Goal: Task Accomplishment & Management: Use online tool/utility

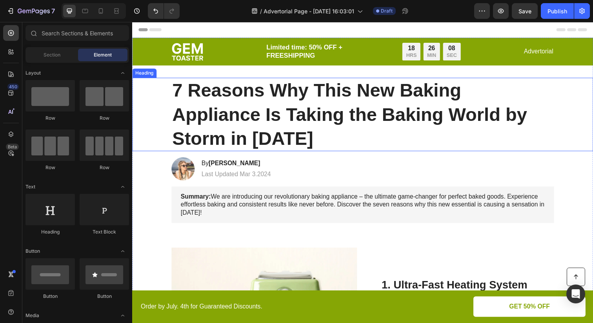
click at [218, 105] on h1 "7 Reasons Why This New Baking Appliance Is Taking the Baking World by Storm in …" at bounding box center [367, 116] width 391 height 75
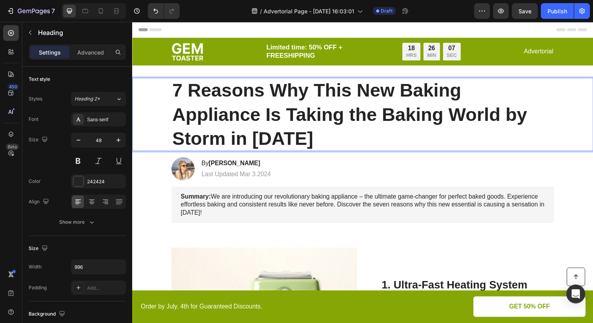
click at [236, 108] on h1 "7 Reasons Why This New Baking Appliance Is Taking the Baking World by Storm in …" at bounding box center [367, 116] width 391 height 75
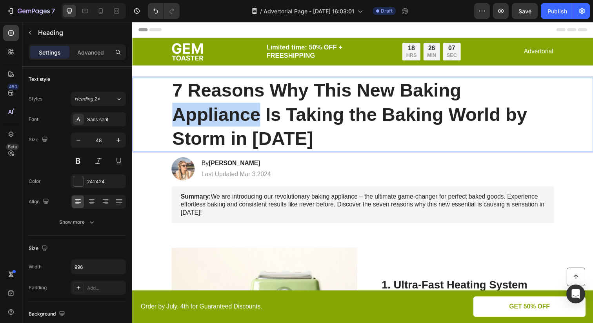
click at [236, 108] on p "7 Reasons Why This New Baking Appliance Is Taking the Baking World by Storm in …" at bounding box center [367, 116] width 389 height 73
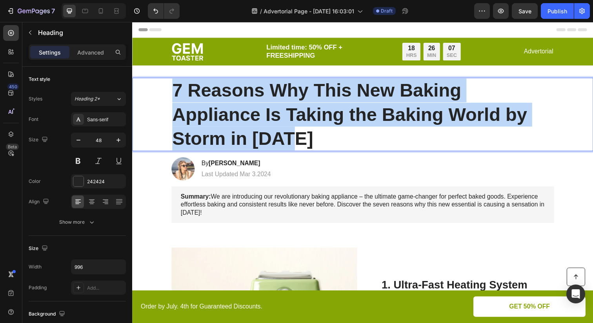
click at [236, 108] on p "7 Reasons Why This New Baking Appliance Is Taking the Baking World by Storm in …" at bounding box center [367, 116] width 389 height 73
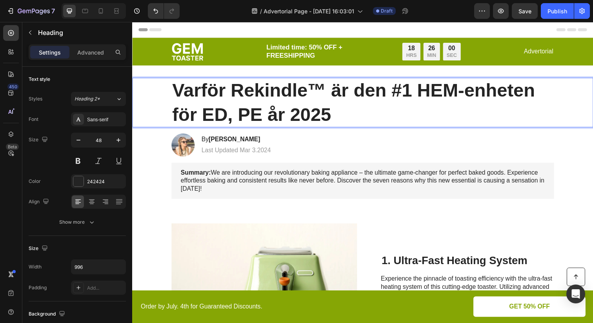
scroll to position [19, 0]
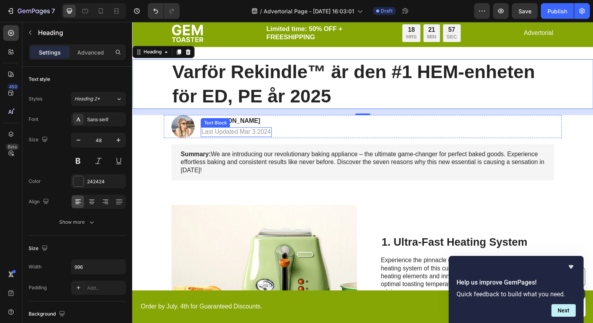
click at [265, 132] on p "Last Updated Mar 3.2024" at bounding box center [238, 134] width 71 height 8
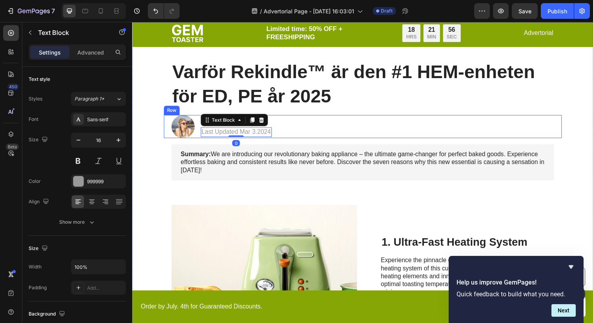
click at [297, 126] on div "Image By Jessica M. Heading Last Updated Mar 3.2024 Text Block 0 Row" at bounding box center [367, 129] width 406 height 24
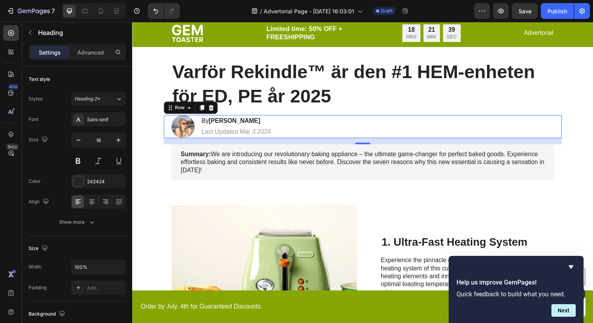
click at [241, 127] on h2 "By Jessica M." at bounding box center [238, 123] width 73 height 10
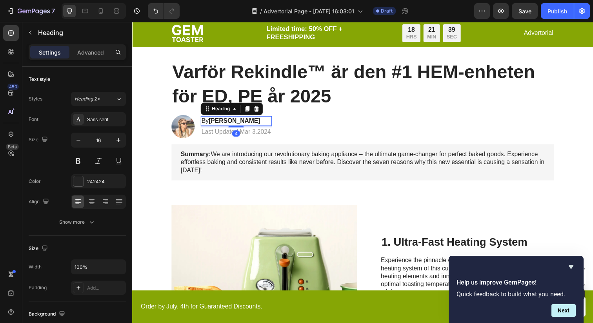
click at [248, 124] on h2 "By Jessica M." at bounding box center [238, 123] width 73 height 10
click at [229, 123] on strong "Jessica M." at bounding box center [236, 122] width 53 height 7
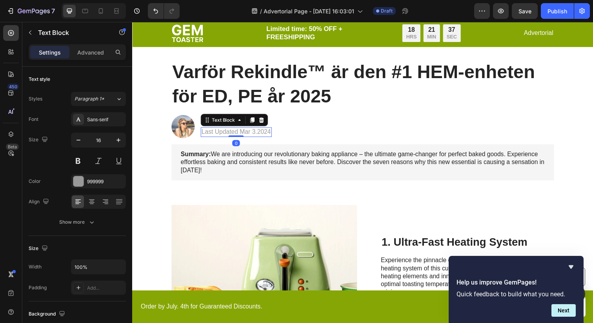
click at [224, 131] on p "Last Updated Mar 3.2024" at bounding box center [238, 134] width 71 height 8
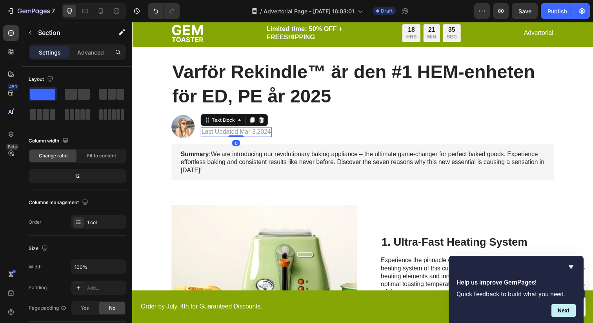
click at [243, 133] on p "Last Updated Mar 3.2024" at bounding box center [238, 134] width 71 height 8
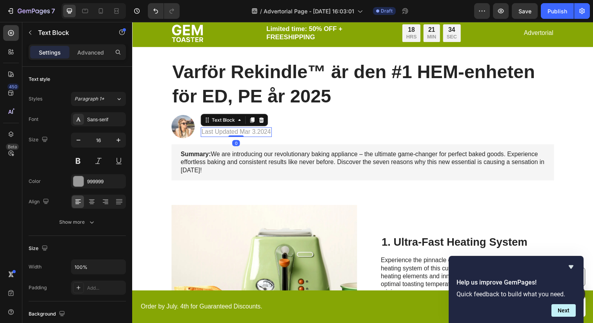
click at [237, 133] on p "Last Updated Mar 3.2024" at bounding box center [238, 134] width 71 height 8
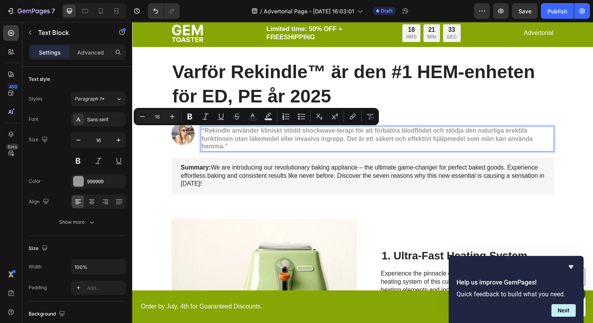
scroll to position [18, 0]
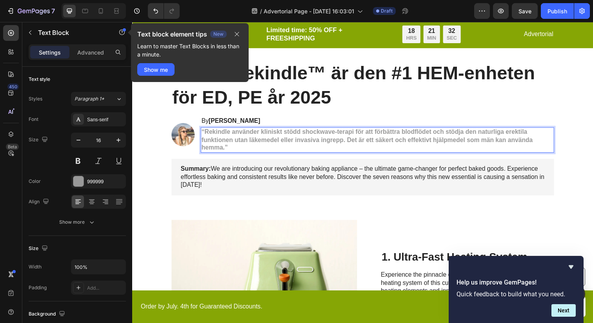
click at [235, 139] on strong "“Rekindle använder kliniskt stödd shockwave-terapi för att förbättra blodflödet…" at bounding box center [372, 142] width 338 height 23
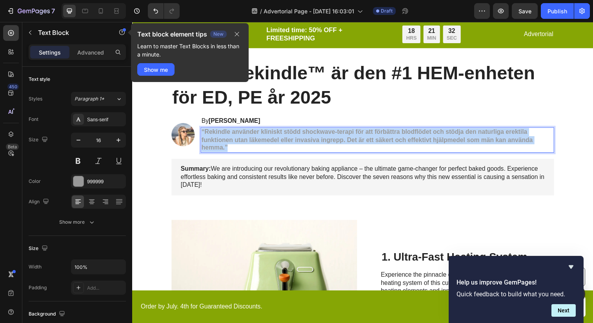
click at [235, 139] on strong "“Rekindle använder kliniskt stödd shockwave-terapi för att förbättra blodflödet…" at bounding box center [372, 142] width 338 height 23
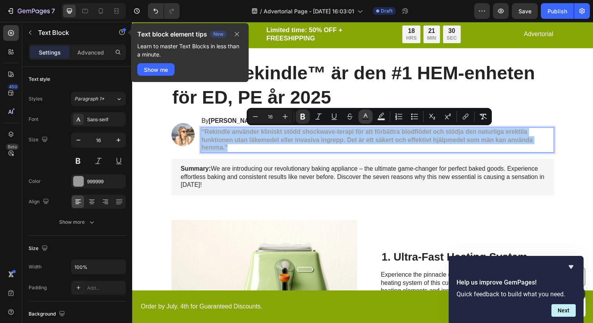
click at [366, 117] on icon "Editor contextual toolbar" at bounding box center [366, 117] width 8 height 8
type input "999999"
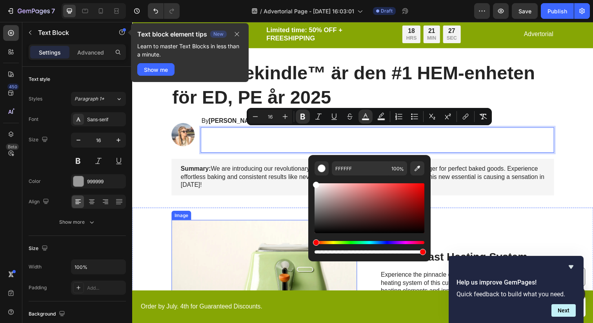
drag, startPoint x: 472, startPoint y: 237, endPoint x: 311, endPoint y: 265, distance: 163.6
type input "000000"
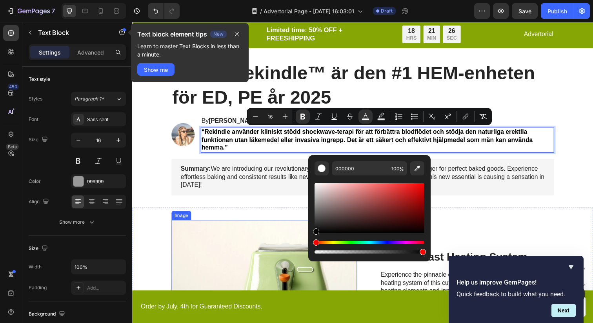
drag, startPoint x: 452, startPoint y: 234, endPoint x: 311, endPoint y: 240, distance: 141.7
click at [318, 116] on icon "Editor contextual toolbar" at bounding box center [318, 116] width 6 height 6
click at [302, 117] on icon "Editor contextual toolbar" at bounding box center [303, 117] width 8 height 8
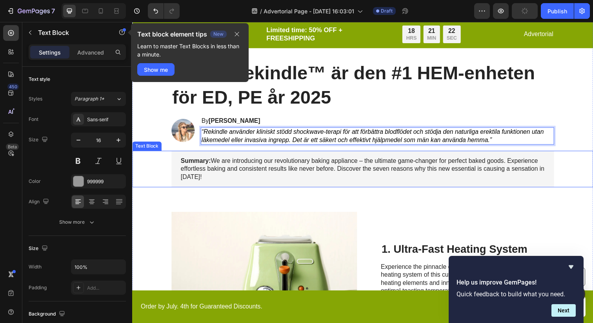
click at [303, 178] on p "Summary: We are introducing our revolutionary baking appliance – the ultimate g…" at bounding box center [368, 172] width 372 height 24
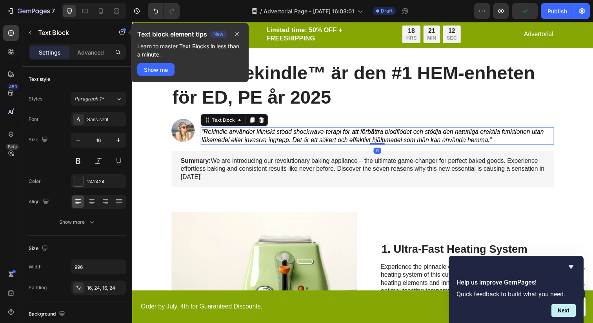
click at [320, 133] on icon "“Rekindle använder kliniskt stödd shockwave-terapi för att förbättra blodflödet…" at bounding box center [377, 138] width 349 height 15
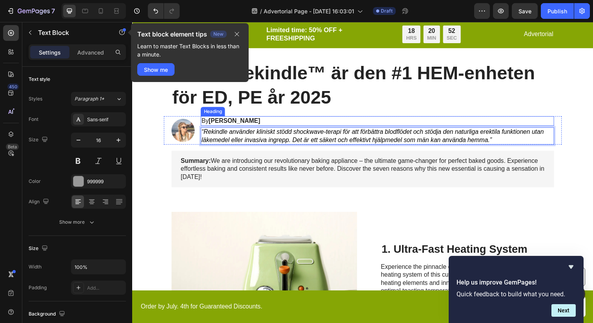
click at [241, 124] on strong "Jessica M." at bounding box center [236, 122] width 53 height 7
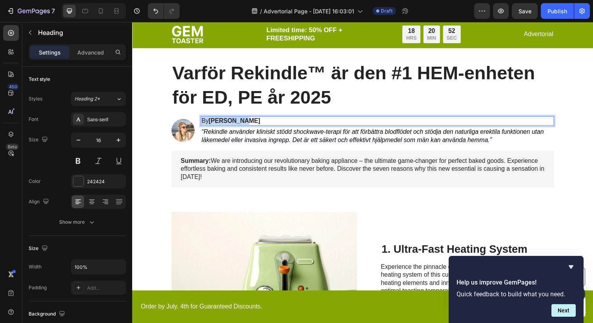
click at [241, 124] on strong "Jessica M." at bounding box center [236, 122] width 53 height 7
click at [254, 123] on icon "Dr. [PERSON_NAME], Board-Certified Urolog med över 20 års erfarenhet av behandl…" at bounding box center [359, 122] width 313 height 7
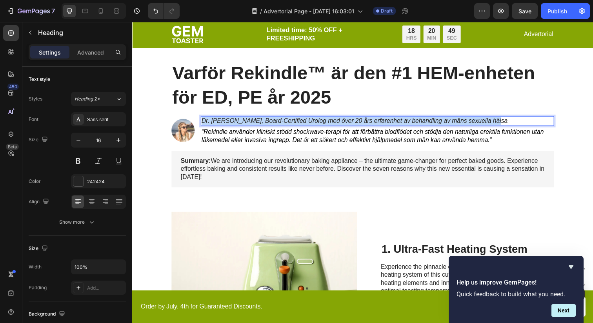
click at [254, 123] on icon "Dr. [PERSON_NAME], Board-Certified Urolog med över 20 års erfarenhet av behandl…" at bounding box center [359, 122] width 313 height 7
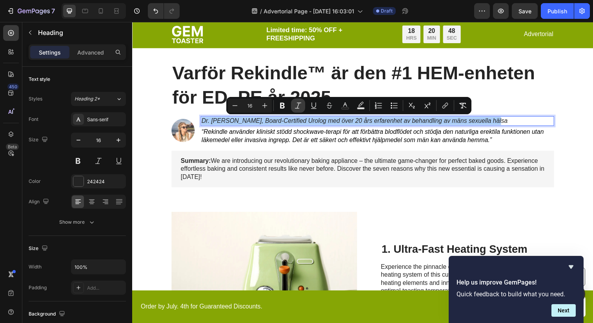
click at [298, 108] on icon "Editor contextual toolbar" at bounding box center [298, 105] width 6 height 6
click at [280, 106] on icon "Editor contextual toolbar" at bounding box center [282, 106] width 5 height 6
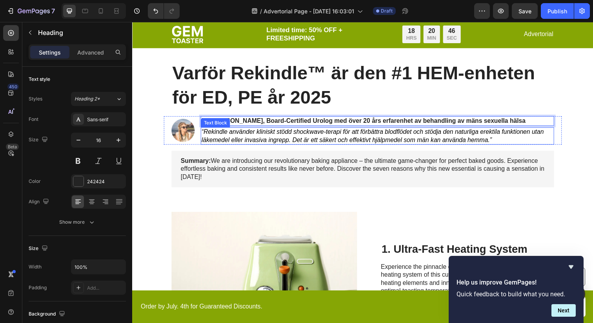
click at [276, 146] on icon "“Rekindle använder kliniskt stödd shockwave-terapi för att förbättra blodflödet…" at bounding box center [377, 138] width 349 height 15
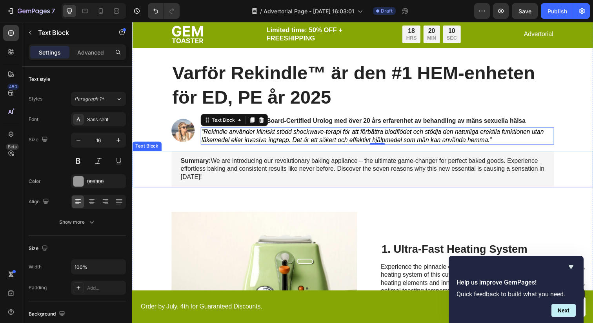
click at [217, 168] on p "Summary: We are introducing our revolutionary baking appliance – the ultimate g…" at bounding box center [368, 172] width 372 height 24
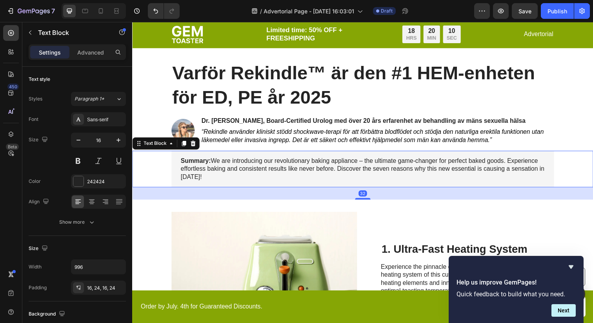
click at [217, 168] on p "Summary: We are introducing our revolutionary baking appliance – the ultimate g…" at bounding box center [368, 172] width 372 height 24
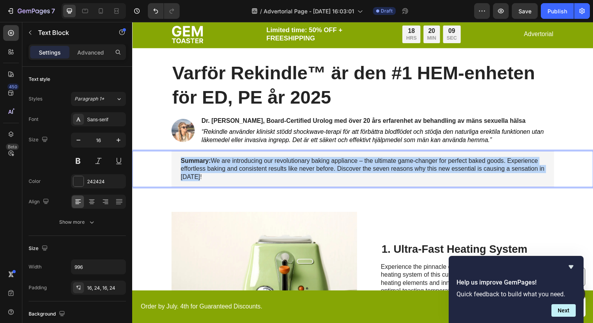
click at [217, 168] on p "Summary: We are introducing our revolutionary baking appliance – the ultimate g…" at bounding box center [368, 172] width 372 height 24
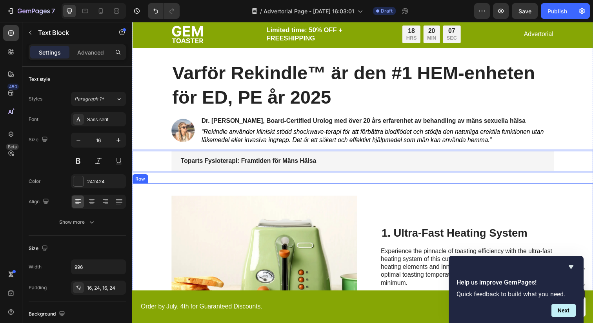
click at [227, 187] on div "Image 1. Ultra-Fast Heating System Heading Experience the pinnacle of toasting …" at bounding box center [367, 274] width 471 height 174
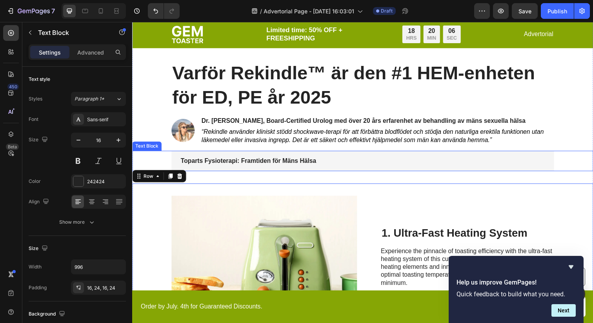
click at [241, 159] on div "Toparts Fysioterapi: Framtiden för Mäns Hälsa" at bounding box center [367, 163] width 391 height 21
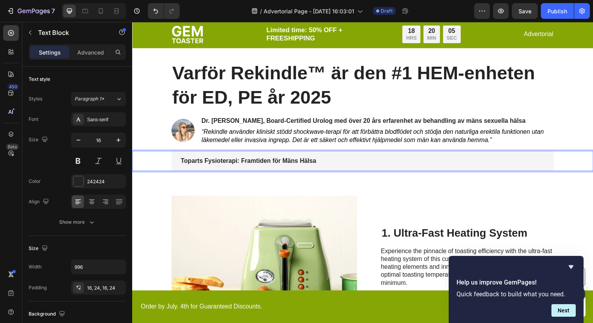
click at [241, 163] on strong "Toparts Fysioterapi: Framtiden för Mäns Hälsa" at bounding box center [251, 163] width 138 height 7
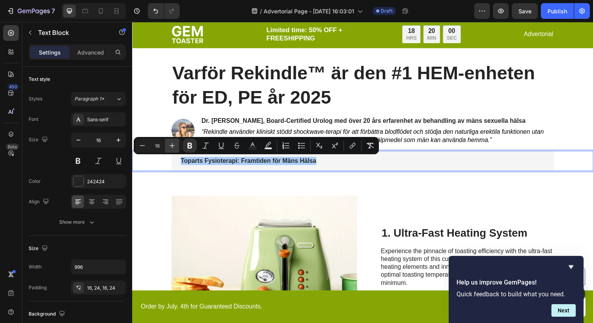
click at [173, 148] on icon "Editor contextual toolbar" at bounding box center [172, 146] width 8 height 8
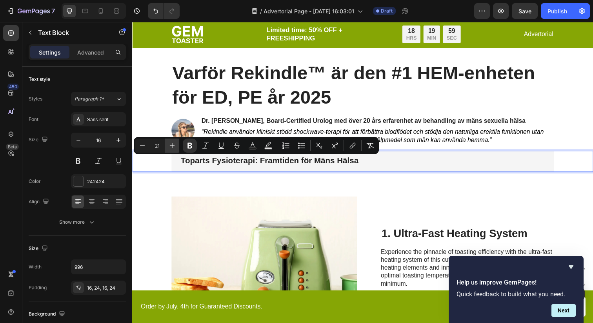
click at [173, 148] on icon "Editor contextual toolbar" at bounding box center [172, 146] width 8 height 8
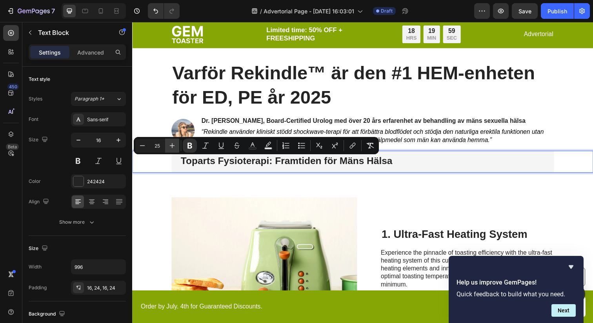
click at [173, 148] on icon "Editor contextual toolbar" at bounding box center [172, 146] width 8 height 8
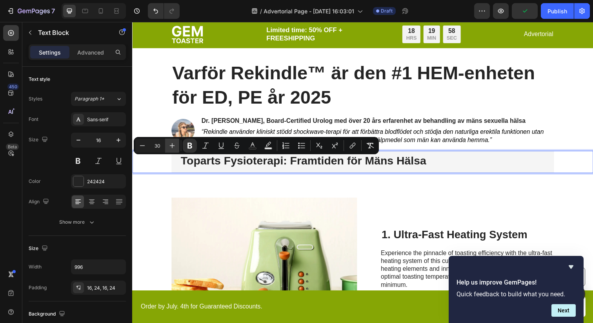
click at [173, 148] on icon "Editor contextual toolbar" at bounding box center [172, 146] width 8 height 8
type input "33"
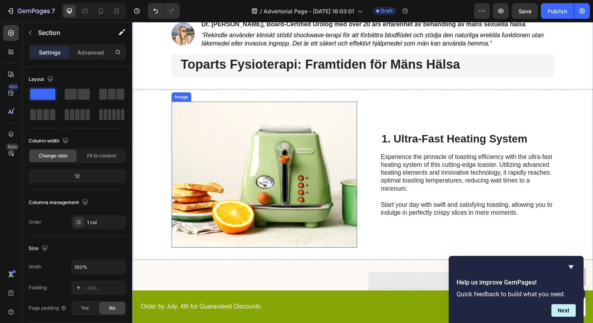
scroll to position [110, 0]
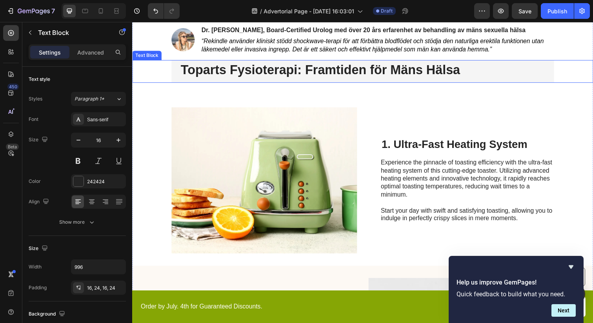
click at [232, 78] on strong "Toparts Fysioterapi: Framtiden för Mäns Hälsa" at bounding box center [324, 71] width 285 height 15
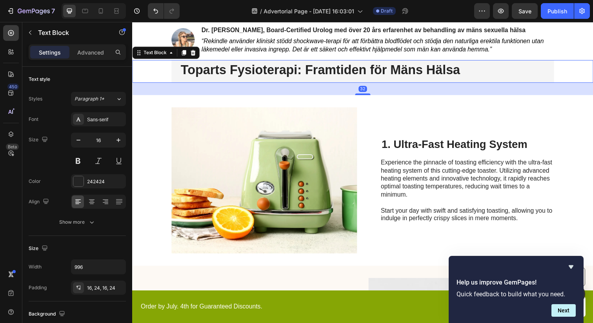
click at [229, 89] on div "32" at bounding box center [367, 90] width 471 height 13
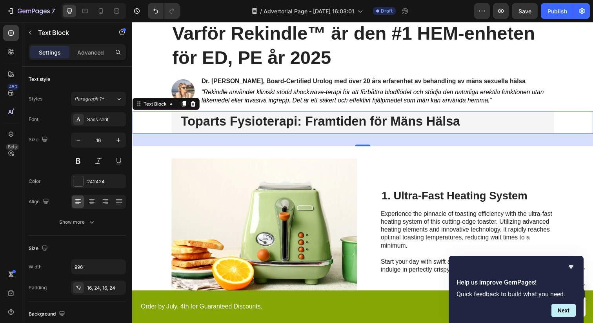
scroll to position [48, 0]
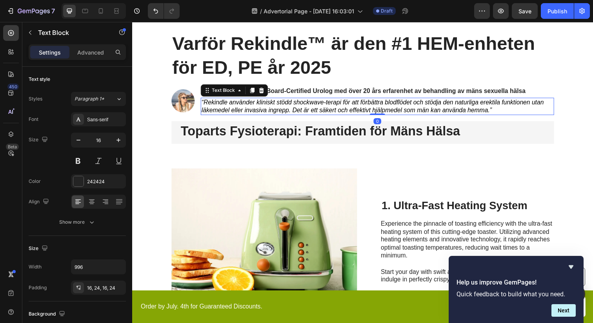
click at [248, 108] on icon "“Rekindle använder kliniskt stödd shockwave-terapi för att förbättra blodflödet…" at bounding box center [377, 107] width 349 height 15
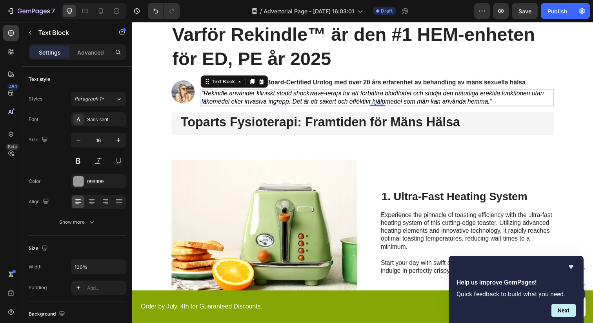
scroll to position [0, 0]
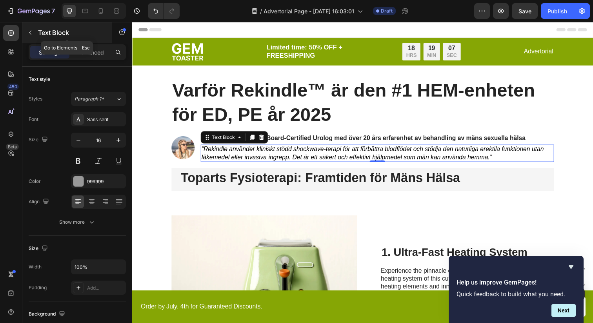
click at [29, 37] on button "button" at bounding box center [30, 32] width 13 height 13
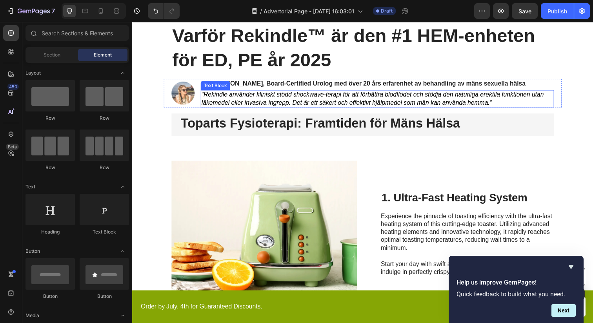
scroll to position [65, 0]
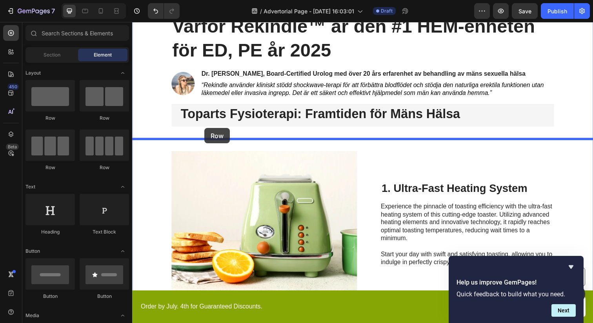
drag, startPoint x: 183, startPoint y: 118, endPoint x: 206, endPoint y: 130, distance: 26.0
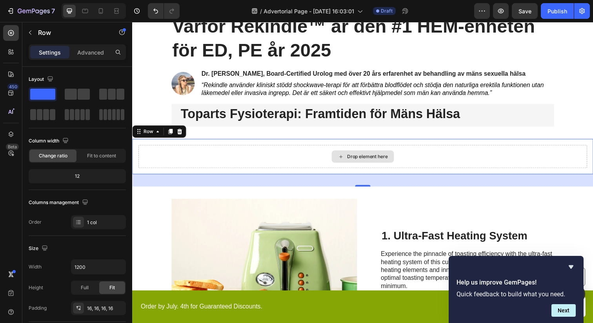
click at [294, 162] on div "Drop element here" at bounding box center [367, 159] width 458 height 24
click at [181, 134] on icon at bounding box center [180, 133] width 5 height 5
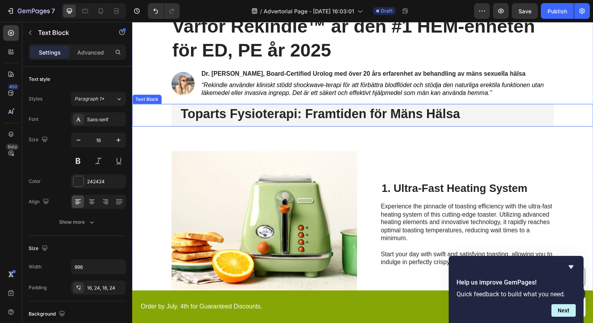
click at [220, 120] on strong "Toparts Fysioterapi: Framtiden för Mäns Hälsa" at bounding box center [324, 115] width 285 height 15
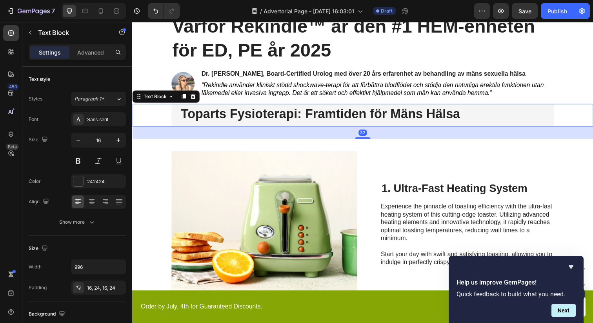
drag, startPoint x: 210, startPoint y: 138, endPoint x: 215, endPoint y: 125, distance: 14.5
click at [215, 125] on div "Toparts Fysioterapi: Framtiden för Mäns Hälsa Text Block 32" at bounding box center [367, 116] width 471 height 23
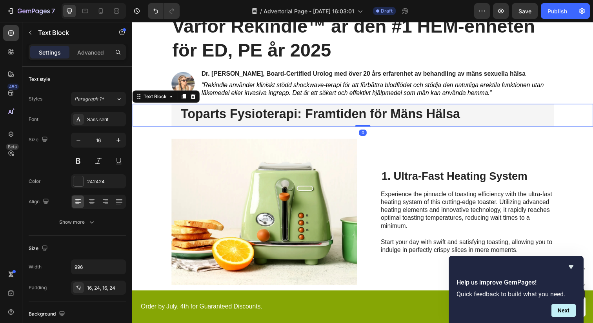
drag, startPoint x: 367, startPoint y: 140, endPoint x: 367, endPoint y: 117, distance: 22.7
click at [367, 117] on div "Toparts Fysioterapi: Framtiden för Mäns Hälsa Text Block 0" at bounding box center [367, 116] width 471 height 23
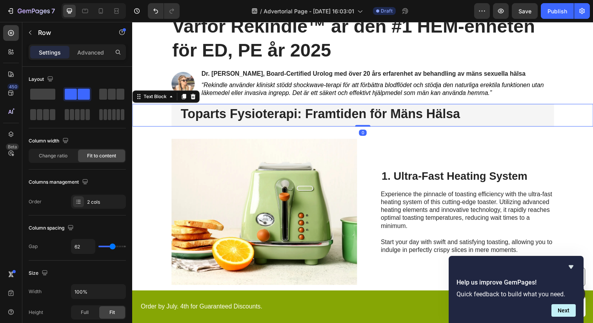
click at [410, 167] on div "1. Ultra-Fast Heating System Heading Experience the pinnacle of toasting effici…" at bounding box center [474, 215] width 177 height 149
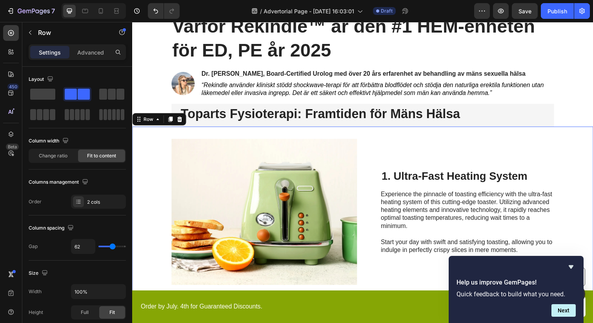
scroll to position [54, 0]
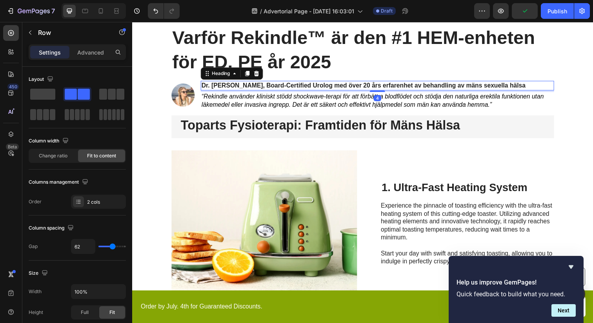
click at [351, 91] on h2 "⁠⁠⁠⁠⁠⁠⁠ Dr. Samuel Park, Board-Certified Urolog med över 20 års erfarenhet av b…" at bounding box center [382, 87] width 361 height 10
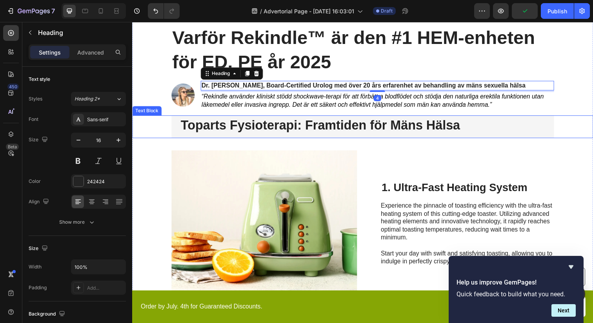
click at [356, 127] on strong "Toparts Fysioterapi: Framtiden för Mäns Hälsa" at bounding box center [324, 127] width 285 height 15
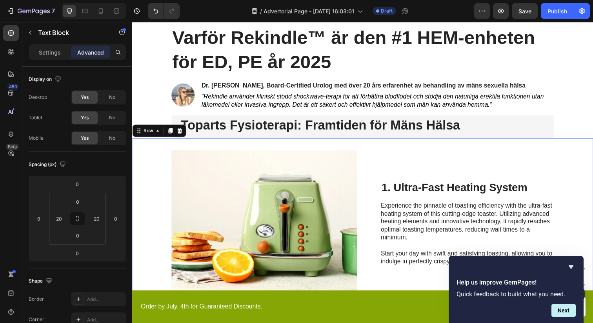
click at [378, 153] on div "Image 1. Ultra-Fast Heating System Heading Experience the pinnacle of toasting …" at bounding box center [367, 227] width 471 height 174
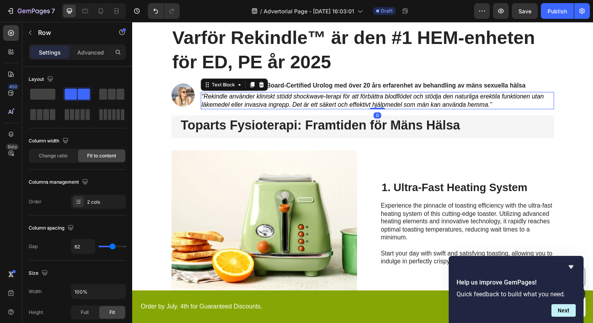
click at [336, 102] on icon "“Rekindle använder kliniskt stödd shockwave-terapi för att förbättra blodflödet…" at bounding box center [377, 102] width 349 height 15
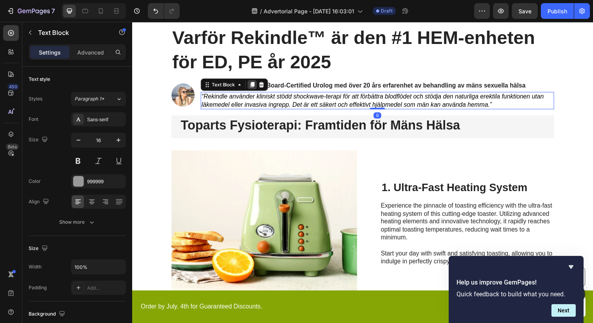
click at [255, 85] on icon at bounding box center [255, 85] width 4 height 5
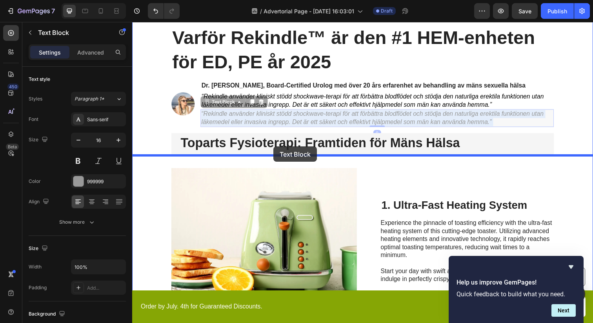
drag, startPoint x: 276, startPoint y: 119, endPoint x: 276, endPoint y: 149, distance: 29.8
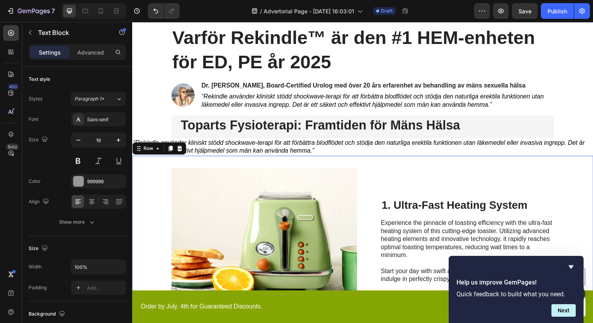
click at [267, 166] on div "Image 1. Ultra-Fast Heating System Heading Experience the pinnacle of toasting …" at bounding box center [367, 245] width 471 height 174
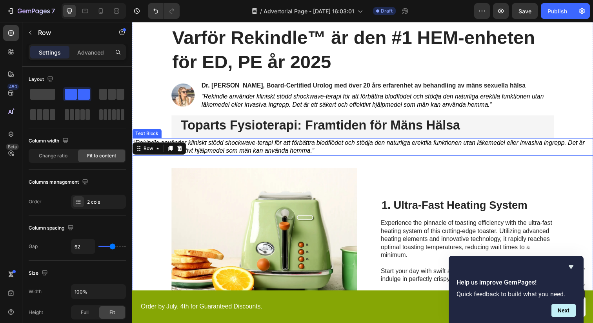
scroll to position [78, 0]
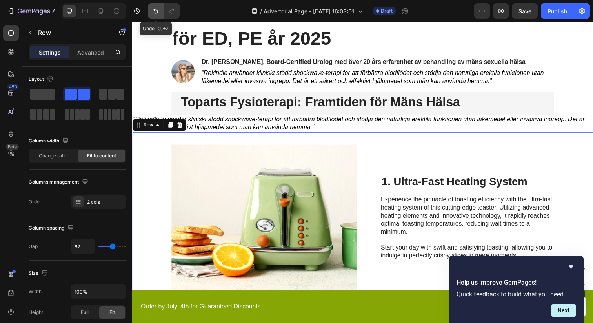
click at [151, 8] on button "Undo/Redo" at bounding box center [156, 11] width 16 height 16
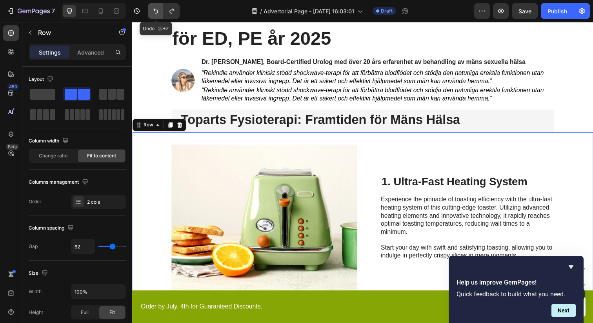
click at [151, 8] on button "Undo/Redo" at bounding box center [156, 11] width 16 height 16
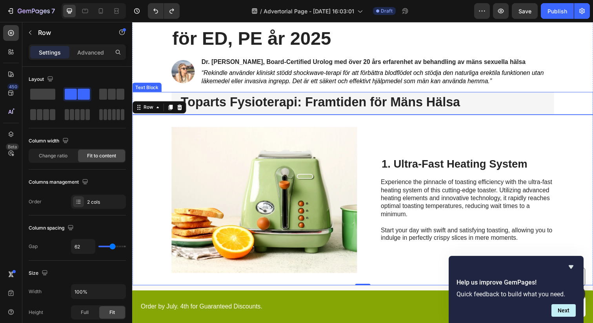
click at [207, 104] on strong "Toparts Fysioterapi: Framtiden för Mäns Hälsa" at bounding box center [324, 103] width 285 height 15
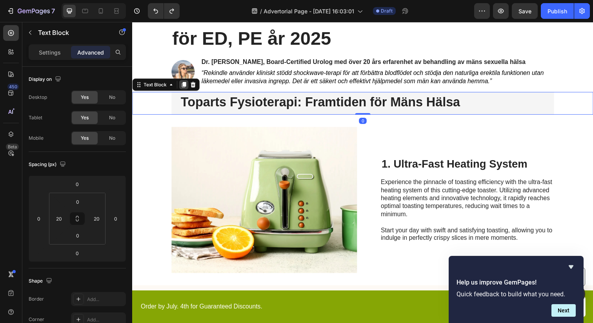
click at [182, 85] on icon at bounding box center [185, 86] width 6 height 6
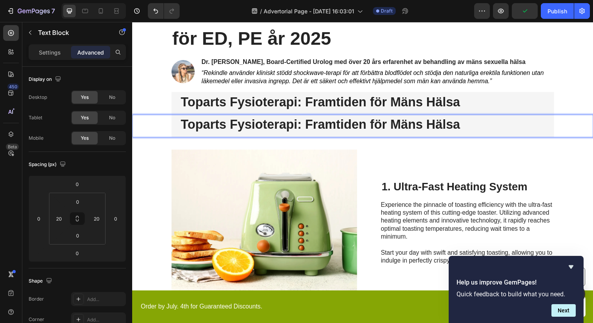
click at [209, 126] on strong "Toparts Fysioterapi: Framtiden för Mäns Hälsa" at bounding box center [324, 126] width 285 height 15
click at [209, 129] on strong "Toparts Fysioterapi: Framtiden för Mäns Hälsa" at bounding box center [324, 126] width 285 height 15
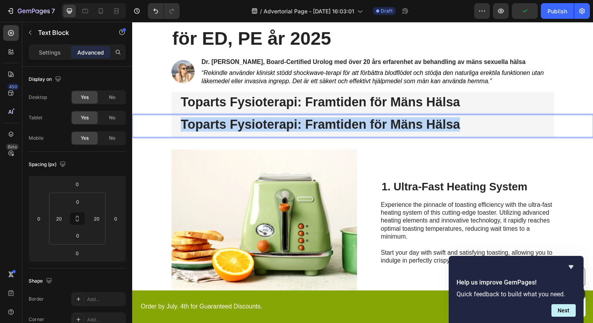
click at [209, 129] on strong "Toparts Fysioterapi: Framtiden för Mäns Hälsa" at bounding box center [324, 126] width 285 height 15
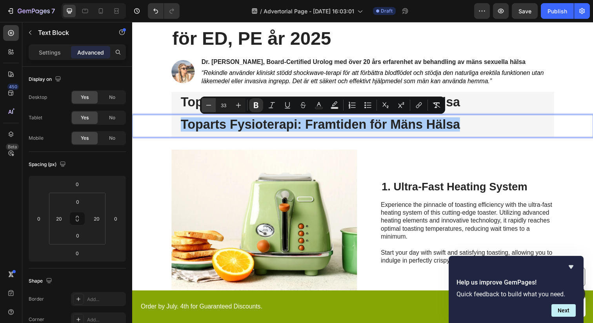
click at [209, 106] on icon "Editor contextual toolbar" at bounding box center [209, 105] width 8 height 8
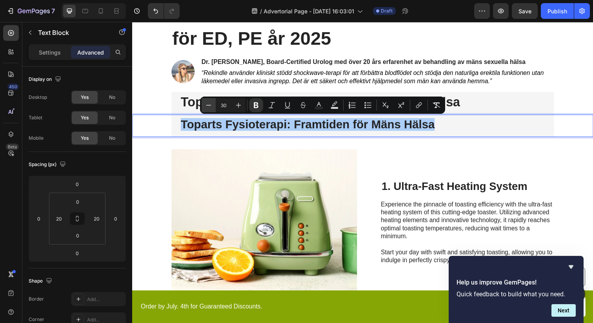
click at [209, 106] on icon "Editor contextual toolbar" at bounding box center [209, 105] width 8 height 8
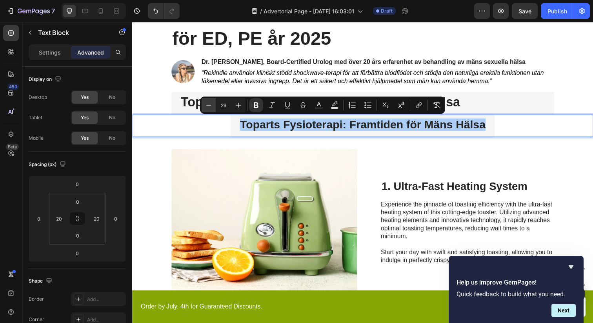
click at [209, 106] on icon "Editor contextual toolbar" at bounding box center [209, 105] width 8 height 8
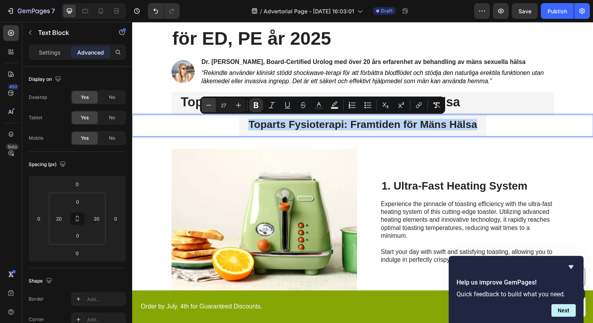
type input "26"
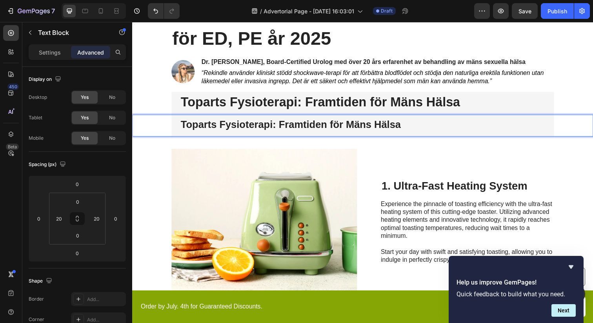
click at [303, 125] on strong "Toparts Fysioterapi: Framtiden för Mäns Hälsa" at bounding box center [294, 127] width 225 height 12
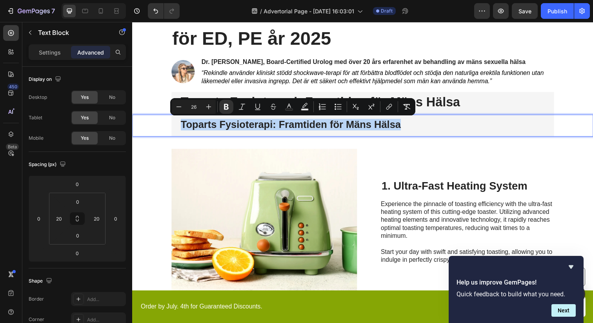
type input "16"
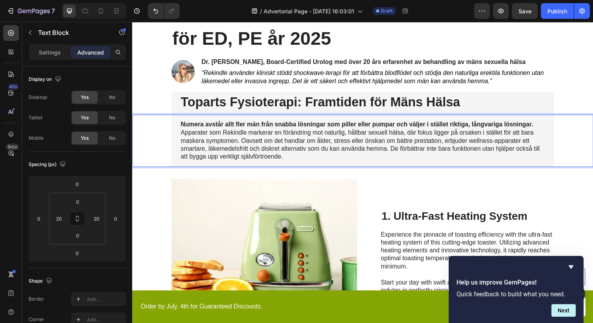
click at [219, 142] on p "Apparater som Rekindle markerar en förändring mot naturlig, hållbar sexuell häl…" at bounding box center [368, 147] width 372 height 33
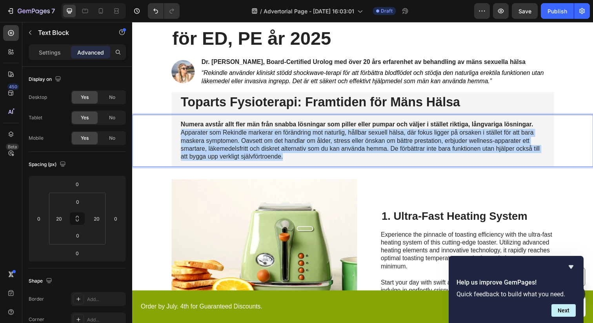
click at [219, 142] on p "Apparater som Rekindle markerar en förändring mot naturlig, hållbar sexuell häl…" at bounding box center [368, 147] width 372 height 33
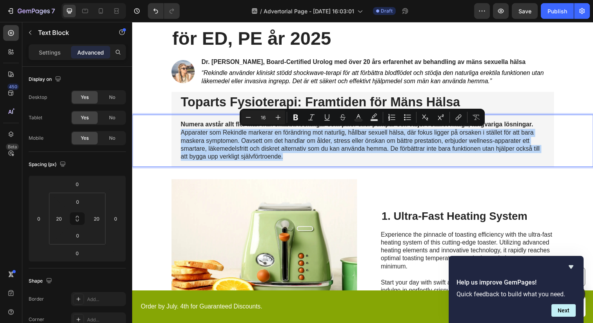
click at [233, 144] on p "Apparater som Rekindle markerar en förändring mot naturlig, hållbar sexuell häl…" at bounding box center [368, 147] width 372 height 33
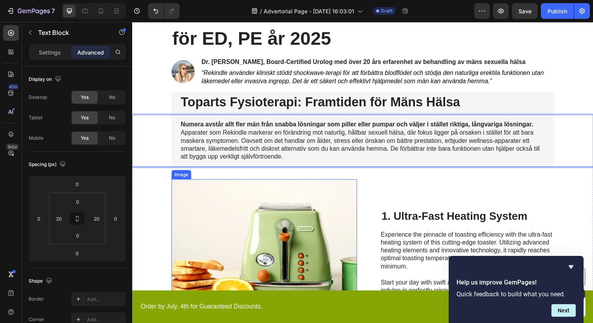
click at [309, 194] on img at bounding box center [266, 256] width 189 height 149
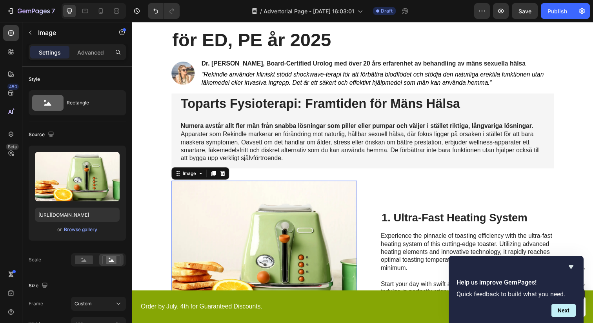
scroll to position [70, 0]
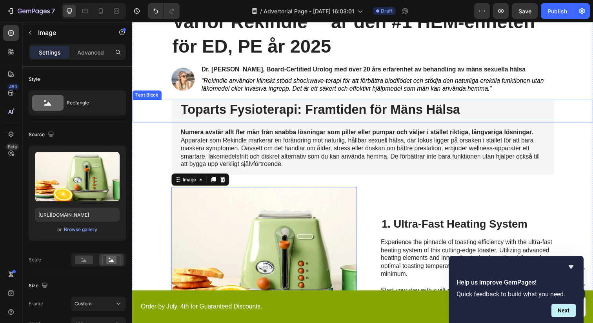
click at [284, 121] on div "Toparts Fysioterapi: Framtiden för Mäns Hälsa" at bounding box center [367, 112] width 391 height 23
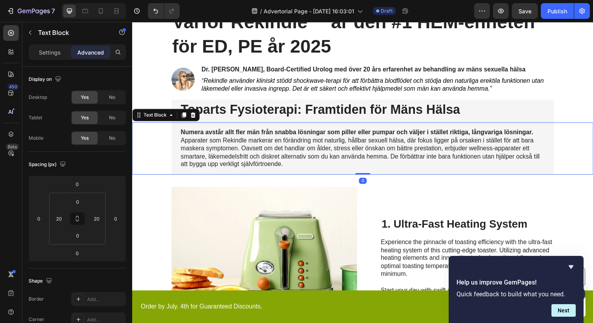
click at [284, 142] on p "Apparater som Rekindle markerar en förändring mot naturlig, hållbar sexuell häl…" at bounding box center [368, 155] width 372 height 33
click at [167, 140] on div "Numera avstår allt fler män från snabba lösningar som piller eller pumpar och v…" at bounding box center [367, 150] width 455 height 53
click at [177, 140] on div "Numera avstår allt fler män från snabba lösningar som piller eller pumpar och v…" at bounding box center [367, 150] width 391 height 53
click at [529, 158] on p "Apparater som Rekindle markerar en förändring mot naturlig, hållbar sexuell häl…" at bounding box center [368, 155] width 372 height 33
click at [553, 170] on div "Numera avstår allt fler män från snabba lösningar som piller eller pumpar och v…" at bounding box center [367, 150] width 391 height 53
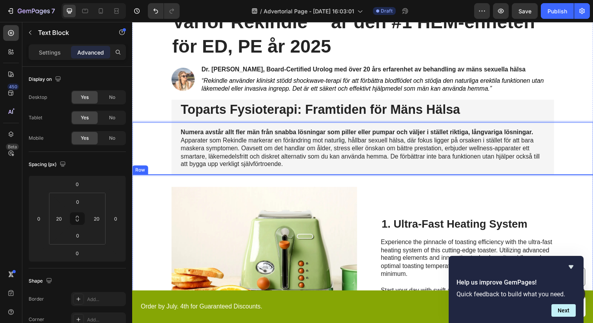
click at [551, 196] on div "1. Ultra-Fast Heating System Heading Experience the pinnacle of toasting effici…" at bounding box center [474, 264] width 177 height 149
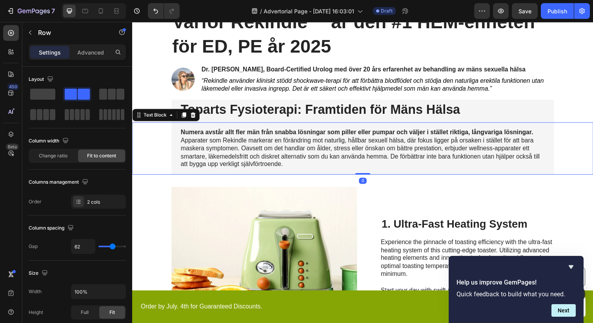
click at [553, 161] on p "Apparater som Rekindle markerar en förändring mot naturlig, hållbar sexuell häl…" at bounding box center [368, 155] width 372 height 33
click at [552, 183] on div "Image 1. Ultra-Fast Heating System Heading Experience the pinnacle of toasting …" at bounding box center [367, 265] width 471 height 174
click at [558, 165] on div "Numera avstår allt fler män från snabba lösningar som piller eller pumpar och v…" at bounding box center [367, 150] width 391 height 53
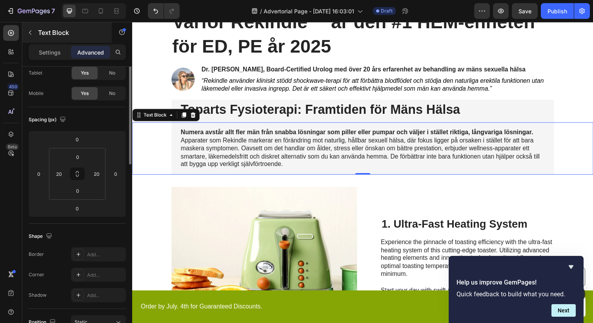
scroll to position [0, 0]
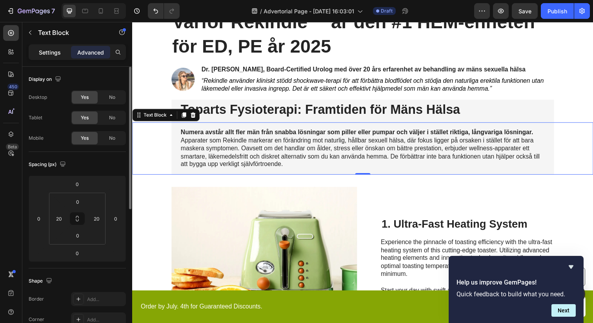
click at [54, 50] on p "Settings" at bounding box center [50, 52] width 22 height 8
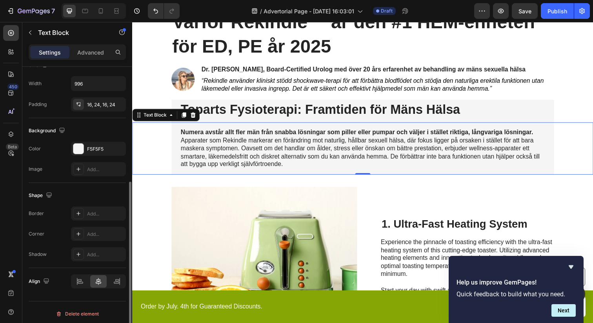
scroll to position [186, 0]
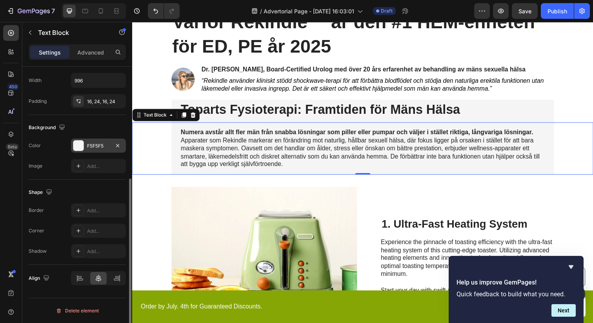
click at [77, 149] on div at bounding box center [78, 145] width 10 height 10
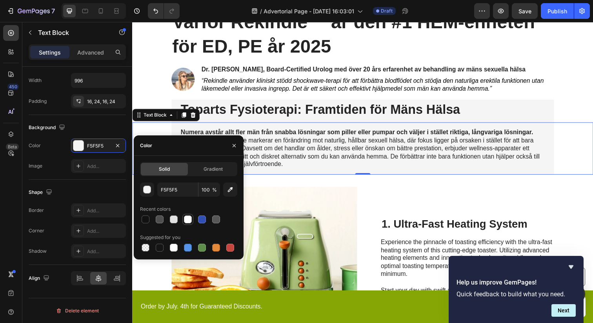
click at [188, 220] on div at bounding box center [188, 219] width 8 height 8
type input "FFFFFF"
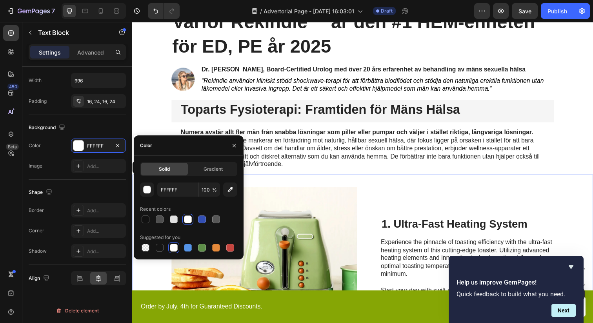
click at [282, 188] on div "Image 1. Ultra-Fast Heating System Heading Experience the pinnacle of toasting …" at bounding box center [367, 265] width 471 height 174
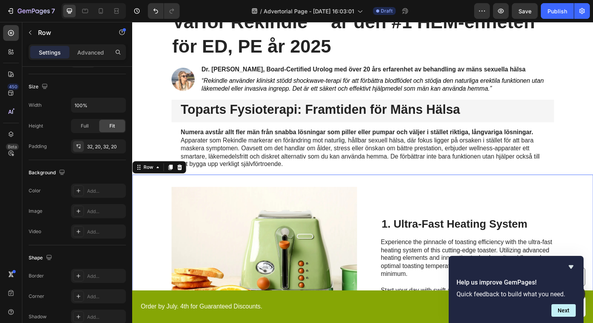
scroll to position [0, 0]
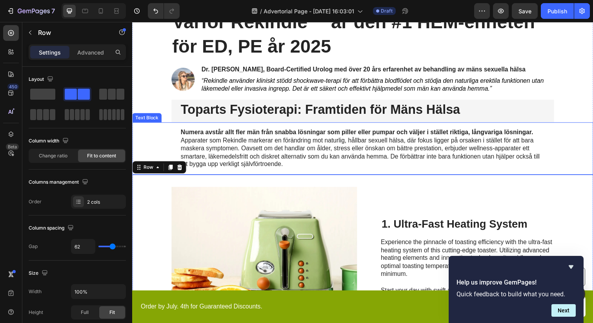
click at [526, 142] on p "Apparater som Rekindle markerar en förändring mot naturlig, hållbar sexuell häl…" at bounding box center [368, 155] width 372 height 33
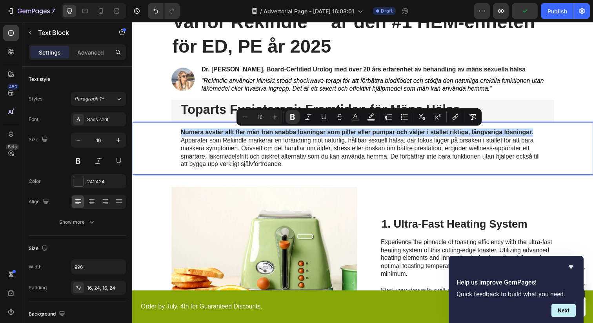
drag, startPoint x: 546, startPoint y: 136, endPoint x: 179, endPoint y: 131, distance: 366.3
click at [179, 131] on div "Numera avstår allt fler män från snabba lösningar som piller eller pumpar och v…" at bounding box center [367, 150] width 391 height 53
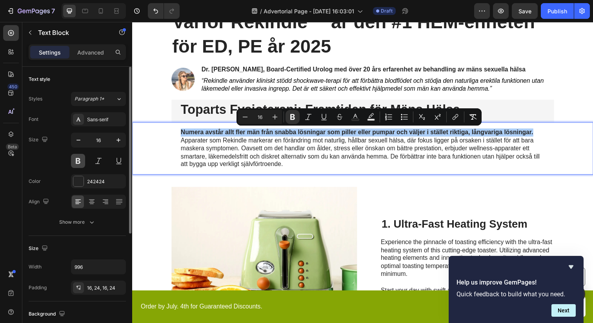
click at [74, 160] on button at bounding box center [78, 161] width 14 height 14
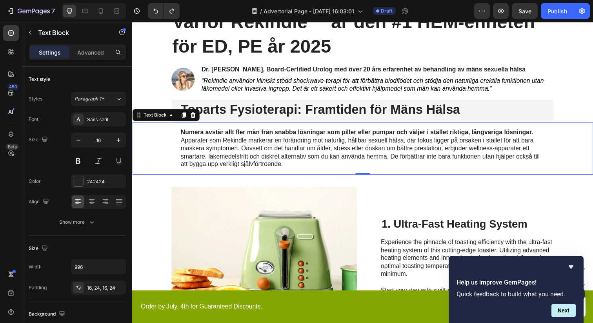
click at [321, 135] on strong "Numera avstår allt fler män från snabba lösningar som piller eller pumpar och v…" at bounding box center [362, 134] width 360 height 7
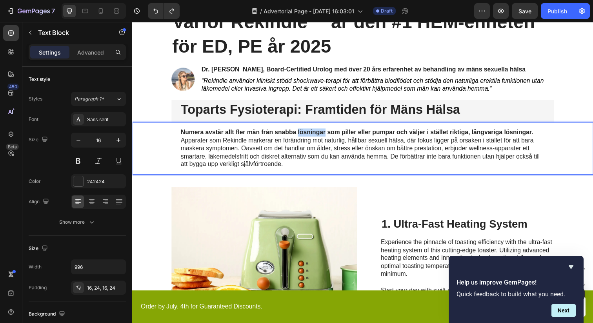
click at [321, 135] on strong "Numera avstår allt fler män från snabba lösningar som piller eller pumpar och v…" at bounding box center [362, 134] width 360 height 7
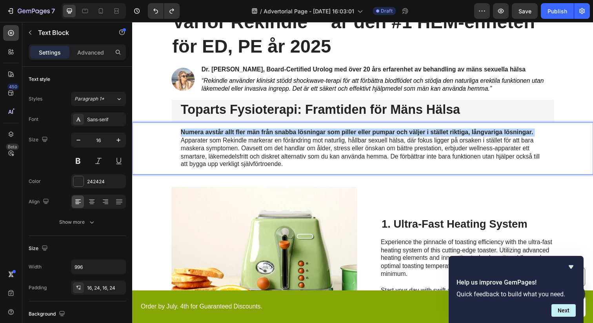
click at [321, 135] on strong "Numera avstår allt fler män från snabba lösningar som piller eller pumpar och v…" at bounding box center [362, 134] width 360 height 7
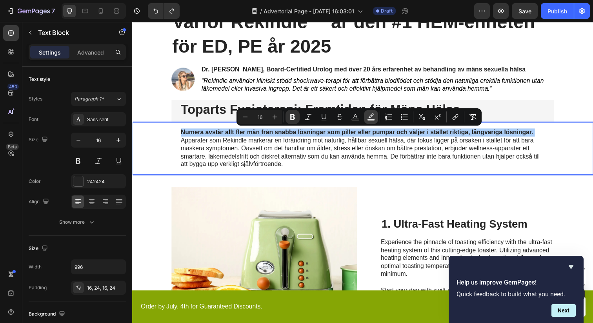
click at [371, 119] on rect "Editor contextual toolbar" at bounding box center [370, 120] width 7 height 2
type input "000000"
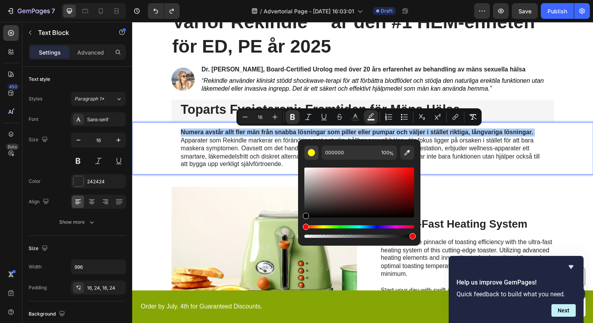
click at [311, 151] on div "Editor contextual toolbar" at bounding box center [311, 153] width 8 height 8
click at [310, 154] on div "Editor contextual toolbar" at bounding box center [311, 153] width 8 height 8
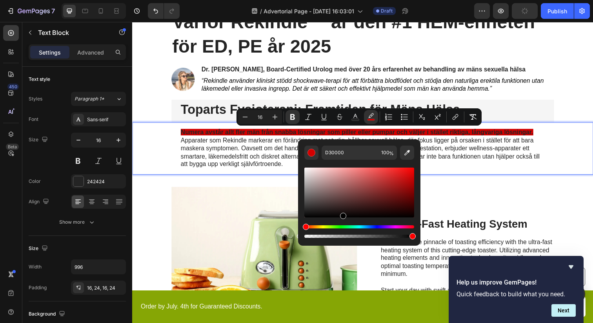
drag, startPoint x: 339, startPoint y: 186, endPoint x: 328, endPoint y: 222, distance: 38.6
click at [328, 222] on div "Editor contextual toolbar" at bounding box center [359, 202] width 110 height 73
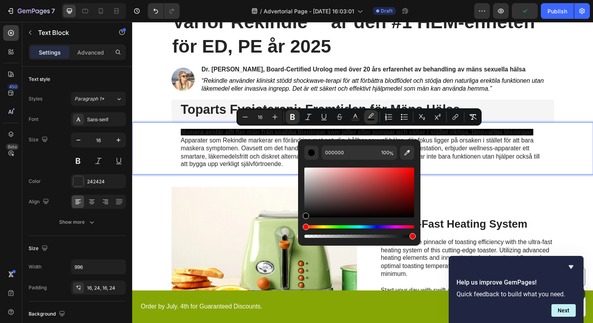
click at [319, 227] on div "Hue" at bounding box center [359, 226] width 110 height 3
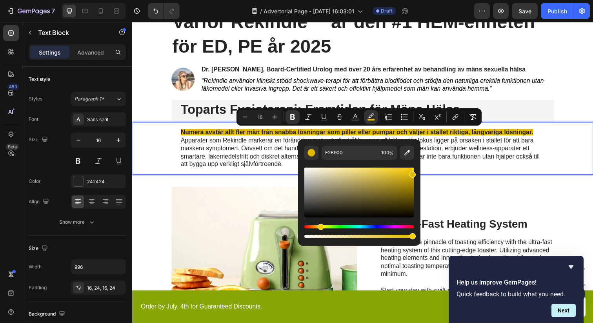
drag, startPoint x: 497, startPoint y: 213, endPoint x: 444, endPoint y: 155, distance: 78.3
drag, startPoint x: 412, startPoint y: 174, endPoint x: 413, endPoint y: 166, distance: 8.6
click at [413, 166] on div "Editor contextual toolbar" at bounding box center [412, 169] width 6 height 6
click at [410, 167] on div "Editor contextual toolbar" at bounding box center [411, 169] width 6 height 6
type input "FFD002"
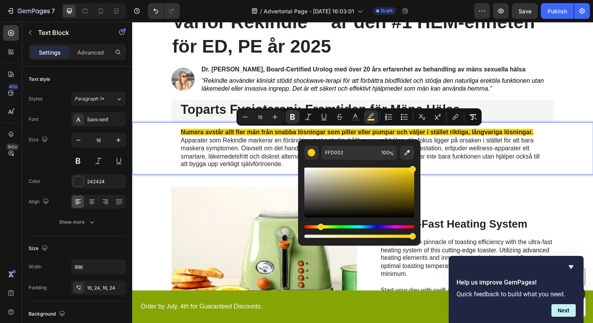
click at [413, 167] on div "Editor contextual toolbar" at bounding box center [412, 169] width 6 height 6
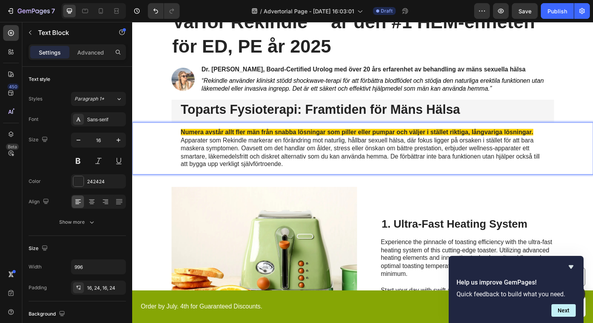
click at [456, 156] on p "Apparater som Rekindle markerar en förändring mot naturlig, hållbar sexuell häl…" at bounding box center [368, 155] width 372 height 33
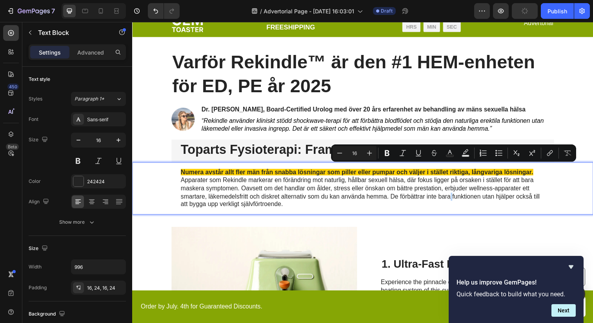
scroll to position [23, 0]
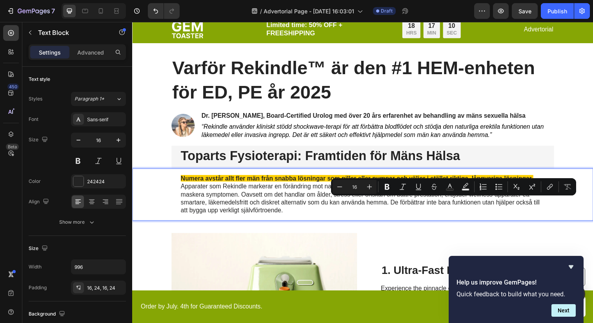
click at [282, 200] on p "Apparater som Rekindle markerar en förändring mot naturlig, hållbar sexuell häl…" at bounding box center [368, 202] width 372 height 33
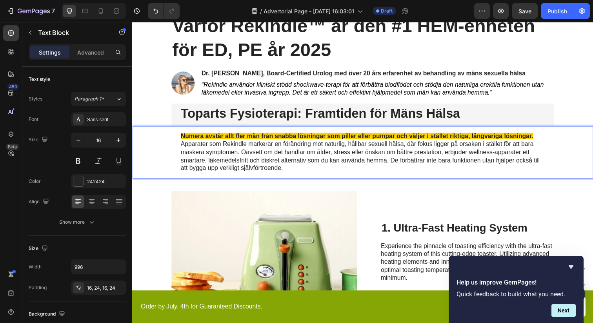
scroll to position [69, 0]
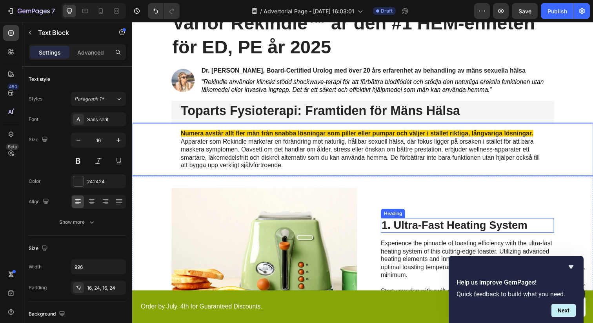
click at [406, 226] on h2 "1. Ultra-Fast Heating System" at bounding box center [474, 229] width 177 height 15
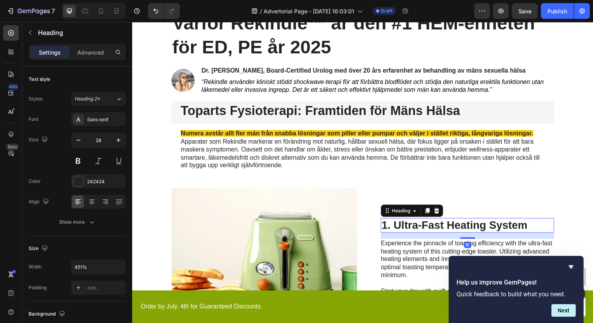
click at [406, 226] on h2 "1. Ultra-Fast Heating System" at bounding box center [474, 229] width 177 height 15
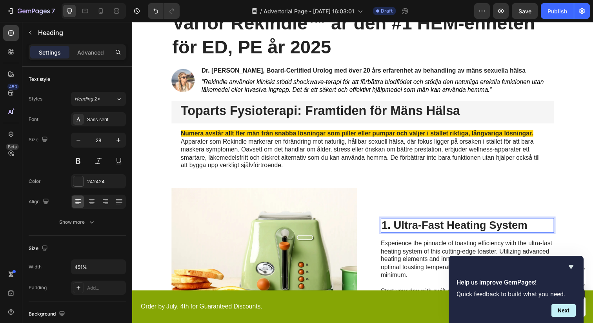
click at [406, 226] on p "1. Ultra-Fast Heating System" at bounding box center [474, 229] width 175 height 13
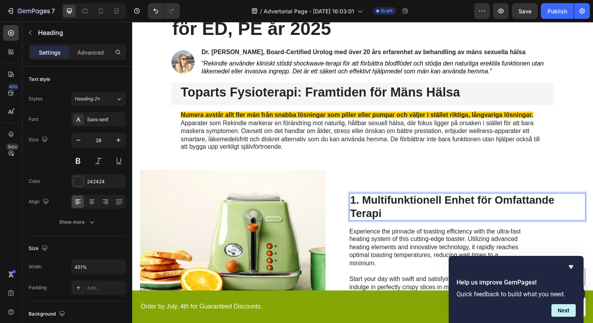
scroll to position [94, 0]
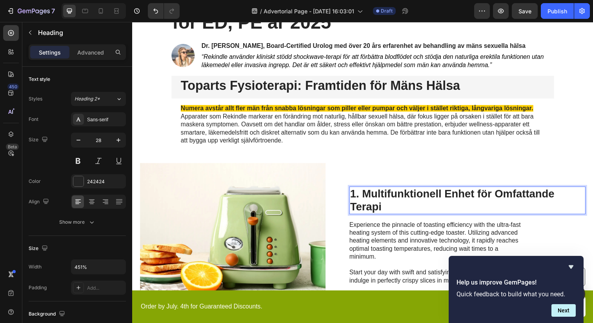
click at [555, 204] on p "1. Multifunktionell Enhet för Omfattande Terapi" at bounding box center [475, 204] width 240 height 26
click at [571, 202] on p "1. Multifunktionell Enhet för Omfattande Terapi" at bounding box center [475, 204] width 240 height 26
click at [570, 205] on p "1. Multifunktionell Enhet för Omfattande Terapi" at bounding box center [475, 204] width 240 height 26
click at [593, 203] on p "1. Multifunktionell Enhet för Omfattande Terapi" at bounding box center [475, 204] width 240 height 26
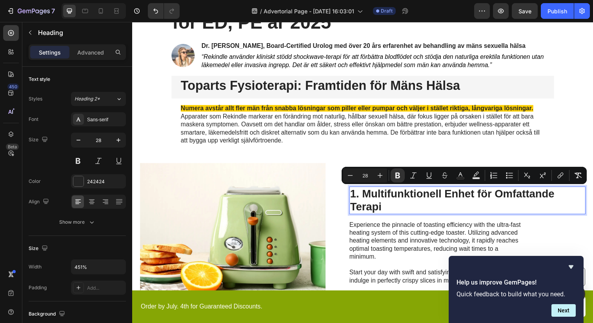
drag, startPoint x: 587, startPoint y: 203, endPoint x: 577, endPoint y: 203, distance: 10.6
click at [577, 203] on h2 "1. Multifunktionell Enhet för Omfattande Terapi" at bounding box center [474, 204] width 241 height 28
click at [504, 193] on strong "1. Multifunktionell Enhet för Omfattande Terapi" at bounding box center [459, 203] width 209 height 25
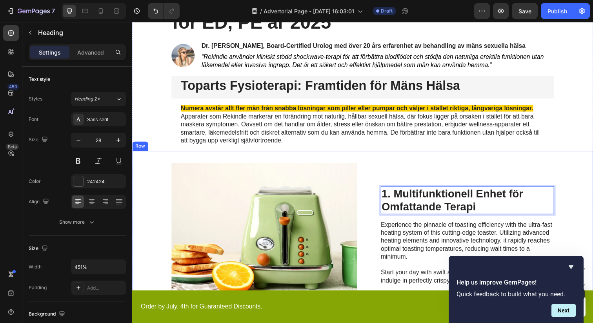
click at [469, 175] on div "1. Multifunktionell Enhet för Omfattande Terapi Heading 16 Experience the pinna…" at bounding box center [474, 240] width 177 height 149
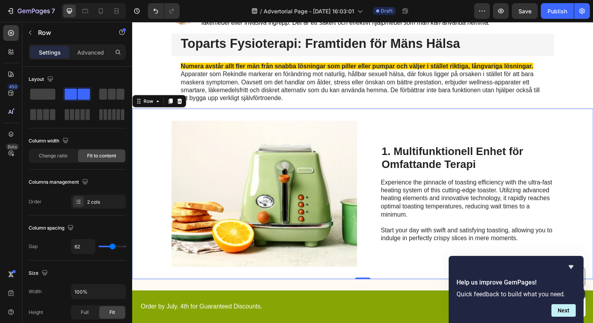
scroll to position [159, 0]
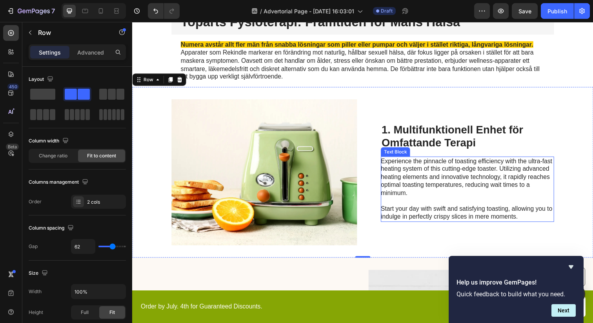
click at [416, 182] on p "Experience the pinnacle of toasting efficiency with the ultra-fast heating syst…" at bounding box center [474, 192] width 176 height 65
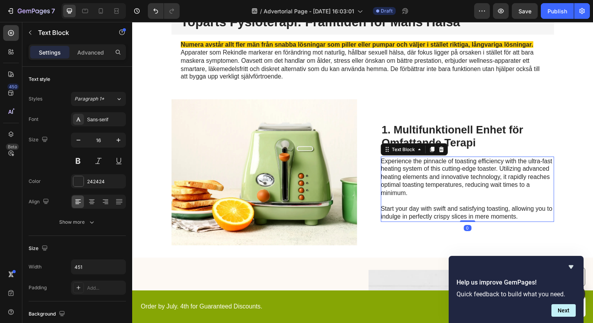
click at [408, 179] on p "Experience the pinnacle of toasting efficiency with the ultra-fast heating syst…" at bounding box center [474, 192] width 176 height 65
click at [526, 221] on p "Experience the pinnacle of toasting efficiency with the ultra-fast heating syst…" at bounding box center [474, 192] width 176 height 65
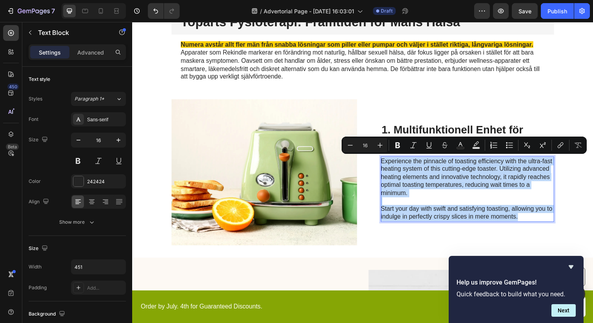
drag, startPoint x: 534, startPoint y: 221, endPoint x: 386, endPoint y: 165, distance: 158.5
click at [386, 165] on p "Experience the pinnacle of toasting efficiency with the ultra-fast heating syst…" at bounding box center [474, 192] width 176 height 65
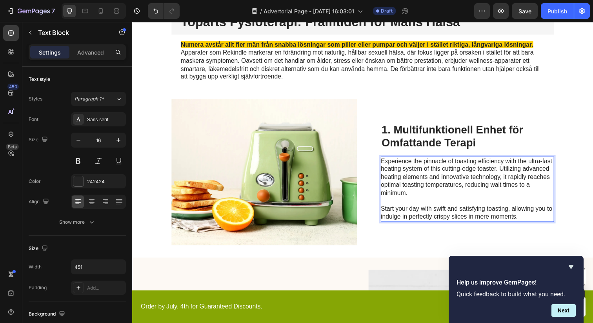
scroll to position [155, 0]
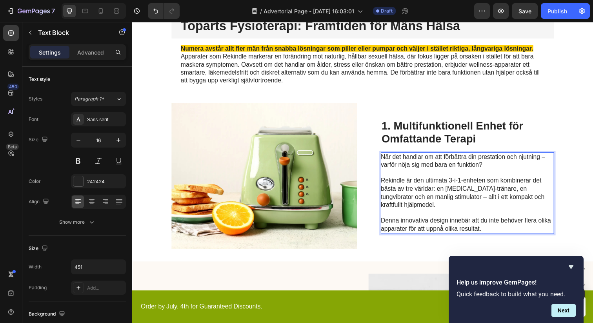
click at [404, 180] on p "Rich Text Editor. Editing area: main" at bounding box center [474, 176] width 176 height 8
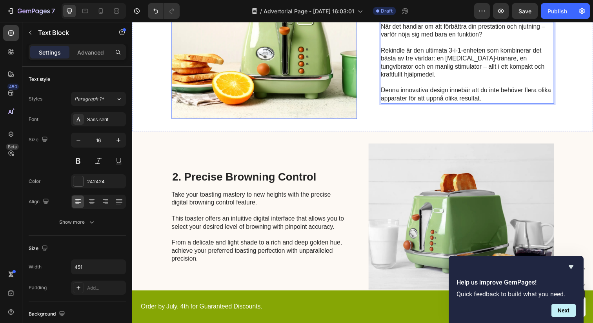
scroll to position [307, 0]
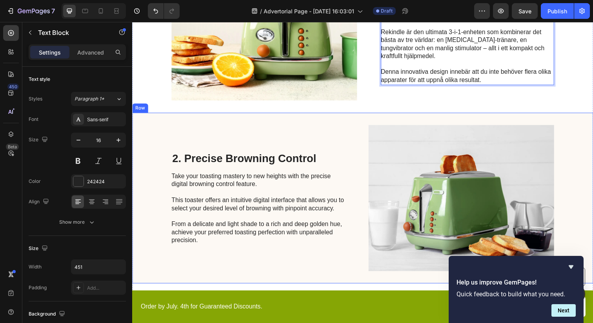
click at [239, 165] on h2 "2. Precise Browning Control" at bounding box center [260, 161] width 177 height 15
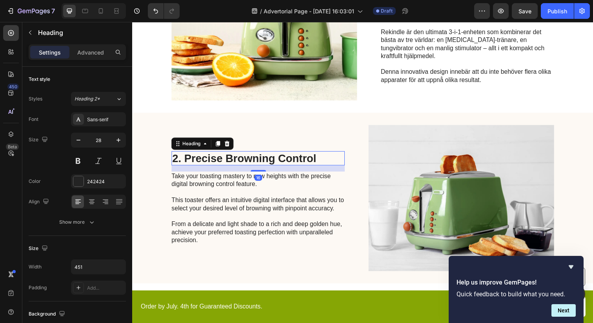
click at [239, 165] on h2 "2. Precise Browning Control" at bounding box center [260, 161] width 177 height 15
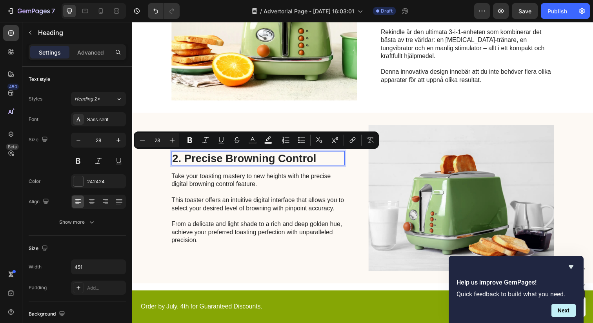
click at [231, 161] on p "2. Precise Browning Control" at bounding box center [260, 161] width 175 height 13
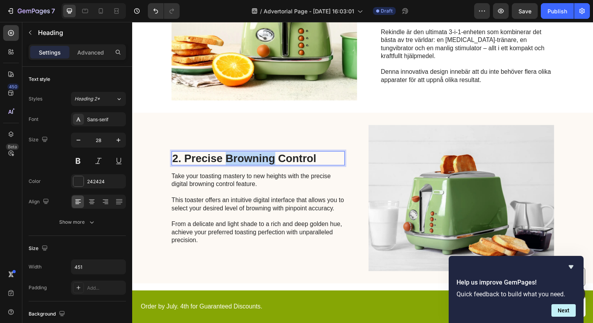
click at [231, 161] on p "2. Precise Browning Control" at bounding box center [260, 161] width 175 height 13
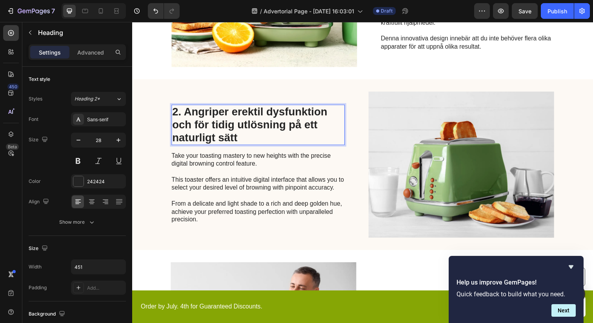
scroll to position [349, 0]
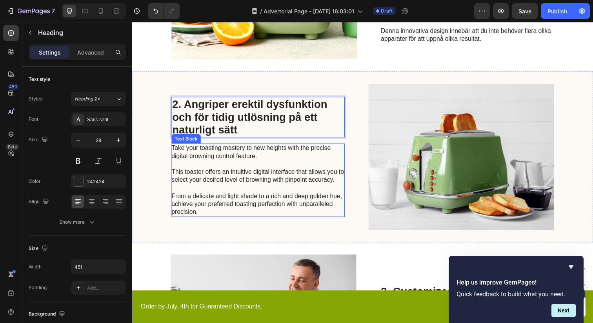
click at [194, 164] on p "Take your toasting mastery to new heights with the precise digital browning con…" at bounding box center [260, 183] width 176 height 73
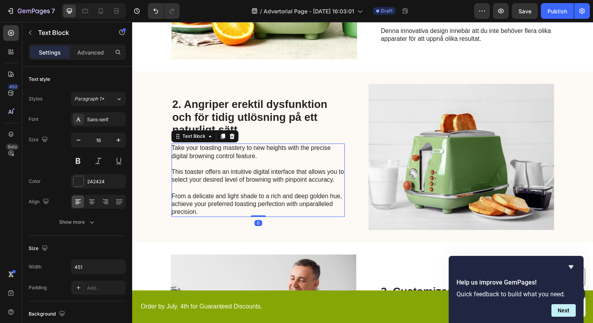
click at [199, 207] on p "Take your toasting mastery to new heights with the precise digital browning con…" at bounding box center [260, 183] width 176 height 73
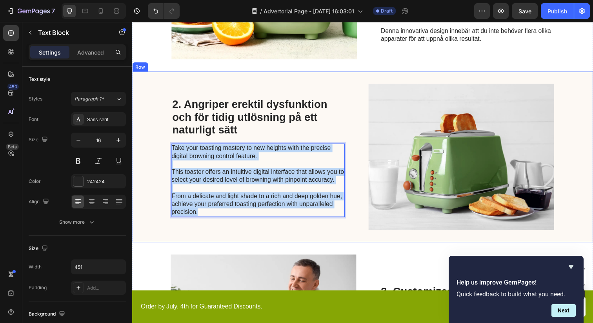
drag, startPoint x: 206, startPoint y: 218, endPoint x: 169, endPoint y: 143, distance: 83.1
click at [169, 143] on div "⁠⁠⁠⁠⁠⁠⁠ 2. Angriper erektil dysfunktion och för tidig utlösning på ett naturlig…" at bounding box center [367, 160] width 471 height 174
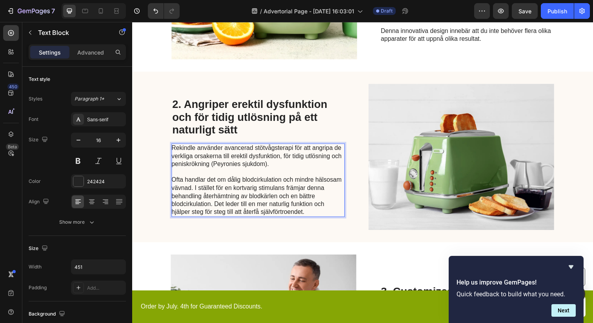
click at [175, 152] on p "Rekindle använder avancerad stötvågsterapi för att angripa de verkliga orsakern…" at bounding box center [260, 159] width 176 height 24
click at [197, 191] on p "Ofta handlar det om dålig blodcirkulation och mindre hälsosam vävnad. I stället…" at bounding box center [260, 199] width 176 height 41
click at [281, 161] on p "Rekindle använder avancerad stötvågsterapi för att angripa de verkliga orsakern…" at bounding box center [260, 159] width 176 height 24
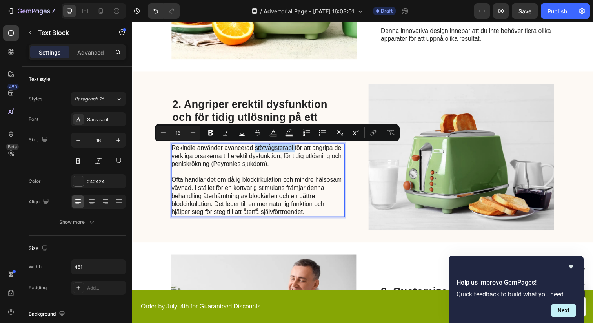
drag, startPoint x: 298, startPoint y: 151, endPoint x: 256, endPoint y: 151, distance: 41.2
click at [256, 151] on p "Rekindle använder avancerad stötvågsterapi för att angripa de verkliga orsakern…" at bounding box center [260, 159] width 176 height 24
click at [210, 131] on icon "Editor contextual toolbar" at bounding box center [211, 133] width 8 height 8
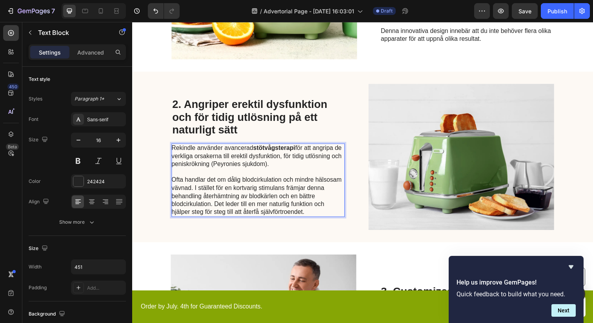
click at [271, 169] on p "Rekindle använder avancerad stötvågsterapi för att angripa de verkliga orsakern…" at bounding box center [260, 159] width 176 height 24
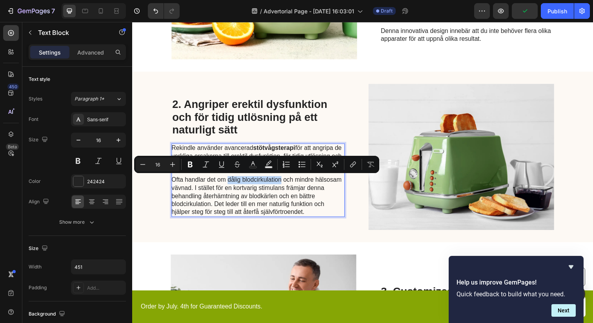
drag, startPoint x: 230, startPoint y: 184, endPoint x: 283, endPoint y: 184, distance: 53.3
click at [283, 184] on p "Ofta handlar det om dålig blodcirkulation och mindre hälsosam vävnad. I stället…" at bounding box center [260, 199] width 176 height 41
click at [191, 162] on icon "Editor contextual toolbar" at bounding box center [190, 165] width 5 height 6
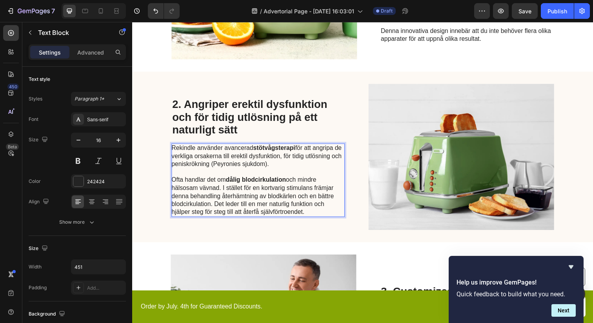
click at [210, 197] on p "Ofta handlar det om dålig blodcirkulation och mindre hälsosam vävnad. I stället…" at bounding box center [260, 199] width 176 height 41
click at [218, 202] on p "Ofta handlar det om dålig blodcirkulation och mindre hälsosam vävnad. I stället…" at bounding box center [260, 199] width 176 height 41
drag, startPoint x: 223, startPoint y: 201, endPoint x: 276, endPoint y: 201, distance: 52.6
click at [275, 201] on p "Ofta handlar det om dålig blodcirkulation och mindre hälsosam vävnad. I stället…" at bounding box center [260, 199] width 176 height 41
click at [296, 201] on p "Ofta handlar det om dålig blodcirkulation och mindre hälsosam vävnad. I stället…" at bounding box center [260, 199] width 176 height 41
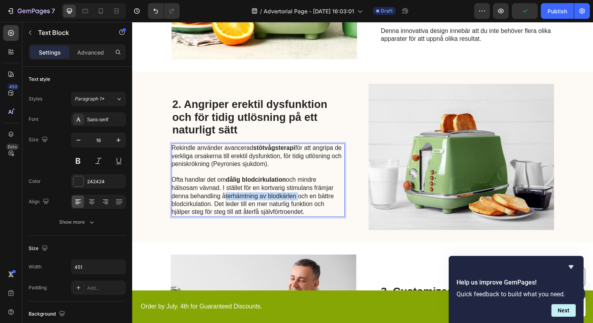
drag, startPoint x: 300, startPoint y: 202, endPoint x: 224, endPoint y: 200, distance: 76.1
click at [224, 200] on p "Ofta handlar det om dålig blodcirkulation och mindre hälsosam vävnad. I stället…" at bounding box center [260, 199] width 176 height 41
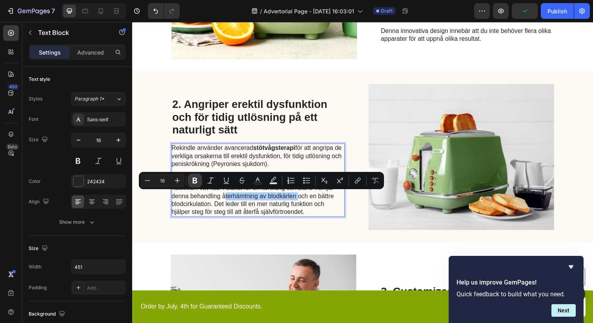
click at [197, 178] on icon "Editor contextual toolbar" at bounding box center [195, 180] width 8 height 8
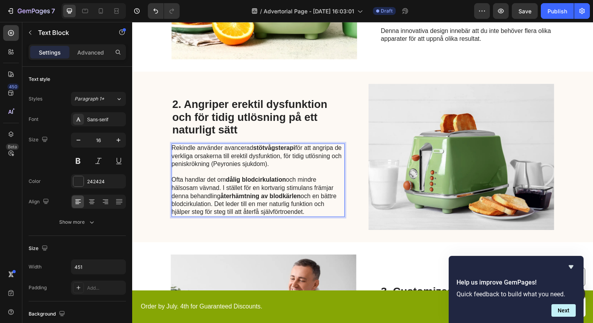
click at [227, 206] on p "Ofta handlar det om dålig blodcirkulation och mindre hälsosam vävnad. I stället…" at bounding box center [260, 199] width 176 height 41
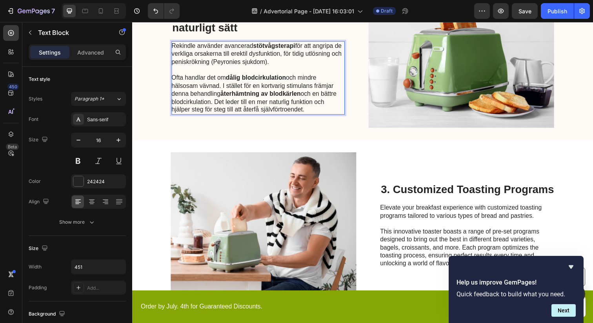
scroll to position [470, 0]
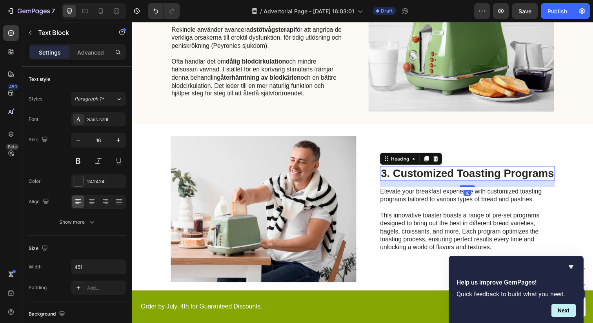
click at [420, 180] on h2 "3. Customized Toasting Programs" at bounding box center [474, 176] width 178 height 15
click at [412, 176] on h2 "3. Customized Toasting Programs" at bounding box center [474, 176] width 178 height 15
click at [412, 176] on p "3. Customized Toasting Programs" at bounding box center [474, 176] width 177 height 13
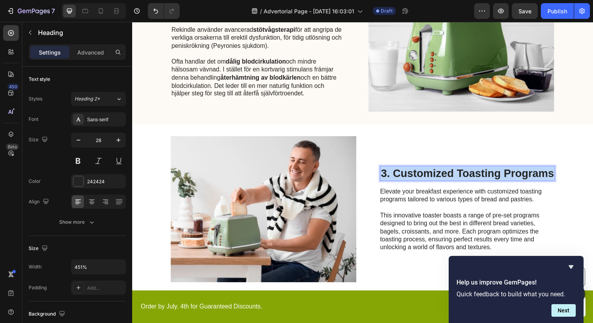
click at [412, 176] on p "3. Customized Toasting Programs" at bounding box center [474, 176] width 177 height 13
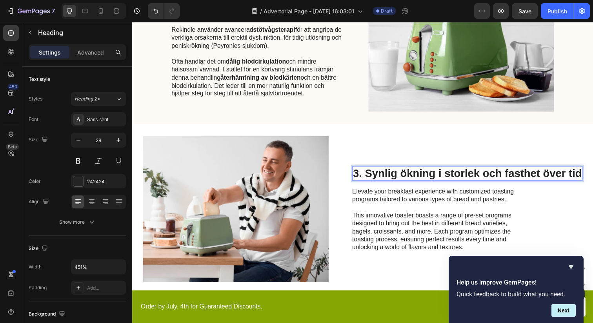
click at [491, 178] on p "3. Synlig ökning i storlek och fasthet över tid" at bounding box center [475, 176] width 234 height 13
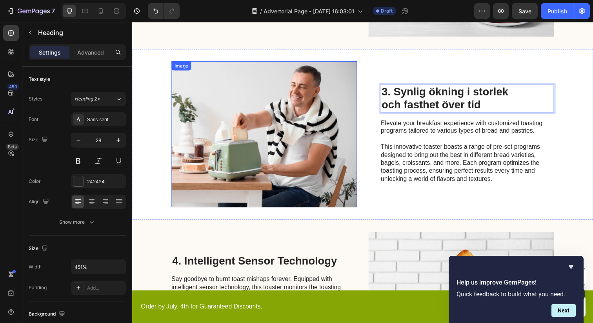
scroll to position [538, 0]
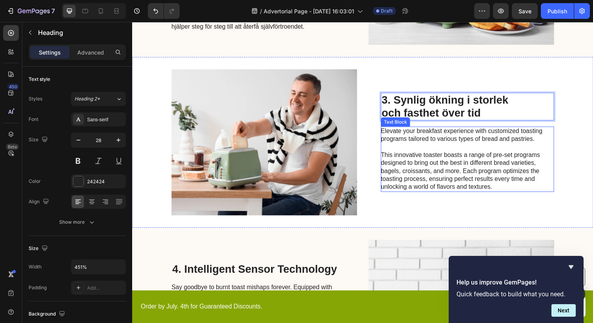
click at [448, 171] on p "This innovative toaster boasts a range of pre-set programs designed to bring ou…" at bounding box center [474, 174] width 176 height 41
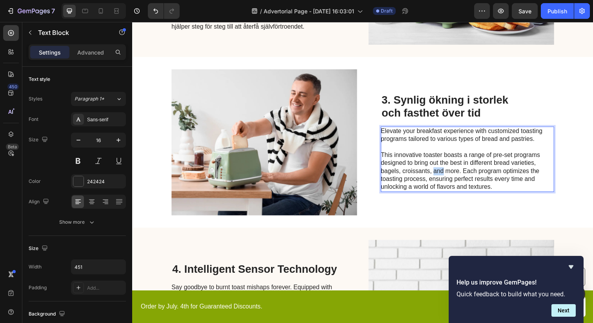
click at [448, 171] on p "This innovative toaster boasts a range of pre-set programs designed to bring ou…" at bounding box center [474, 174] width 176 height 41
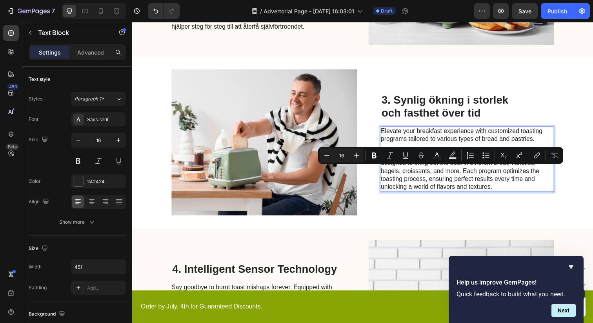
click at [488, 180] on p "This innovative toaster boasts a range of pre-set programs designed to bring ou…" at bounding box center [474, 174] width 176 height 41
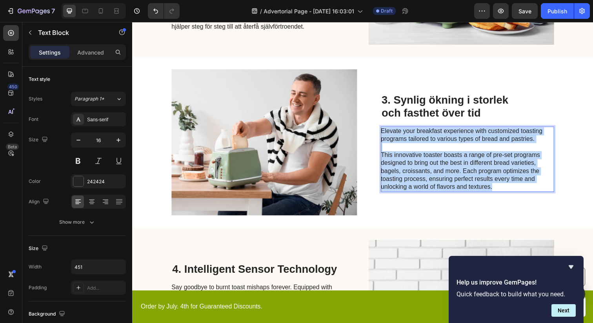
drag, startPoint x: 507, startPoint y: 190, endPoint x: 387, endPoint y: 134, distance: 132.5
click at [387, 134] on div "Elevate your breakfast experience with customized toasting programs tailored to…" at bounding box center [474, 162] width 177 height 67
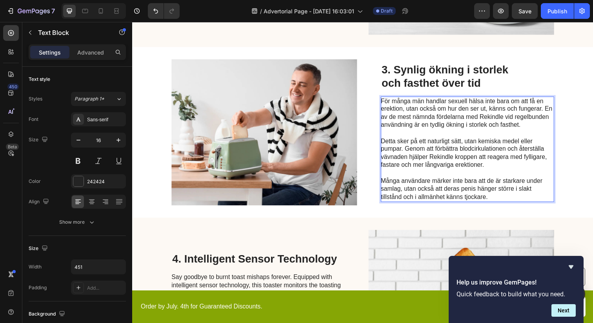
scroll to position [571, 0]
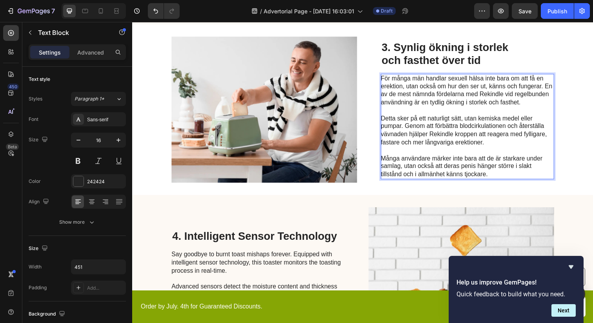
click at [427, 111] on p "Rich Text Editor. Editing area: main" at bounding box center [474, 112] width 176 height 8
click at [486, 94] on p "För många män handlar sexuell hälsa inte bara om att få en erektion, utan också…" at bounding box center [474, 92] width 176 height 33
drag, startPoint x: 455, startPoint y: 87, endPoint x: 551, endPoint y: 90, distance: 96.5
click at [551, 90] on p "För många män handlar sexuell hälsa inte bara om att få en erektion, utan också…" at bounding box center [474, 92] width 176 height 33
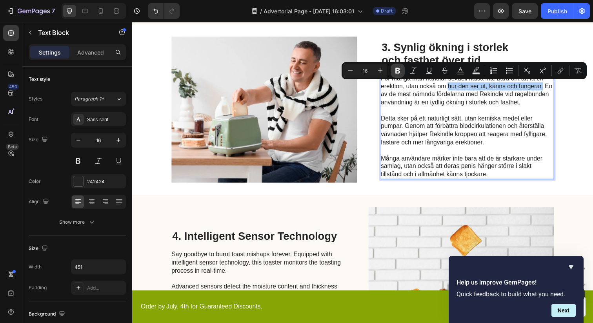
click at [399, 69] on icon "Editor contextual toolbar" at bounding box center [397, 71] width 5 height 6
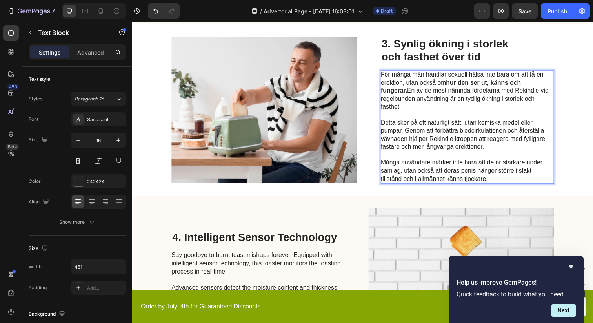
click at [418, 122] on p "Detta sker på ett naturligt sätt, utan kemiska medel eller pumpar. Genom att fö…" at bounding box center [474, 137] width 176 height 33
click at [411, 125] on p "Detta sker på ett naturligt sätt, utan kemiska medel eller pumpar. Genom att fö…" at bounding box center [474, 137] width 176 height 33
click at [463, 127] on p "Detta sker på ett naturligt sätt, utan kemiska medel eller pumpar. Genom att fö…" at bounding box center [474, 137] width 176 height 33
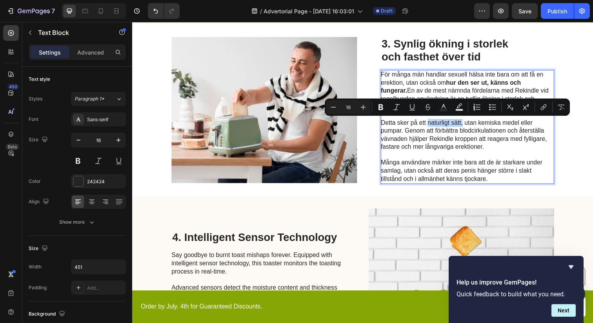
drag, startPoint x: 470, startPoint y: 126, endPoint x: 434, endPoint y: 128, distance: 36.1
click at [434, 128] on p "Detta sker på ett naturligt sätt, utan kemiska medel eller pumpar. Genom att fö…" at bounding box center [474, 137] width 176 height 33
click at [379, 106] on icon "Editor contextual toolbar" at bounding box center [380, 107] width 5 height 6
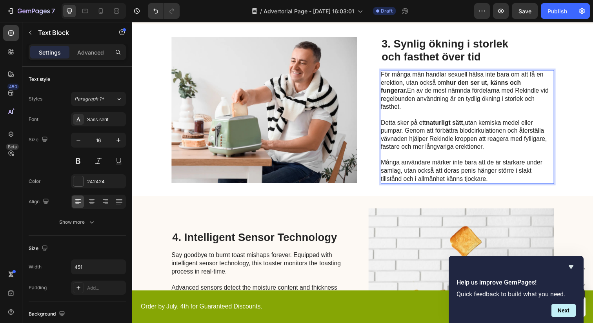
click at [416, 149] on p "Detta sker på ett naturligt sätt, utan kemiska medel eller pumpar. Genom att fö…" at bounding box center [474, 137] width 176 height 33
click at [457, 150] on p "Detta sker på ett naturligt sätt, utan kemiska medel eller pumpar. Genom att fö…" at bounding box center [474, 137] width 176 height 33
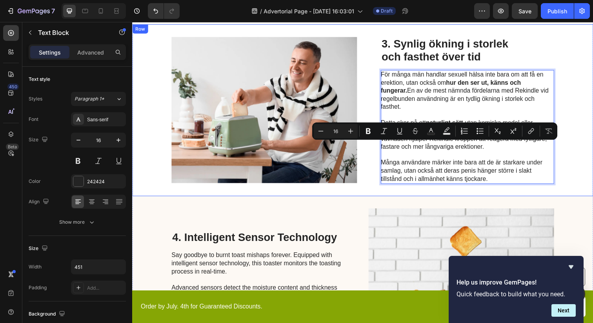
drag, startPoint x: 498, startPoint y: 149, endPoint x: 381, endPoint y: 151, distance: 116.5
click at [381, 151] on div "Image 3. Synlig ökning i storlek och fasthet över tid Heading För många män han…" at bounding box center [367, 111] width 471 height 175
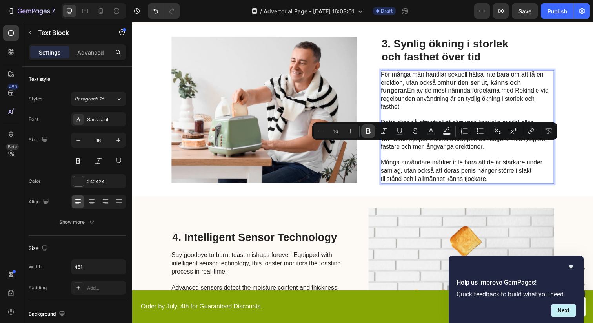
click at [370, 133] on icon "Editor contextual toolbar" at bounding box center [368, 131] width 8 height 8
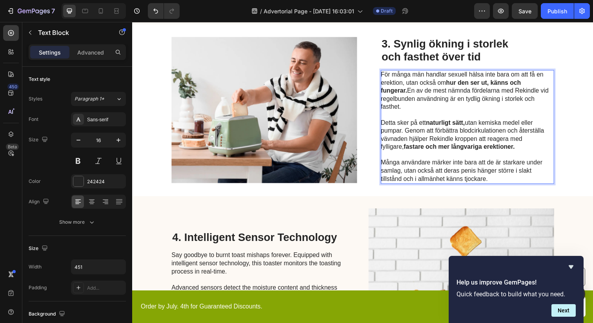
click at [420, 162] on p "Många användare märker inte bara att de är starkare under samlag, utan också at…" at bounding box center [474, 174] width 176 height 24
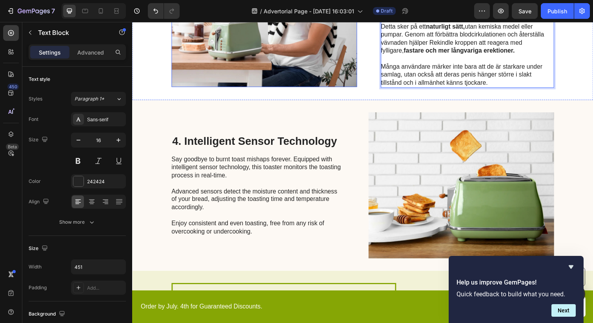
scroll to position [677, 0]
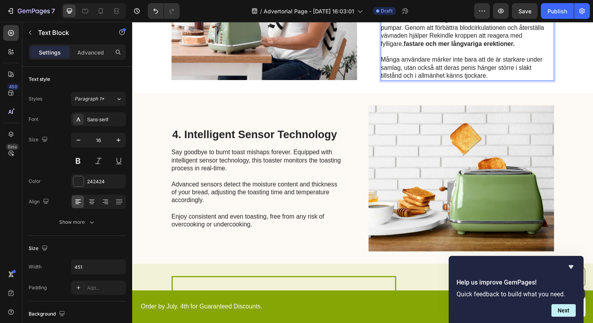
click at [205, 136] on h2 "4. Intelligent Sensor Technology" at bounding box center [260, 136] width 177 height 15
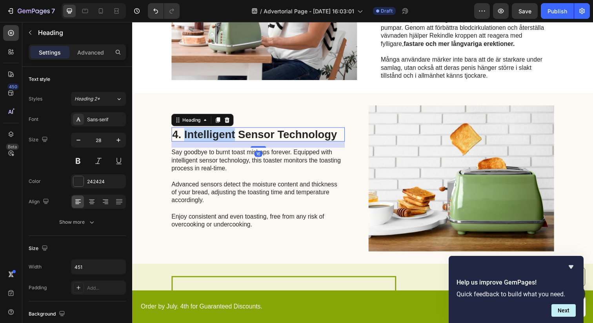
click at [205, 136] on h2 "4. Intelligent Sensor Technology" at bounding box center [260, 136] width 177 height 15
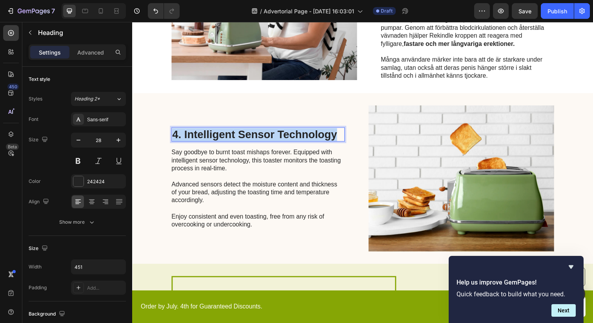
click at [205, 136] on p "4. Intelligent Sensor Technology" at bounding box center [260, 136] width 175 height 13
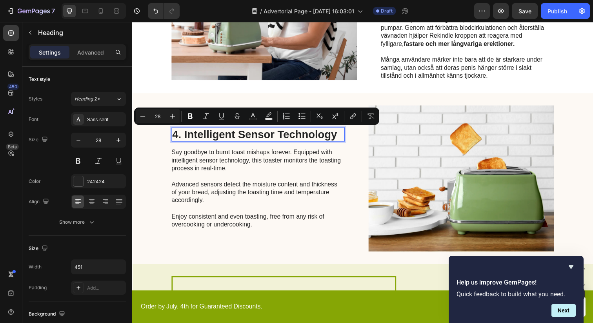
scroll to position [670, 0]
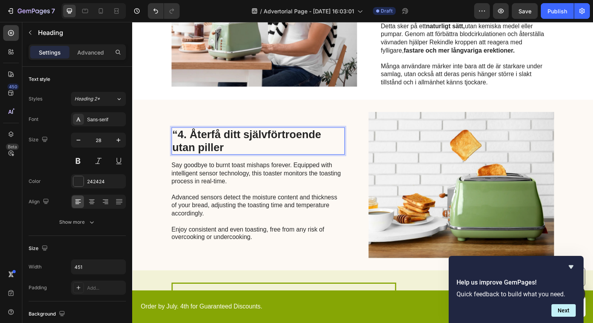
click at [176, 134] on strong "“4. Återfå ditt självförtroende utan piller" at bounding box center [249, 143] width 152 height 25
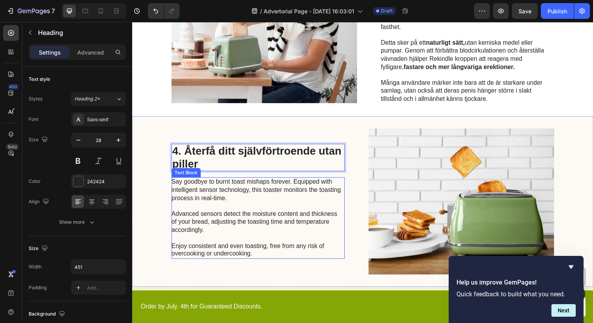
scroll to position [662, 0]
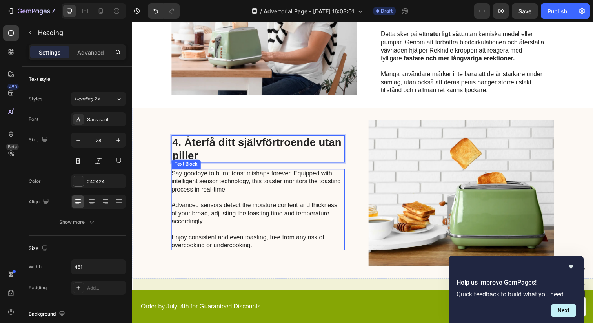
click at [287, 226] on p "Say goodbye to burnt toast mishaps forever. Equipped with intelligent sensor te…" at bounding box center [260, 214] width 176 height 82
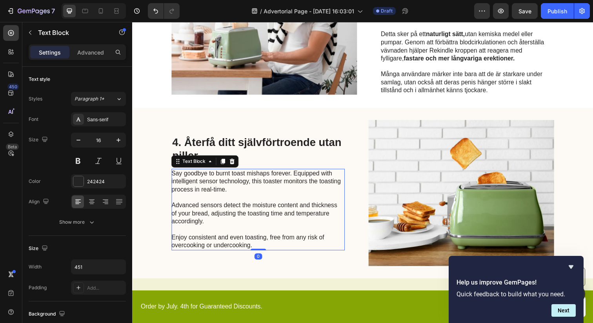
click at [287, 226] on p "Say goodbye to burnt toast mishaps forever. Equipped with intelligent sensor te…" at bounding box center [260, 214] width 176 height 82
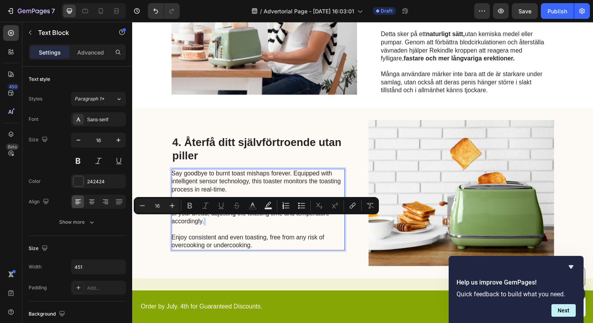
click at [264, 236] on p "Say goodbye to burnt toast mishaps forever. Equipped with intelligent sensor te…" at bounding box center [260, 214] width 176 height 82
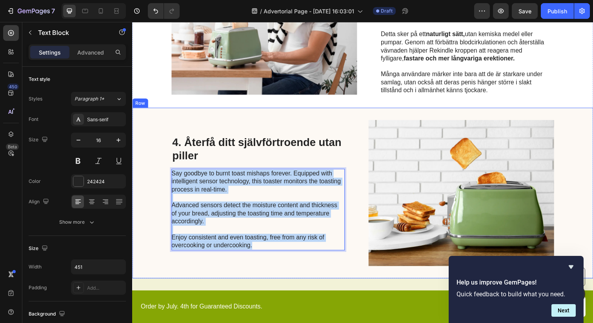
drag, startPoint x: 266, startPoint y: 251, endPoint x: 171, endPoint y: 177, distance: 119.9
click at [171, 177] on div "⁠⁠⁠⁠⁠⁠⁠ 4. Återfå ditt självförtroende utan piller Heading Say goodbye to burnt…" at bounding box center [367, 196] width 471 height 174
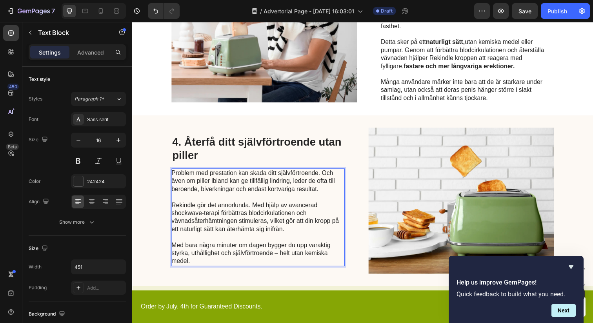
scroll to position [642, 0]
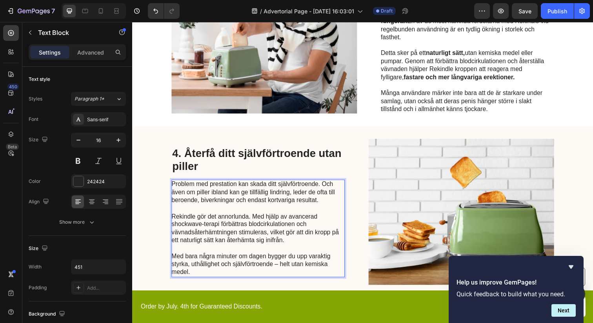
click at [241, 234] on p "Rekindle gör det annorlunda. Med hjälp av avancerad shockwave-terapi förbättras…" at bounding box center [260, 232] width 176 height 33
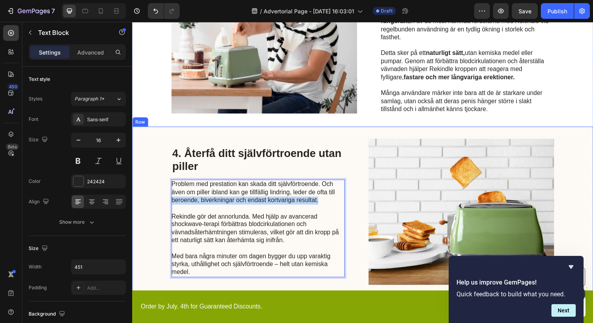
drag, startPoint x: 317, startPoint y: 206, endPoint x: 171, endPoint y: 206, distance: 145.9
click at [171, 206] on div "⁠⁠⁠⁠⁠⁠⁠ 4. Återfå ditt självförtroende utan piller Heading Problem med prestati…" at bounding box center [367, 216] width 471 height 174
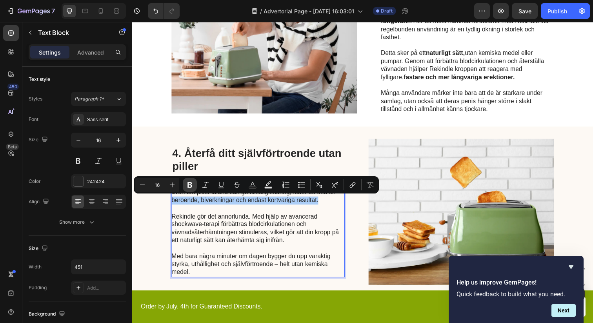
click at [185, 186] on button "Bold" at bounding box center [190, 185] width 14 height 14
click at [201, 233] on p "Rekindle gör det annorlunda. Med hjälp av avancerad shockwave-terapi förbättras…" at bounding box center [260, 232] width 176 height 33
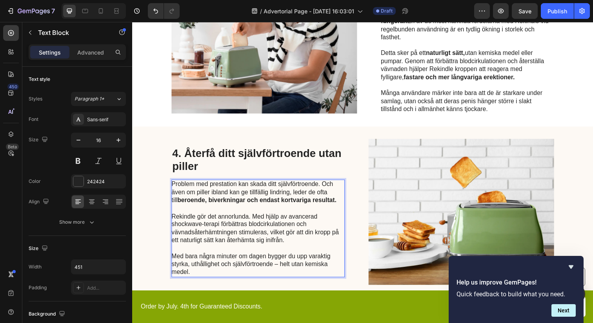
click at [239, 239] on p "Rekindle gör det annorlunda. Med hjälp av avancerad shockwave-terapi förbättras…" at bounding box center [260, 232] width 176 height 33
drag, startPoint x: 251, startPoint y: 229, endPoint x: 271, endPoint y: 236, distance: 20.6
click at [271, 236] on p "Rekindle gör det annorlunda. Med hjälp av avancerad shockwave-terapi förbättras…" at bounding box center [260, 232] width 176 height 33
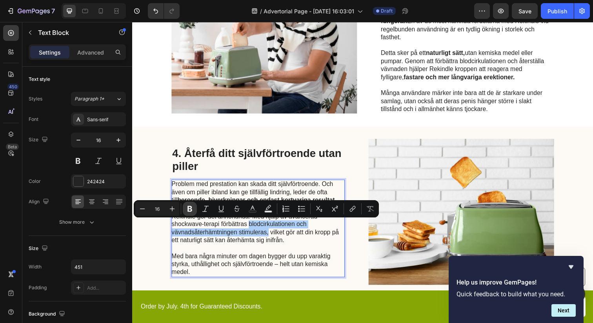
click at [188, 211] on icon "Editor contextual toolbar" at bounding box center [189, 209] width 5 height 6
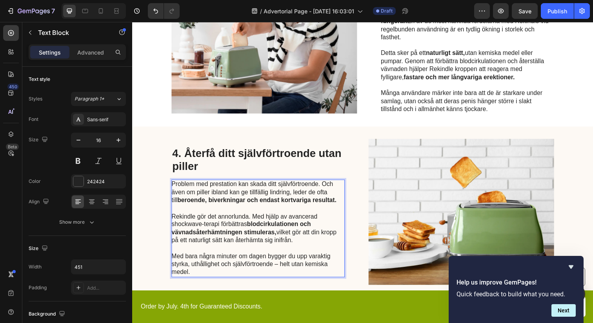
click at [217, 240] on strong "blodcirkulationen och vävnadsåterhämtningen stimuleras," at bounding box center [243, 232] width 142 height 15
click at [215, 259] on p "Med bara några minuter om dagen bygger du upp varaktig styrka, uthållighet och …" at bounding box center [260, 269] width 176 height 24
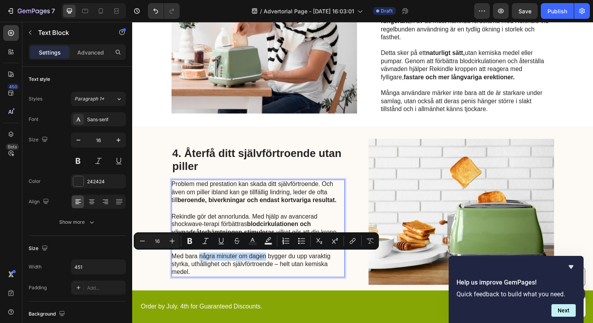
drag, startPoint x: 200, startPoint y: 261, endPoint x: 379, endPoint y: 266, distance: 179.7
click at [267, 261] on p "Med bara några minuter om dagen bygger du upp varaktig styrka, uthållighet och …" at bounding box center [260, 269] width 176 height 24
click at [191, 245] on button "Bold" at bounding box center [190, 241] width 14 height 14
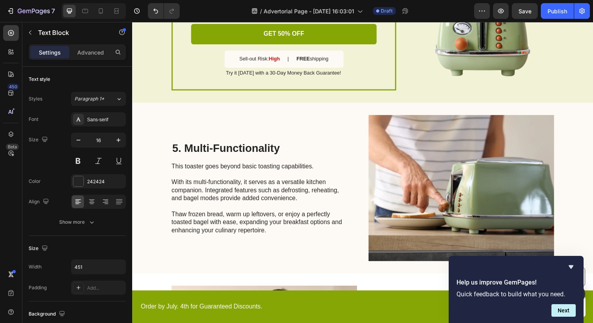
scroll to position [1028, 0]
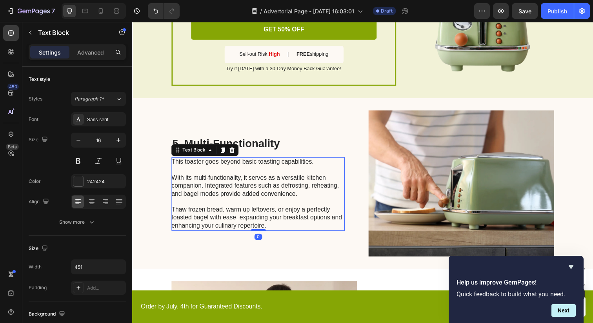
click at [206, 195] on p "This toaster goes beyond basic toasting capabilities. With its multi-functional…" at bounding box center [260, 197] width 176 height 73
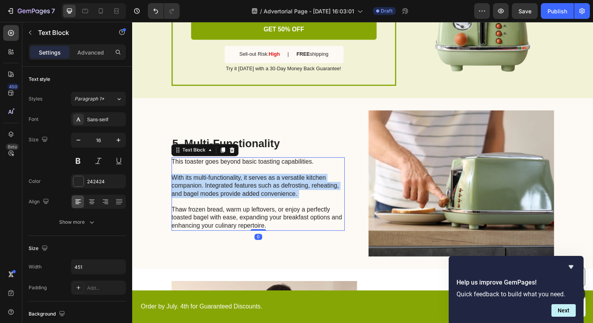
click at [206, 195] on p "This toaster goes beyond basic toasting capabilities. With its multi-functional…" at bounding box center [260, 197] width 176 height 73
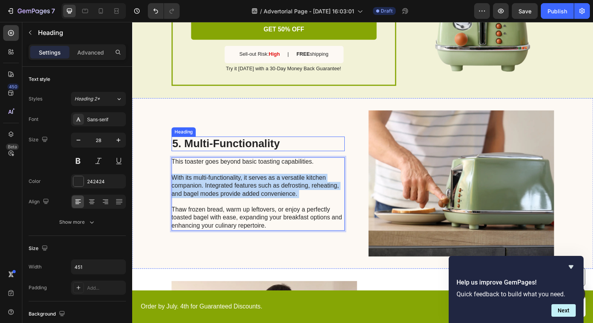
click at [264, 149] on h2 "5. Multi-Functionality" at bounding box center [260, 146] width 177 height 15
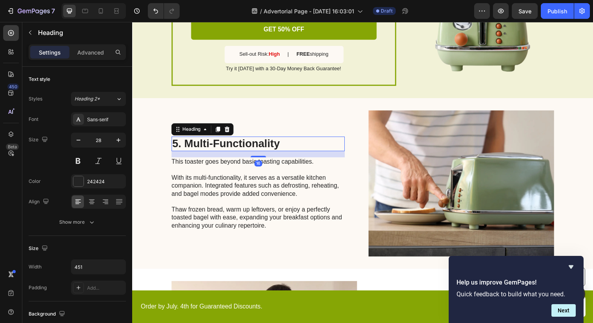
click at [261, 149] on h2 "5. Multi-Functionality" at bounding box center [260, 146] width 177 height 15
click at [261, 149] on p "5. Multi-Functionality" at bounding box center [260, 146] width 175 height 13
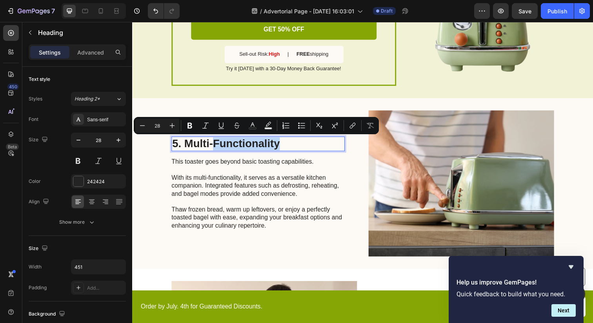
click at [261, 149] on p "5. Multi-Functionality" at bounding box center [260, 146] width 175 height 13
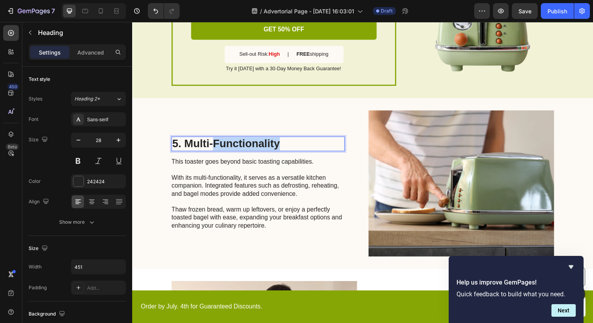
click at [261, 149] on p "5. Multi-Functionality" at bounding box center [260, 146] width 175 height 13
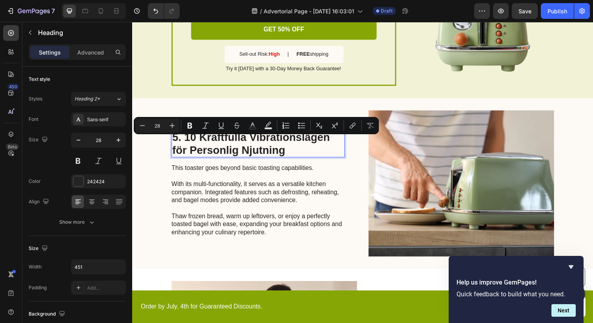
scroll to position [1022, 0]
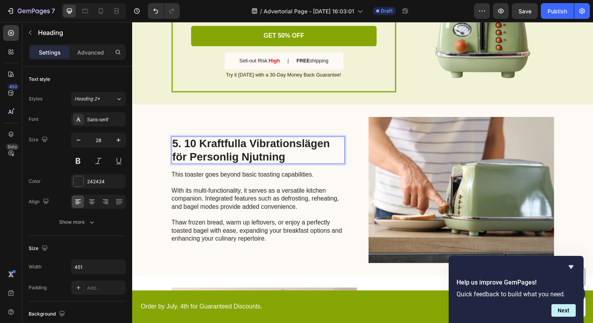
click at [226, 215] on p "This toaster goes beyond basic toasting capabilities. With its multi-functional…" at bounding box center [260, 210] width 176 height 73
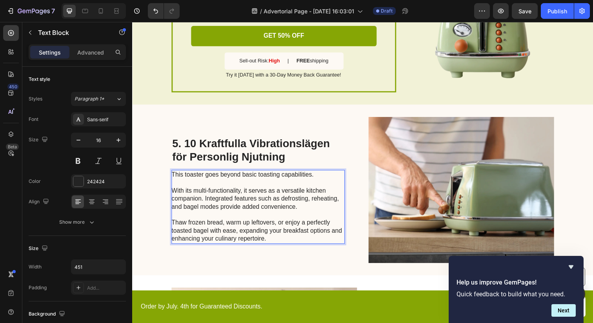
click at [273, 241] on p "This toaster goes beyond basic toasting capabilities. With its multi-functional…" at bounding box center [260, 210] width 176 height 73
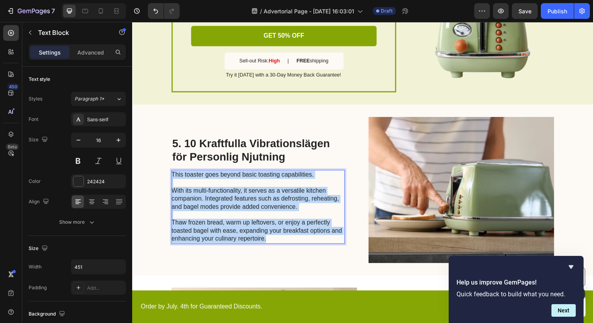
drag, startPoint x: 276, startPoint y: 242, endPoint x: 171, endPoint y: 181, distance: 120.7
click at [171, 181] on div "⁠⁠⁠⁠⁠⁠⁠ 5. 10 Kraftfulla Vibrationslägen för Personlig Njutning Heading This to…" at bounding box center [367, 193] width 471 height 174
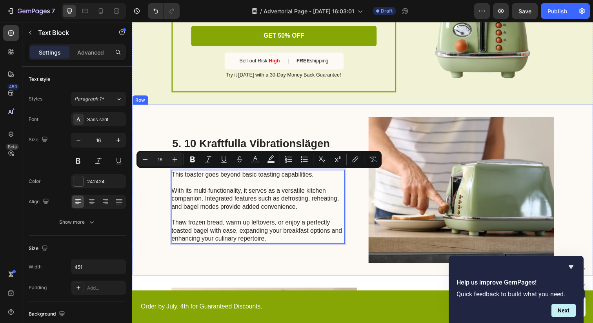
scroll to position [1030, 0]
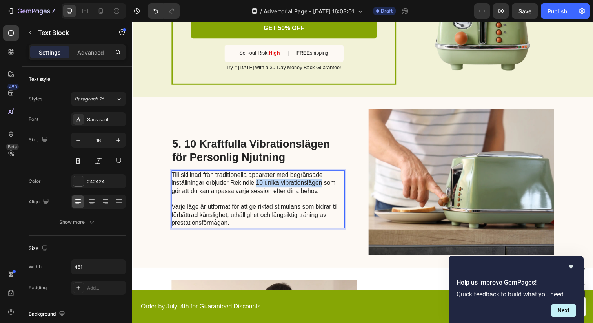
drag, startPoint x: 260, startPoint y: 186, endPoint x: 325, endPoint y: 187, distance: 65.5
click at [325, 187] on p "Till skillnad från traditionella apparater med begränsade inställningar erbjude…" at bounding box center [260, 186] width 176 height 24
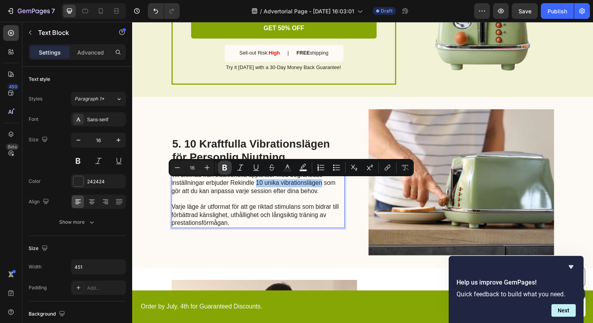
click at [223, 169] on icon "Editor contextual toolbar" at bounding box center [224, 168] width 5 height 6
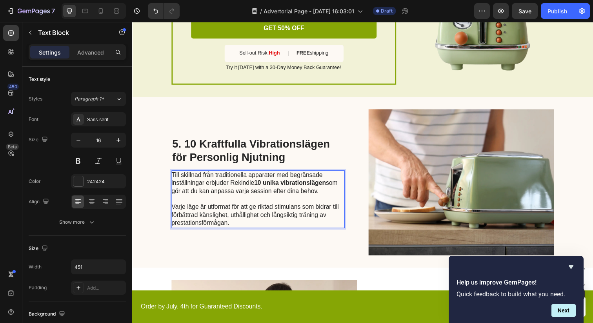
click at [228, 209] on p "Varje läge är utformat för att ge riktad stimulans som bidrar till förbättrad k…" at bounding box center [260, 219] width 176 height 24
click at [212, 211] on p "Varje läge är utformat för att ge riktad stimulans som bidrar till förbättrad k…" at bounding box center [260, 219] width 176 height 24
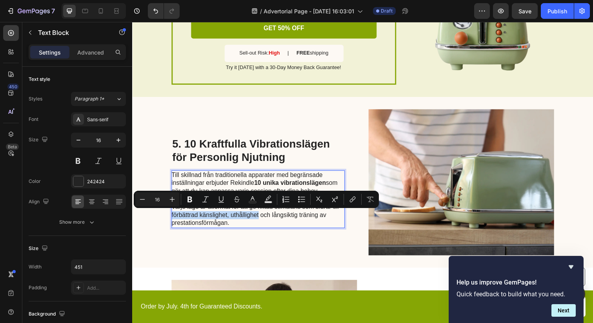
drag, startPoint x: 261, startPoint y: 220, endPoint x: 172, endPoint y: 221, distance: 89.0
click at [172, 221] on p "Varje läge är utformat för att ge riktad stimulans som bidrar till förbättrad k…" at bounding box center [260, 219] width 176 height 24
click at [186, 200] on icon "Editor contextual toolbar" at bounding box center [190, 199] width 8 height 8
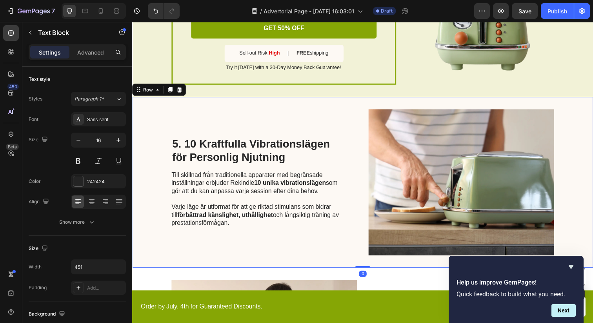
click at [207, 249] on div "⁠⁠⁠⁠⁠⁠⁠ 5. 10 Kraftfulla Vibrationslägen för Personlig Njutning Heading Till sk…" at bounding box center [260, 185] width 177 height 149
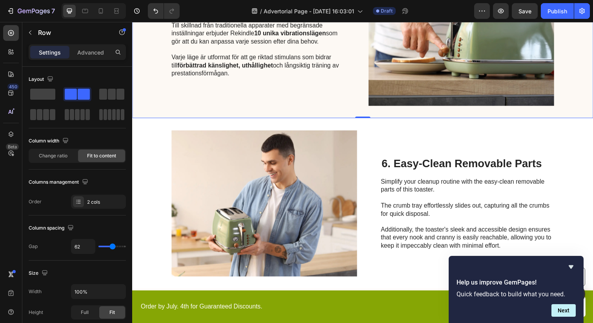
scroll to position [1181, 0]
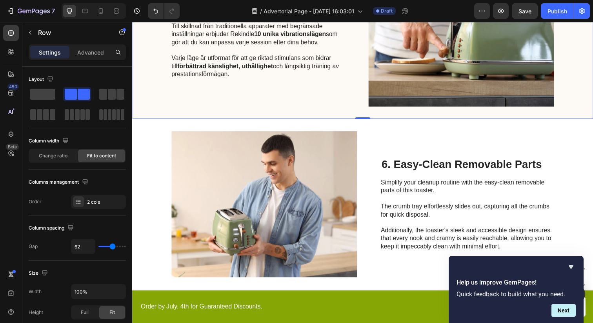
click at [449, 165] on h2 "6. Easy-Clean Removable Parts" at bounding box center [474, 167] width 177 height 15
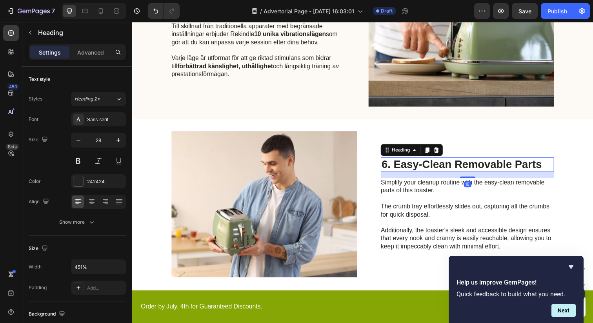
click at [449, 165] on h2 "6. Easy-Clean Removable Parts" at bounding box center [474, 167] width 177 height 15
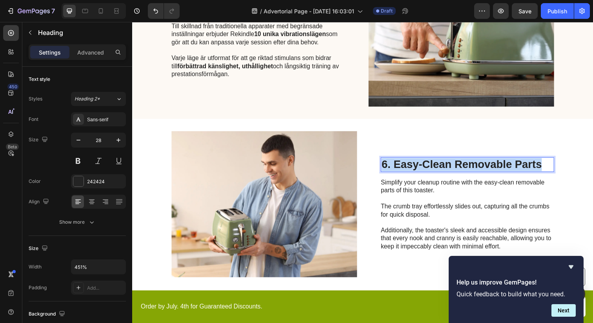
click at [449, 165] on p "6. Easy-Clean Removable Parts" at bounding box center [474, 167] width 175 height 13
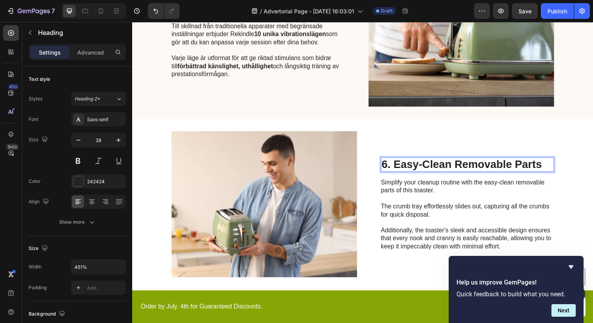
scroll to position [1175, 0]
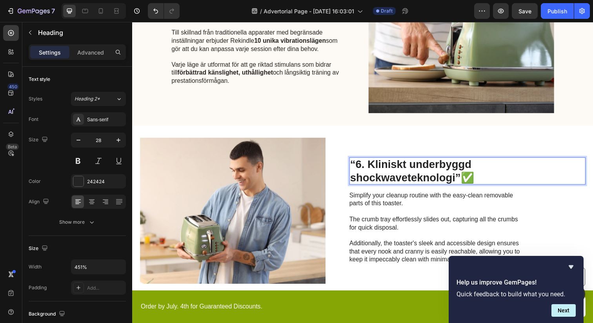
click at [361, 166] on strong "“6. Kliniskt underbyggd shockwaveteknologi”" at bounding box center [417, 173] width 124 height 25
click at [473, 168] on strong "6. Kliniskt underbyggd shockwaveteknologi”" at bounding box center [414, 173] width 118 height 25
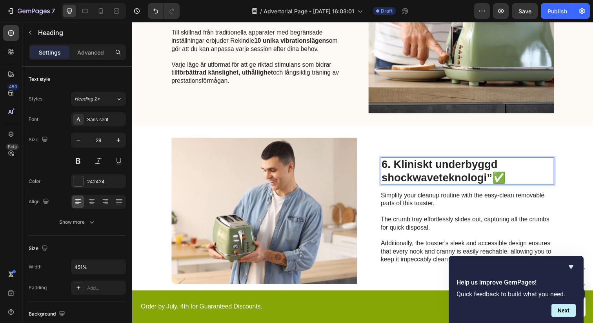
click at [517, 180] on p "6. Kliniskt underbyggd shockwaveteknologi” ✅" at bounding box center [474, 174] width 175 height 26
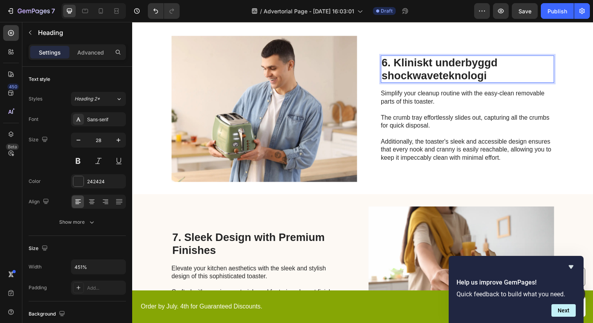
scroll to position [1280, 0]
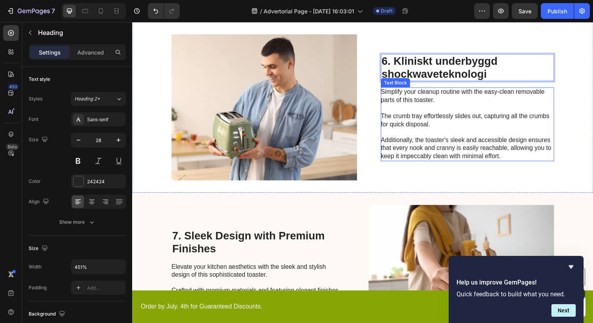
click at [435, 142] on p "Simplify your cleanup routine with the easy-clean removable parts of this toast…" at bounding box center [474, 125] width 176 height 73
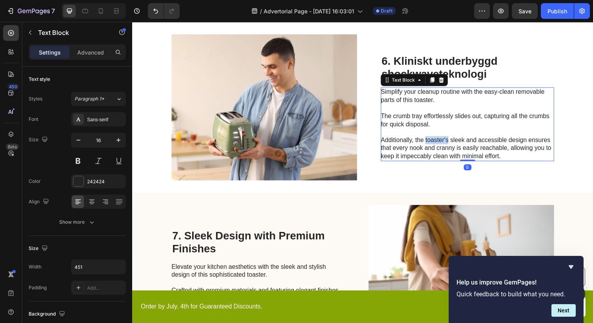
click at [435, 142] on p "Simplify your cleanup routine with the easy-clean removable parts of this toast…" at bounding box center [474, 125] width 176 height 73
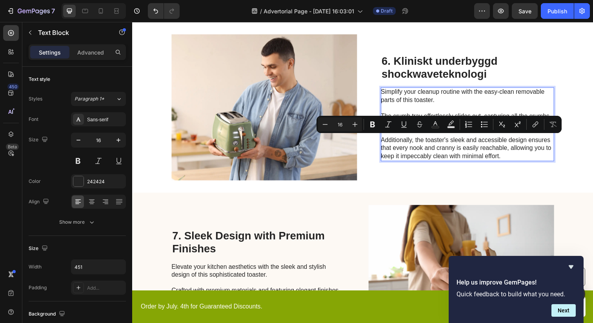
click at [493, 149] on p "Simplify your cleanup routine with the easy-clean removable parts of this toast…" at bounding box center [474, 125] width 176 height 73
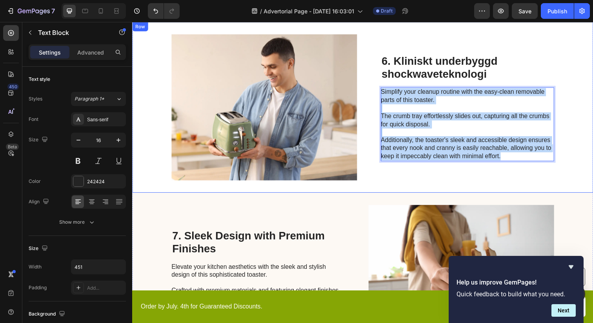
drag, startPoint x: 501, startPoint y: 150, endPoint x: 382, endPoint y: 90, distance: 133.1
click at [382, 90] on div "Image ⁠⁠⁠⁠⁠⁠⁠ 6. Kliniskt underbyggd shockwaveteknologi Heading Simplify your c…" at bounding box center [367, 109] width 471 height 174
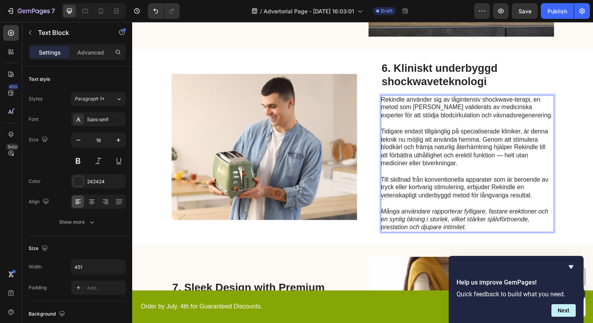
scroll to position [1248, 0]
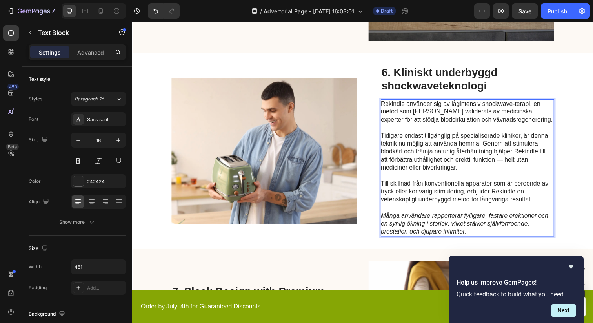
click at [525, 107] on p "Rekindle använder sig av lågintensiv shockwave-terapi, en metod som [PERSON_NAM…" at bounding box center [474, 114] width 176 height 24
drag, startPoint x: 540, startPoint y: 107, endPoint x: 458, endPoint y: 108, distance: 81.6
click at [458, 108] on p "Rekindle använder sig av lågintensiv shockwave-terapi, en metod som [PERSON_NAM…" at bounding box center [474, 114] width 176 height 24
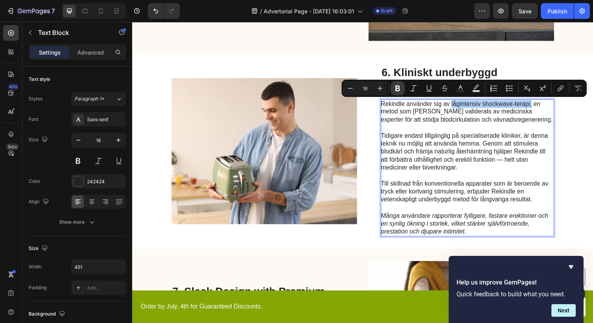
click at [402, 86] on button "Bold" at bounding box center [398, 88] width 14 height 14
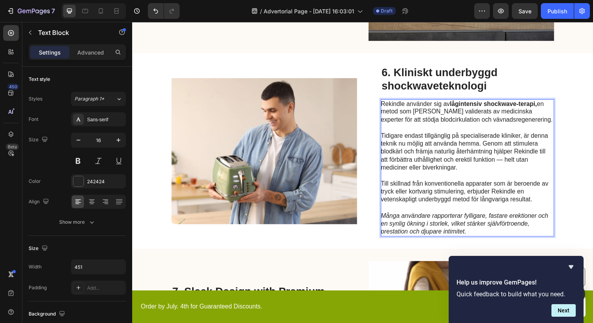
click at [432, 166] on p "Tidigare endast tillgänglig på specialiserade kliniker, är denna teknik nu möjl…" at bounding box center [474, 154] width 176 height 41
click at [438, 134] on p "Tidigare endast tillgänglig på specialiserade kliniker, är denna teknik nu möjl…" at bounding box center [474, 154] width 176 height 41
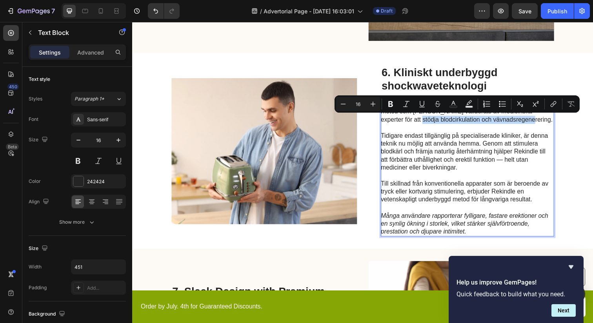
drag, startPoint x: 524, startPoint y: 122, endPoint x: 405, endPoint y: 124, distance: 119.2
click at [405, 124] on p "Rekindle använder sig av lågintensiv shockwave-terapi, en metod som [PERSON_NAM…" at bounding box center [474, 114] width 176 height 24
click at [389, 105] on icon "Editor contextual toolbar" at bounding box center [390, 104] width 5 height 6
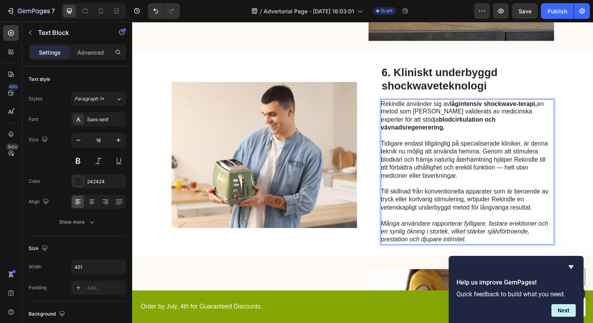
click at [407, 154] on p "Tidigare endast tillgänglig på specialiserade kliniker, är denna teknik nu möjl…" at bounding box center [474, 162] width 176 height 41
drag, startPoint x: 522, startPoint y: 154, endPoint x: 503, endPoint y: 165, distance: 21.9
click at [503, 165] on p "Tidigare endast tillgänglig på specialiserade kliniker, är denna teknik nu möjl…" at bounding box center [474, 162] width 176 height 41
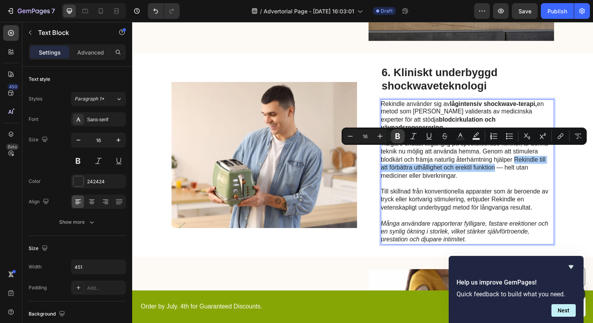
click at [396, 137] on icon "Editor contextual toolbar" at bounding box center [397, 136] width 5 height 6
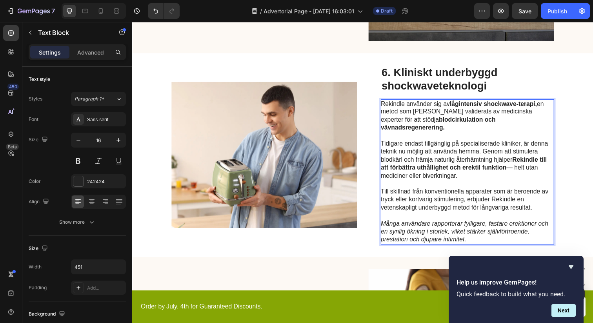
click at [407, 191] on p "Till skillnad från konventionella apparater som är beroende av tryck eller kort…" at bounding box center [474, 203] width 176 height 24
click at [455, 216] on p "Rich Text Editor. Editing area: main" at bounding box center [474, 220] width 176 height 8
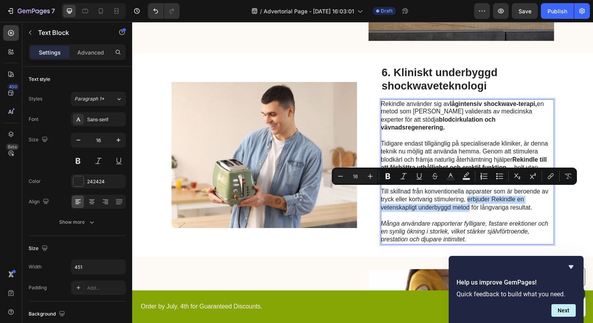
drag, startPoint x: 477, startPoint y: 204, endPoint x: 475, endPoint y: 196, distance: 7.6
click at [475, 196] on p "Till skillnad från konventionella apparater som är beroende av tryck eller kort…" at bounding box center [474, 203] width 176 height 24
click at [387, 176] on icon "Editor contextual toolbar" at bounding box center [388, 176] width 8 height 8
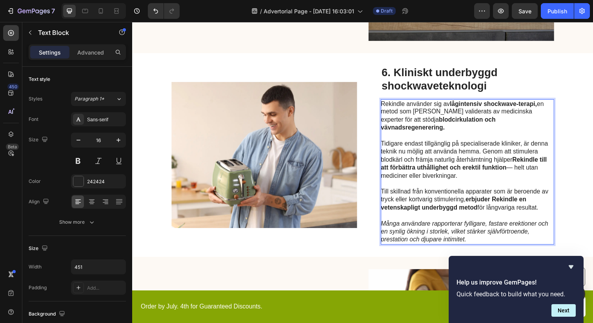
click at [406, 207] on p "Till skillnad från konventionella apparater som är beroende av tryck eller kort…" at bounding box center [474, 203] width 176 height 24
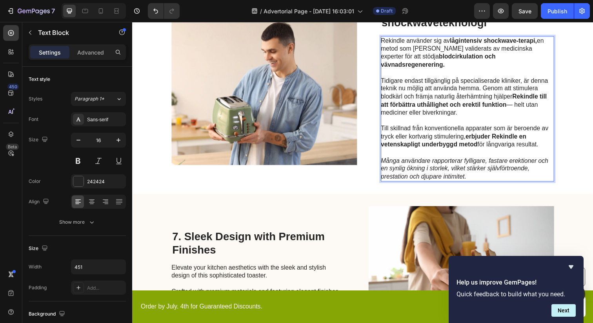
scroll to position [1401, 0]
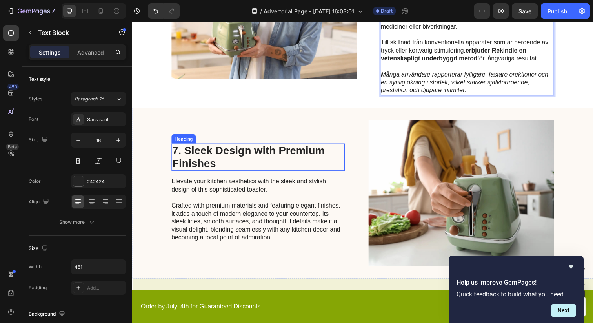
click at [216, 149] on h2 "7. Sleek Design with Premium Finishes" at bounding box center [260, 160] width 177 height 28
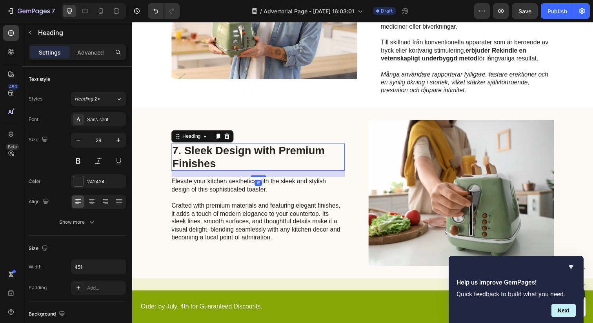
click at [216, 149] on h2 "7. Sleek Design with Premium Finishes" at bounding box center [260, 160] width 177 height 28
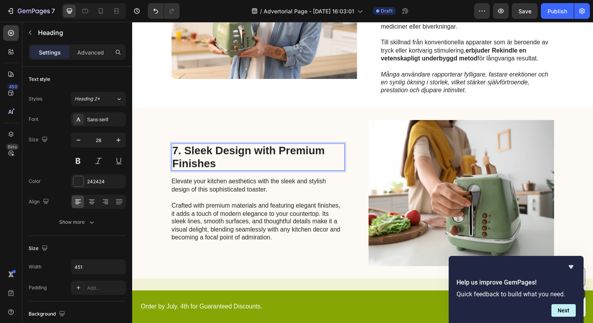
click at [216, 149] on p "7. Sleek Design with Premium Finishes" at bounding box center [260, 160] width 175 height 26
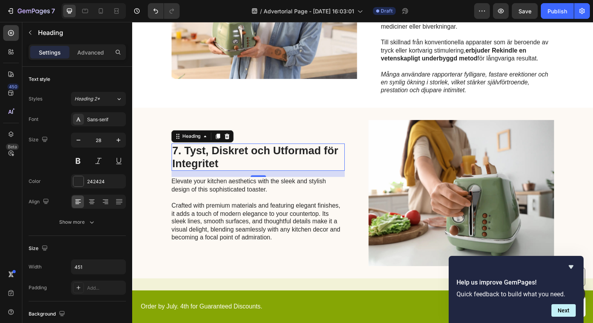
click at [191, 181] on p "Elevate your kitchen aesthetics with the sleek and stylish design of this sophi…" at bounding box center [260, 213] width 176 height 65
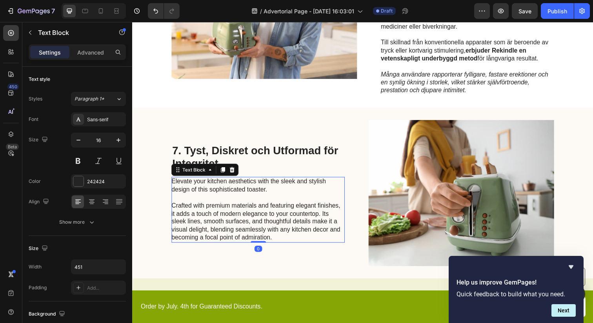
click at [233, 195] on p "Elevate your kitchen aesthetics with the sleek and stylish design of this sophi…" at bounding box center [260, 213] width 176 height 65
click at [283, 224] on p "Elevate your kitchen aesthetics with the sleek and stylish design of this sophi…" at bounding box center [260, 213] width 176 height 65
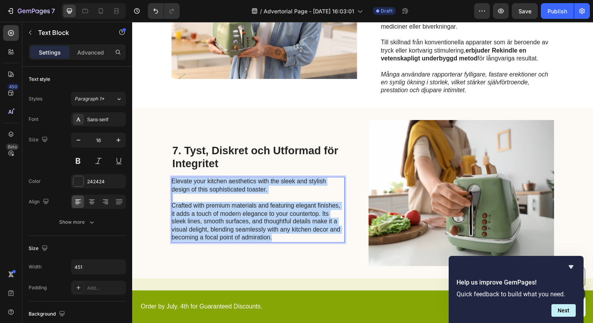
drag, startPoint x: 285, startPoint y: 230, endPoint x: 173, endPoint y: 175, distance: 125.4
click at [173, 181] on p "Elevate your kitchen aesthetics with the sleek and stylish design of this sophi…" at bounding box center [260, 213] width 176 height 65
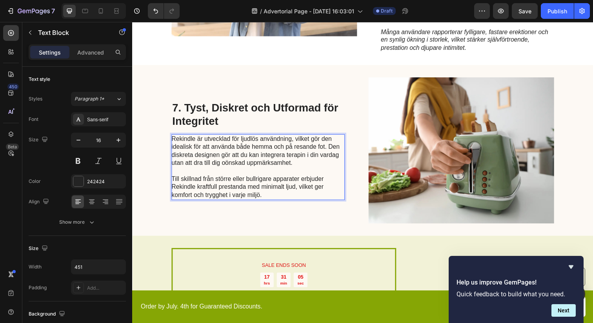
scroll to position [1416, 0]
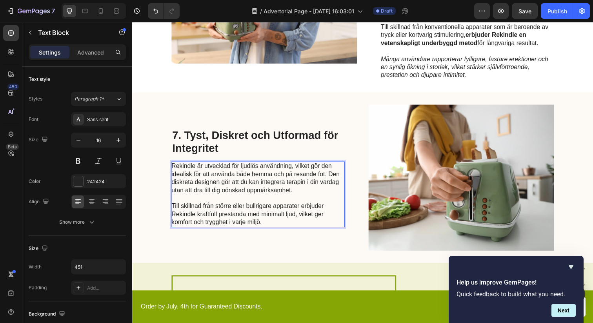
click at [227, 185] on p "Rekindle är utvecklad för ljudlös användning, vilket gör den idealisk för att a…" at bounding box center [260, 181] width 176 height 33
click at [215, 175] on p "Rekindle är utvecklad för ljudlös användning, vilket gör den idealisk för att a…" at bounding box center [260, 181] width 176 height 33
click at [269, 217] on p "Till skillnad från större eller bullrigare apparater erbjuder Rekindle kraftful…" at bounding box center [260, 218] width 176 height 24
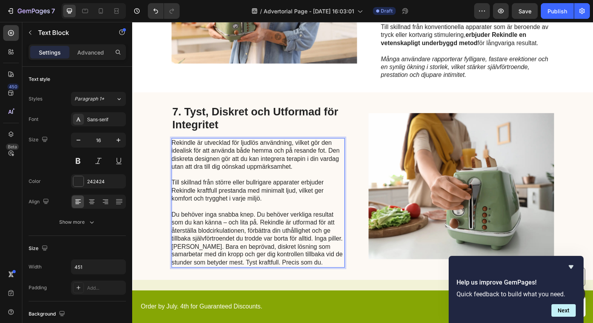
click at [271, 194] on p "Till skillnad från större eller bullrigare apparater erbjuder Rekindle kraftful…" at bounding box center [260, 194] width 176 height 24
click at [282, 220] on p "Du behöver inga snabba knep. Du behöver verkliga resultat som du kan känna – oc…" at bounding box center [260, 243] width 176 height 57
click at [275, 232] on p "Du behöver inga snabba knep. Du behöver verkliga resultat som du kan känna – oc…" at bounding box center [260, 243] width 176 height 57
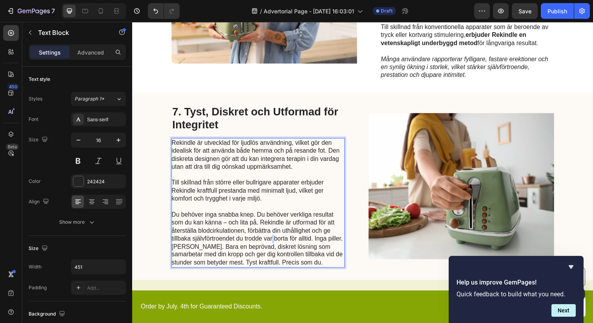
click at [275, 232] on p "Du behöver inga snabba knep. Du behöver verkliga resultat som du kan känna – oc…" at bounding box center [260, 243] width 176 height 57
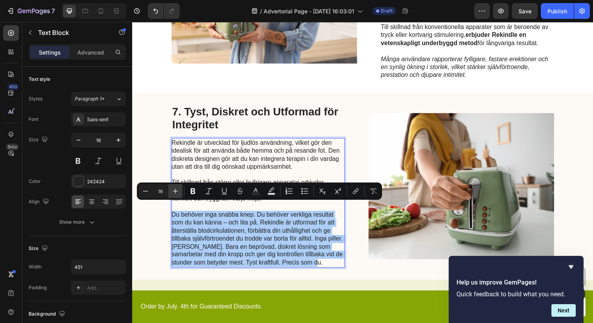
click at [176, 188] on icon "Editor contextual toolbar" at bounding box center [175, 191] width 8 height 8
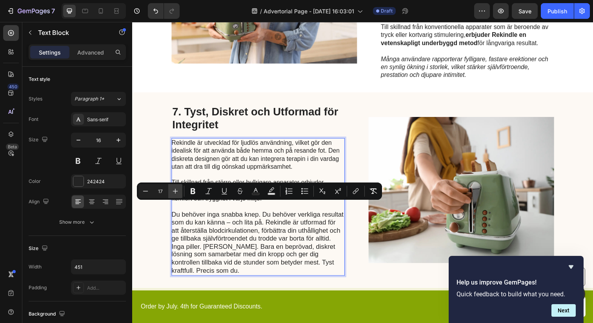
click at [176, 188] on icon "Editor contextual toolbar" at bounding box center [175, 191] width 8 height 8
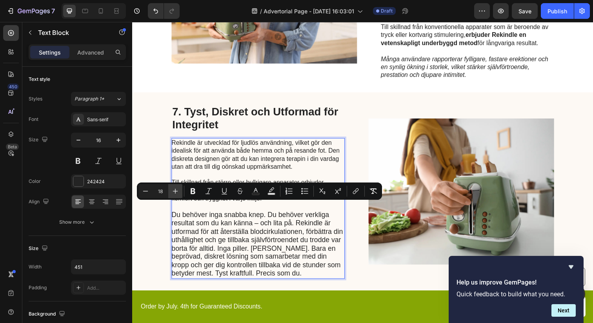
click at [176, 188] on icon "Editor contextual toolbar" at bounding box center [175, 191] width 8 height 8
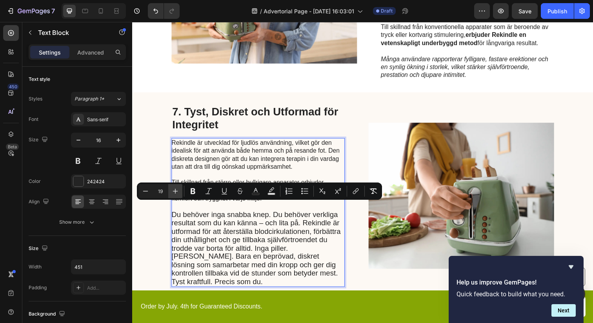
click at [176, 188] on icon "Editor contextual toolbar" at bounding box center [175, 191] width 8 height 8
type input "20"
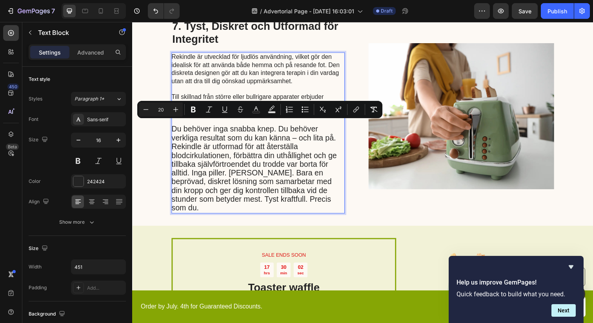
scroll to position [1481, 0]
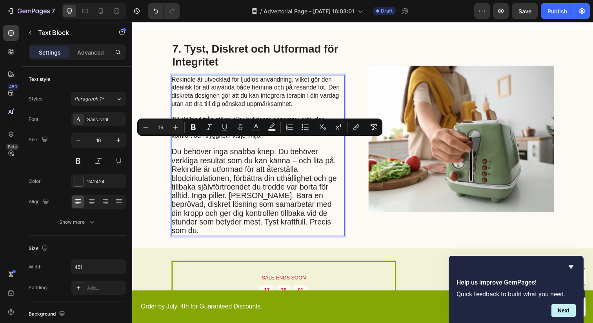
click at [226, 93] on p "Rekindle är utvecklad för ljudlös användning, vilket gör den idealisk för att a…" at bounding box center [260, 93] width 176 height 33
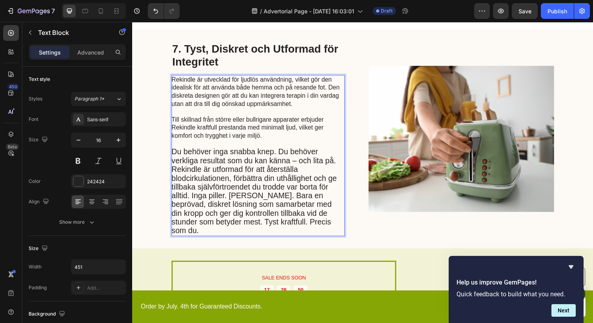
click at [263, 91] on p "Rekindle är utvecklad för ljudlös användning, vilket gör den idealisk för att a…" at bounding box center [260, 93] width 176 height 33
click at [251, 109] on p "Rich Text Editor. Editing area: main" at bounding box center [260, 113] width 176 height 8
click at [245, 77] on p "Rekindle är utvecklad för ljudlös användning, vilket gör den idealisk för att a…" at bounding box center [260, 93] width 176 height 33
click at [253, 77] on p "Rekindle är utvecklad för ljudlös användning, vilket gör den idealisk för att a…" at bounding box center [260, 93] width 176 height 33
drag, startPoint x: 298, startPoint y: 73, endPoint x: 242, endPoint y: 73, distance: 55.7
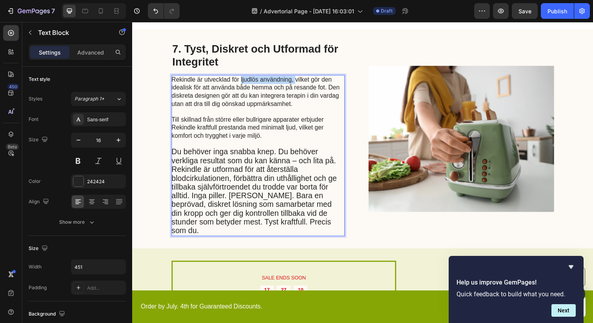
click at [242, 77] on p "Rekindle är utvecklad för ljudlös användning, vilket gör den idealisk för att a…" at bounding box center [260, 93] width 176 height 33
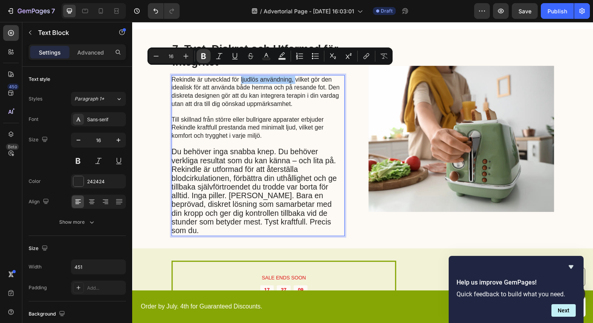
click at [201, 58] on icon "Editor contextual toolbar" at bounding box center [203, 56] width 5 height 6
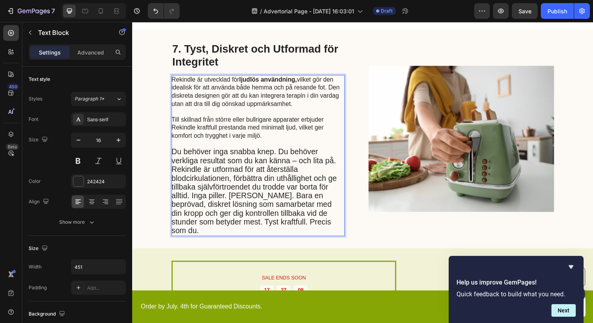
click at [285, 85] on p "Rekindle är utvecklad för ljudlös användning, vilket gör den idealisk för att a…" at bounding box center [260, 93] width 176 height 33
drag, startPoint x: 222, startPoint y: 90, endPoint x: 173, endPoint y: 90, distance: 48.2
click at [173, 90] on p "Rekindle är utvecklad för ljudlös användning, vilket gör den idealisk för att a…" at bounding box center [260, 93] width 176 height 33
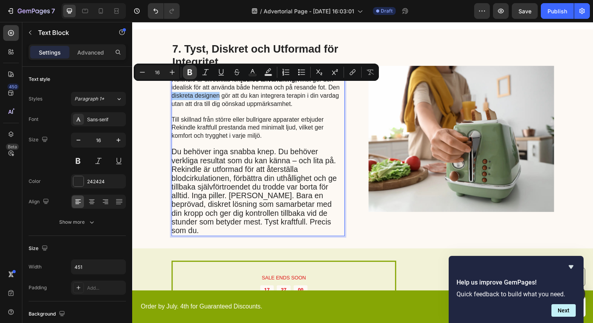
click at [191, 74] on icon "Editor contextual toolbar" at bounding box center [189, 72] width 5 height 6
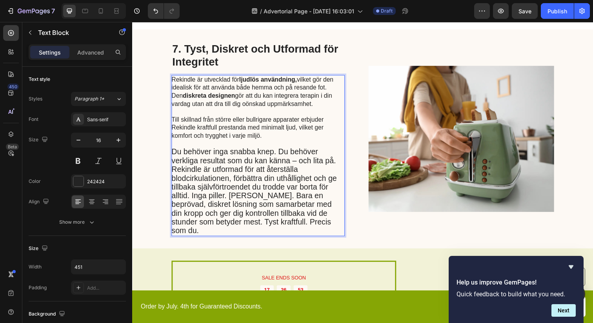
click at [248, 118] on p "Till skillnad från större eller bullrigare apparater erbjuder Rekindle kraftful…" at bounding box center [260, 130] width 176 height 24
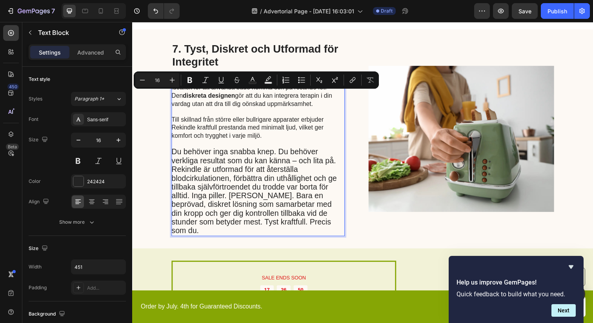
drag, startPoint x: 298, startPoint y: 98, endPoint x: 173, endPoint y: 98, distance: 124.7
click at [173, 98] on p "Rekindle är utvecklad för ljudlös användning, vilket gör den idealisk för att a…" at bounding box center [260, 93] width 176 height 33
click at [187, 80] on icon "Editor contextual toolbar" at bounding box center [190, 80] width 8 height 8
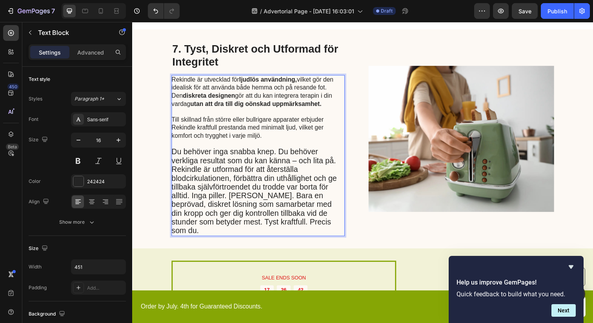
click at [206, 142] on p "Rich Text Editor. Editing area: main" at bounding box center [260, 146] width 176 height 8
drag, startPoint x: 301, startPoint y: 122, endPoint x: 173, endPoint y: 121, distance: 128.3
click at [173, 121] on p "Till skillnad från större eller bullrigare apparater erbjuder Rekindle kraftful…" at bounding box center [260, 130] width 176 height 24
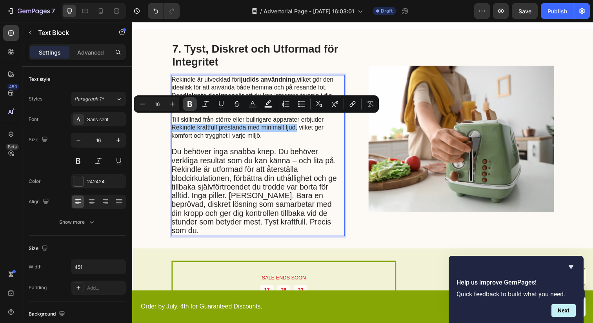
click at [195, 104] on button "Bold" at bounding box center [190, 104] width 14 height 14
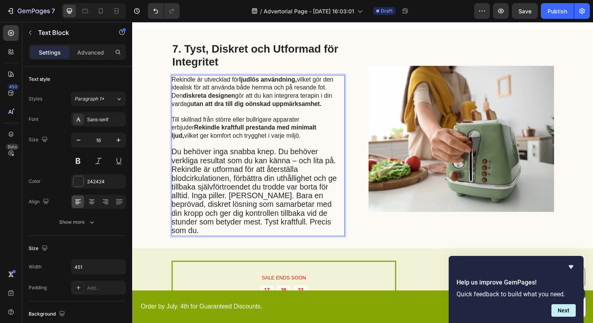
click at [226, 150] on span "Du behöver inga snabba knep. Du behöver verkliga resultat som du kan känna – oc…" at bounding box center [256, 194] width 169 height 89
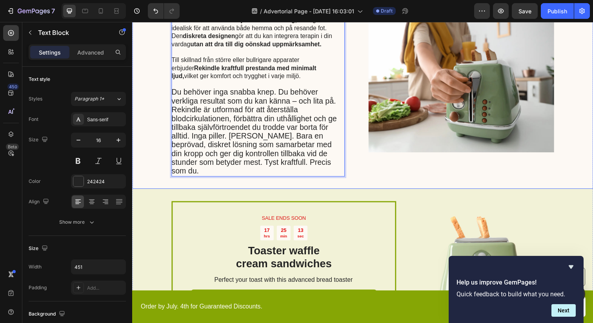
scroll to position [1855, 0]
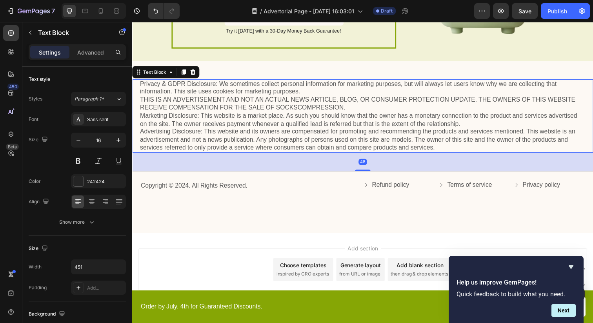
click at [235, 90] on p "Privacy & GDPR Disclosure: We sometimes collect personal information for market…" at bounding box center [367, 117] width 455 height 73
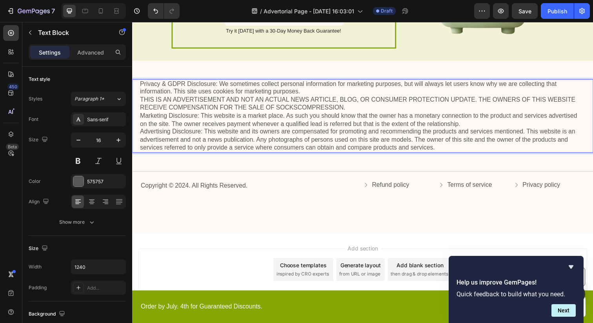
click at [218, 82] on p "Privacy & GDPR Disclosure: We sometimes collect personal information for market…" at bounding box center [367, 117] width 455 height 73
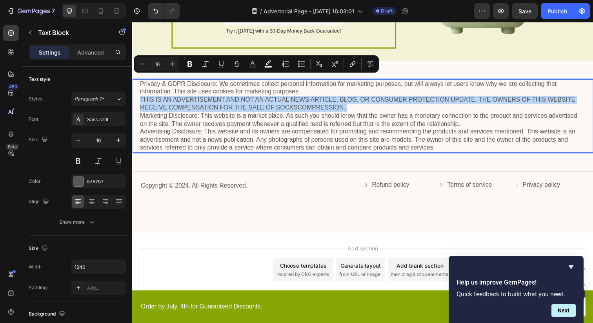
click at [218, 82] on p "Privacy & GDPR Disclosure: We sometimes collect personal information for market…" at bounding box center [367, 117] width 455 height 73
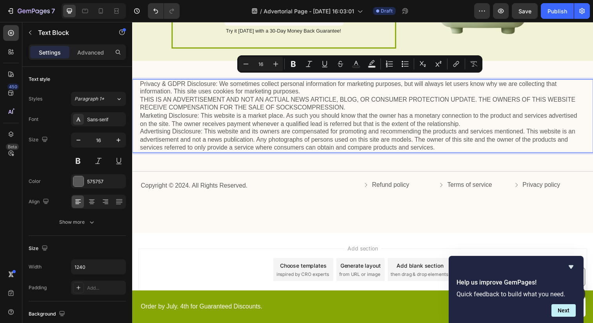
click at [404, 128] on p "Privacy & GDPR Disclosure: We sometimes collect personal information for market…" at bounding box center [367, 117] width 455 height 73
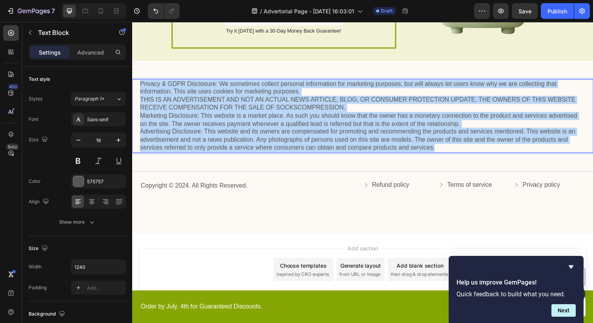
drag, startPoint x: 443, startPoint y: 126, endPoint x: 136, endPoint y: 65, distance: 312.4
click at [136, 80] on div "Privacy & GDPR Disclosure: We sometimes collect personal information for market…" at bounding box center [367, 117] width 471 height 75
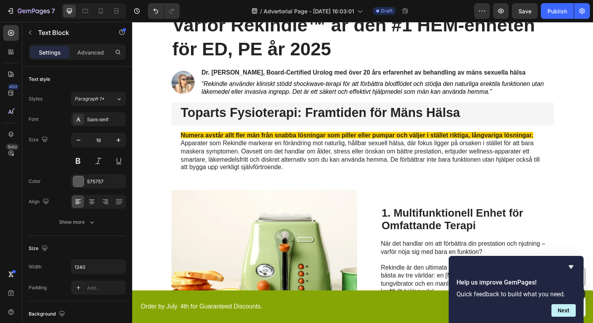
scroll to position [171, 0]
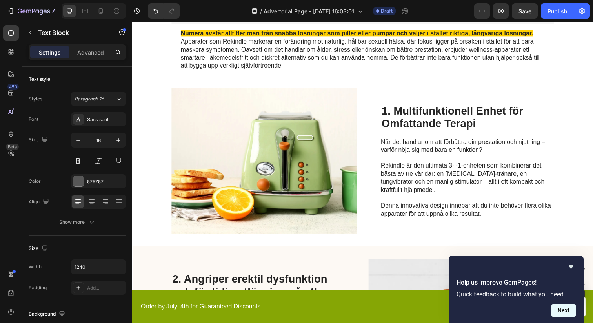
click at [560, 307] on button "Next" at bounding box center [563, 310] width 24 height 13
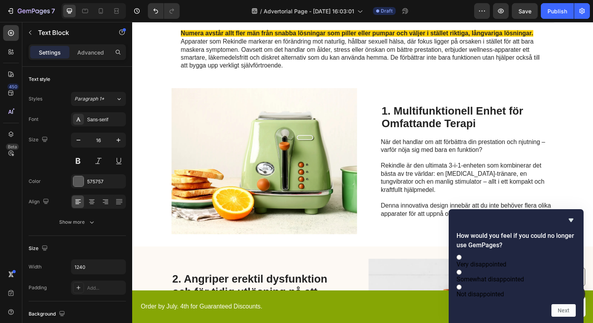
click at [577, 213] on div "How would you feel if you could no longer use GemPages? Very disappointed Somew…" at bounding box center [516, 266] width 135 height 114
click at [572, 215] on icon "Hide survey" at bounding box center [570, 219] width 9 height 9
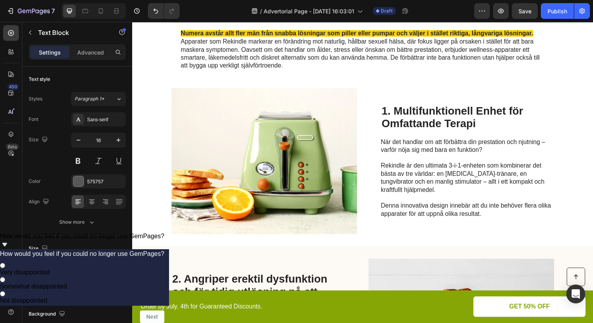
click at [9, 249] on icon "Show survey - How would you feel if you could no longer use GemPages?" at bounding box center [4, 244] width 9 height 9
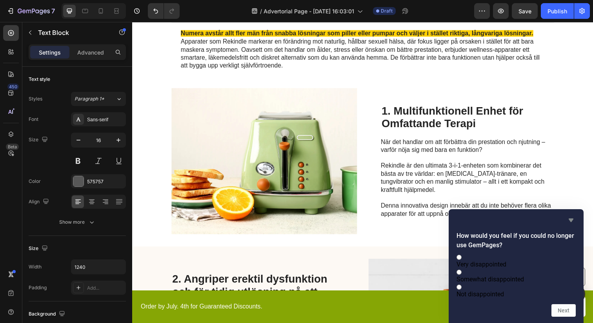
click at [570, 215] on icon "Hide survey" at bounding box center [570, 219] width 9 height 9
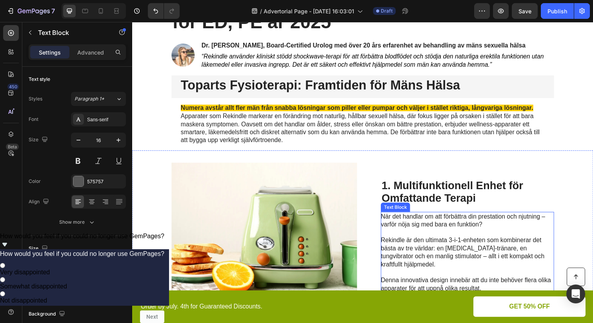
scroll to position [0, 0]
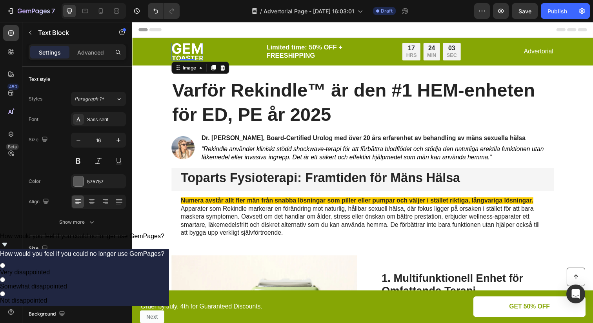
click at [187, 49] on img at bounding box center [188, 52] width 32 height 18
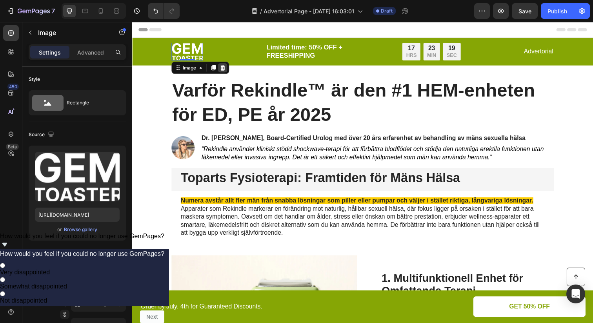
click at [223, 72] on div at bounding box center [224, 68] width 9 height 9
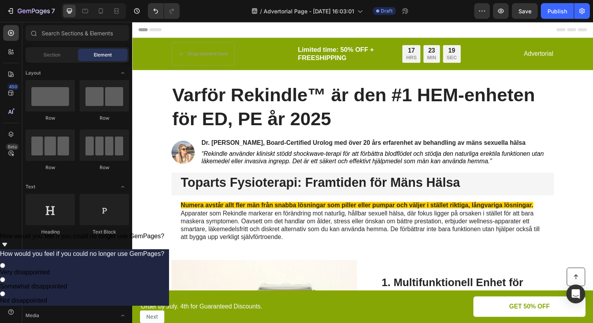
click at [173, 54] on div "Drop element here" at bounding box center [205, 54] width 64 height 13
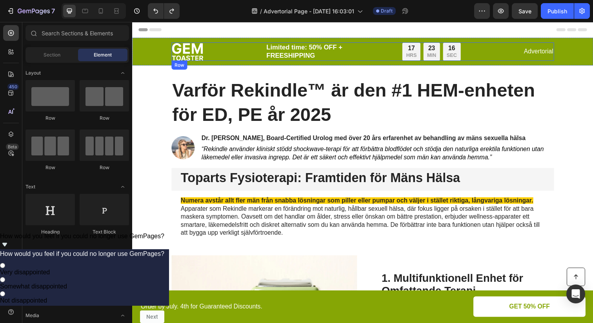
click at [189, 56] on img at bounding box center [188, 52] width 32 height 18
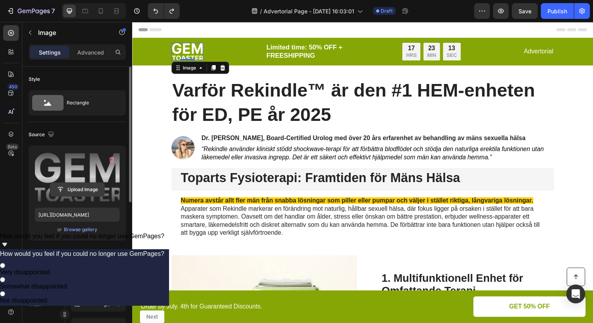
click at [67, 190] on input "file" at bounding box center [77, 189] width 54 height 13
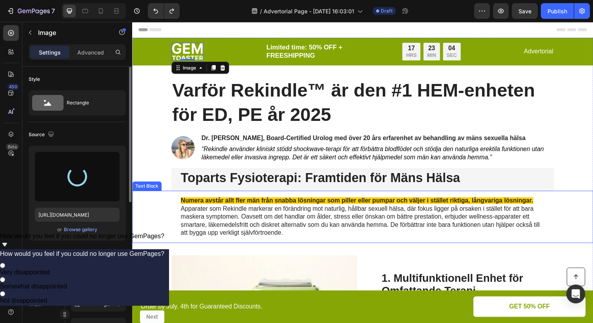
type input "[URL][DOMAIN_NAME]"
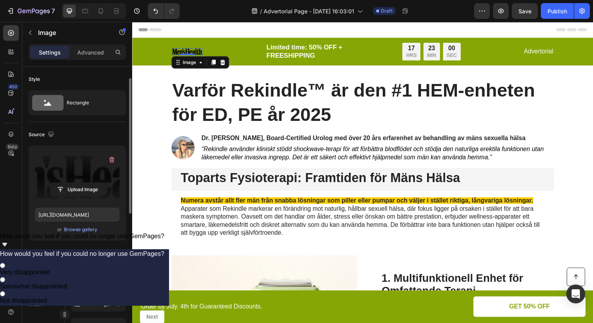
scroll to position [32, 0]
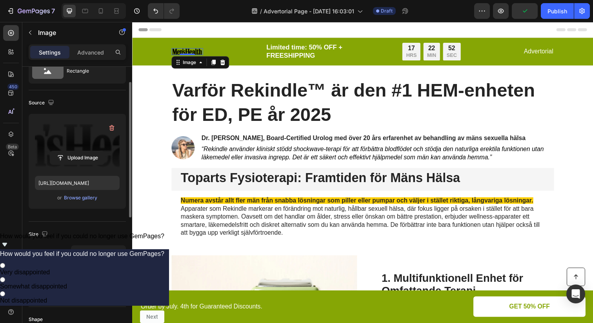
click at [86, 274] on input "82" at bounding box center [98, 273] width 55 height 14
type input "8"
type input "9"
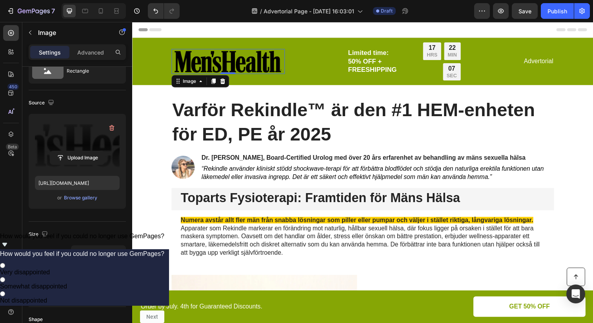
type input "1000"
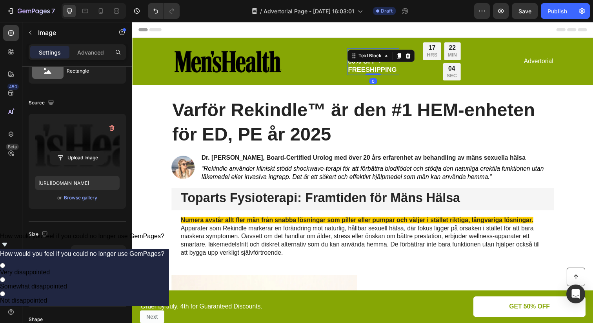
click at [367, 64] on p "Limited time: 50% OFF + FREESHIPPING" at bounding box center [378, 62] width 51 height 26
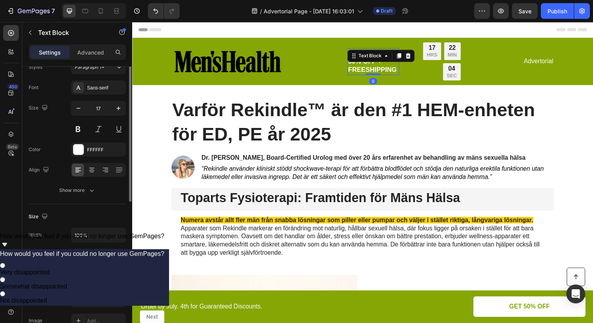
scroll to position [0, 0]
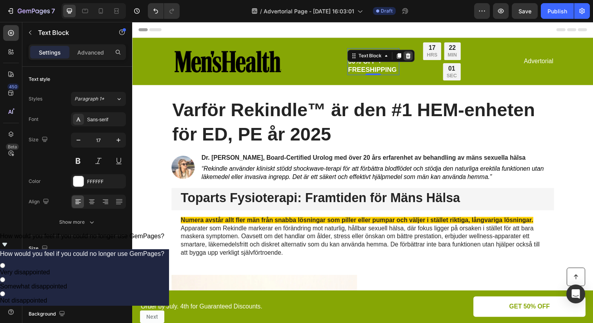
click at [413, 59] on icon at bounding box center [413, 55] width 5 height 5
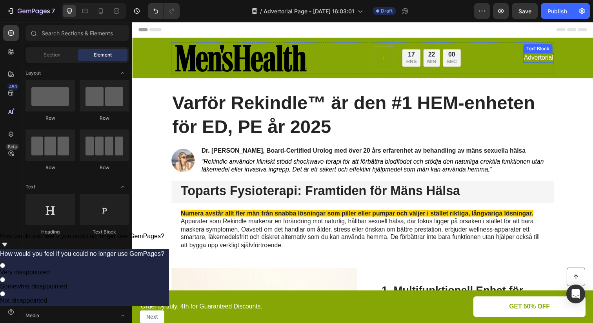
click at [548, 59] on p "Advertorial" at bounding box center [547, 59] width 30 height 8
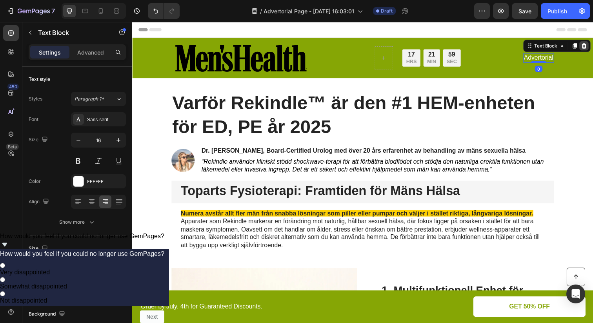
click at [593, 49] on icon at bounding box center [593, 46] width 6 height 6
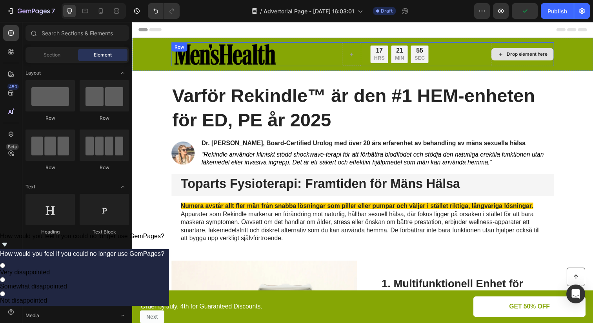
click at [485, 55] on div "Image 17 HRS 21 MIN 55 SEC Countdown Timer Row Drop element here Row" at bounding box center [367, 55] width 391 height 24
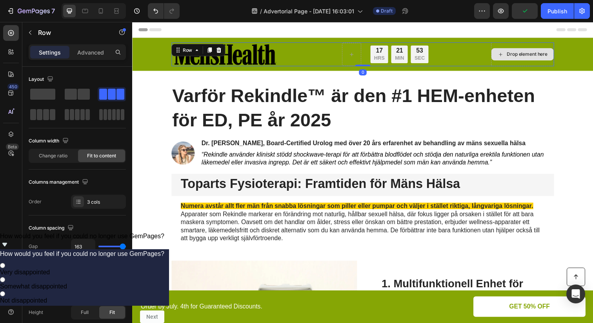
click at [508, 63] on div "Drop element here" at bounding box center [530, 55] width 64 height 24
click at [453, 57] on div "Image 17 HRS 21 MIN 52 SEC Countdown Timer Row Drop element here Row 0" at bounding box center [367, 55] width 391 height 24
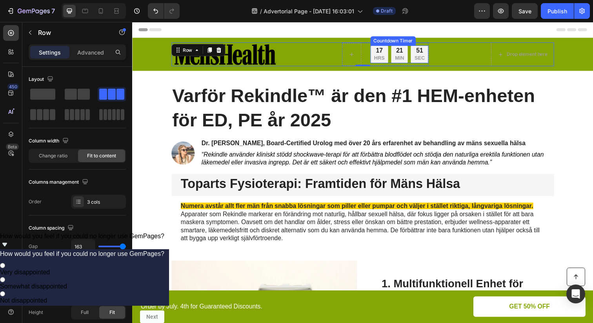
click at [400, 56] on p "MIN" at bounding box center [404, 59] width 9 height 7
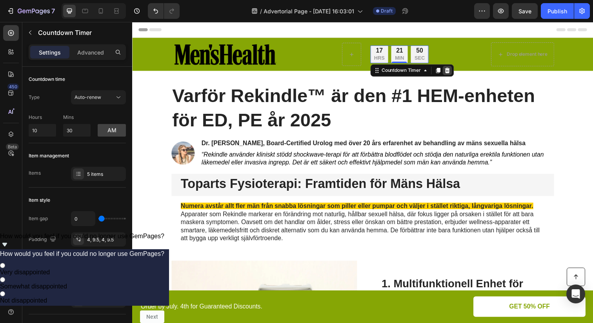
click at [455, 70] on icon at bounding box center [453, 71] width 5 height 5
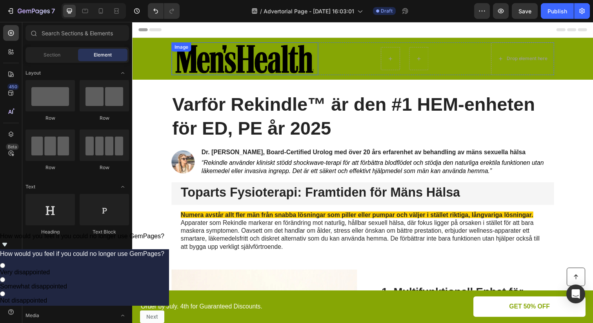
click at [226, 61] on img at bounding box center [247, 59] width 150 height 33
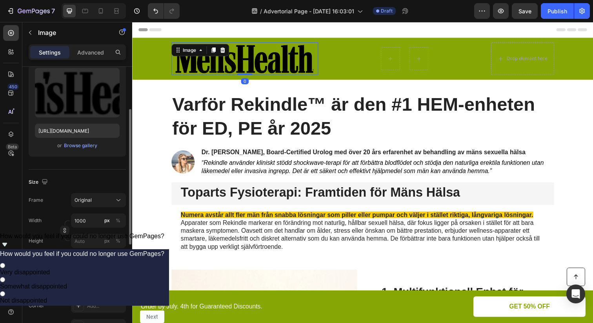
scroll to position [104, 0]
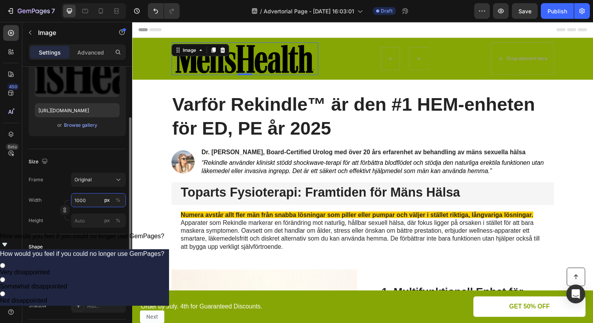
click at [84, 199] on input "1000" at bounding box center [98, 200] width 55 height 14
type input "800"
click at [60, 177] on div "Frame Original" at bounding box center [77, 180] width 97 height 14
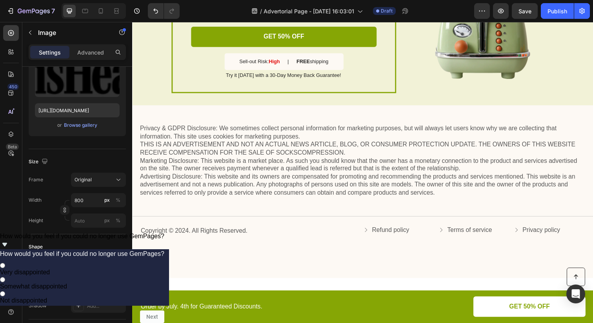
scroll to position [1870, 0]
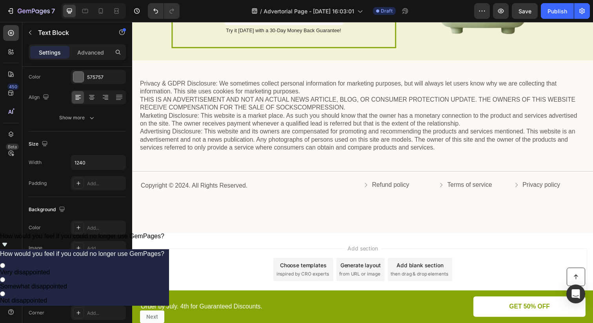
click at [221, 81] on p "Privacy & GDPR Disclosure: We sometimes collect personal information for market…" at bounding box center [367, 117] width 455 height 73
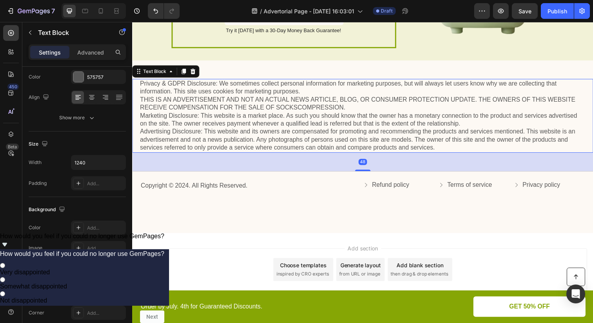
scroll to position [0, 0]
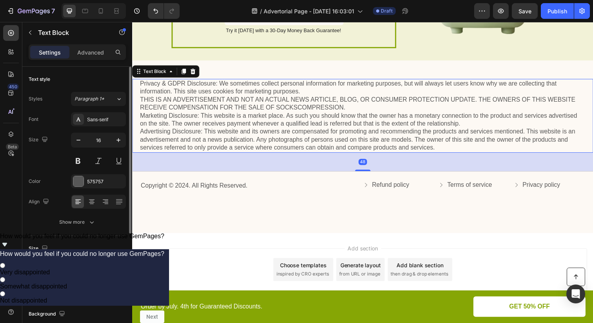
click at [220, 81] on p "Privacy & GDPR Disclosure: We sometimes collect personal information for market…" at bounding box center [367, 117] width 455 height 73
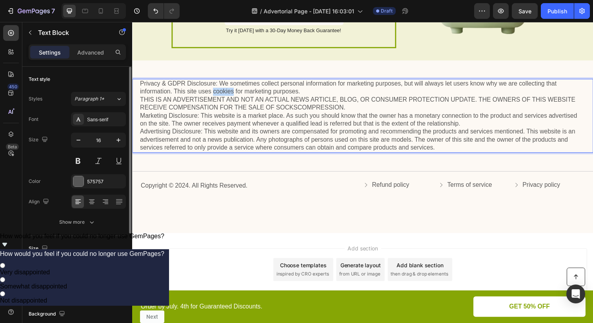
click at [220, 81] on p "Privacy & GDPR Disclosure: We sometimes collect personal information for market…" at bounding box center [367, 117] width 455 height 73
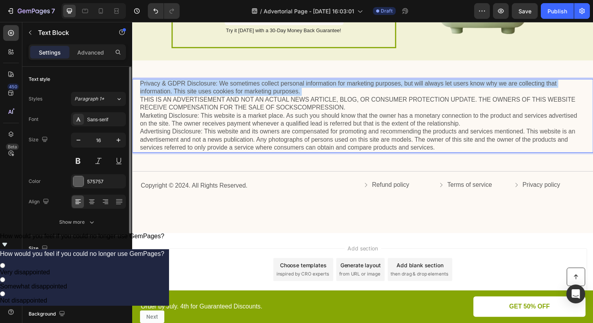
click at [220, 81] on p "Privacy & GDPR Disclosure: We sometimes collect personal information for market…" at bounding box center [367, 117] width 455 height 73
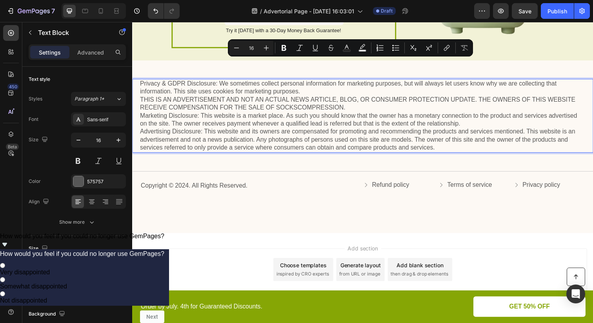
click at [434, 129] on p "Privacy & GDPR Disclosure: We sometimes collect personal information for market…" at bounding box center [367, 117] width 455 height 73
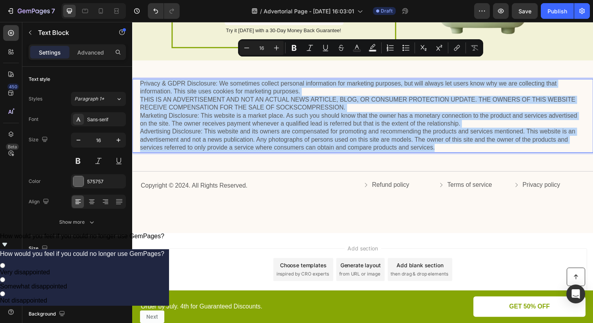
drag, startPoint x: 449, startPoint y: 129, endPoint x: 140, endPoint y: 65, distance: 314.7
click at [140, 81] on p "Privacy & GDPR Disclosure: We sometimes collect personal information for market…" at bounding box center [367, 117] width 455 height 73
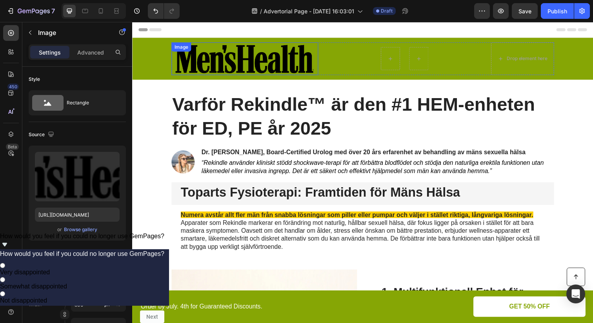
click at [258, 64] on img at bounding box center [247, 59] width 150 height 33
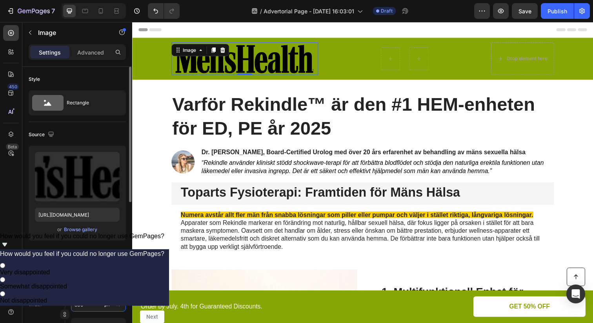
drag, startPoint x: 83, startPoint y: 303, endPoint x: 75, endPoint y: 303, distance: 8.2
click at [75, 303] on input "800" at bounding box center [98, 304] width 55 height 14
click at [76, 303] on input "800" at bounding box center [98, 304] width 55 height 14
click at [77, 304] on input "800" at bounding box center [98, 304] width 55 height 14
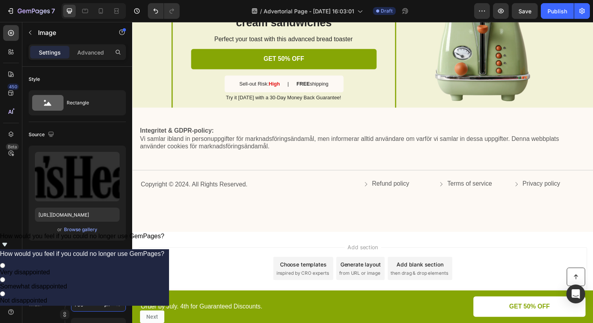
scroll to position [1821, 0]
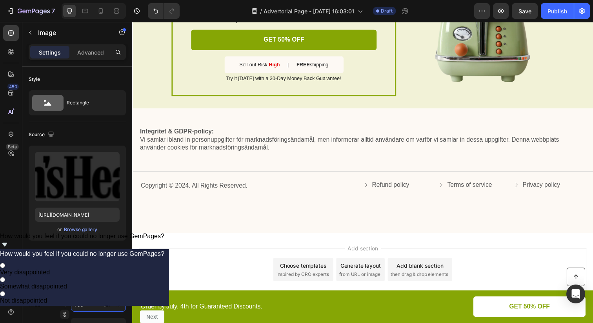
type input "700"
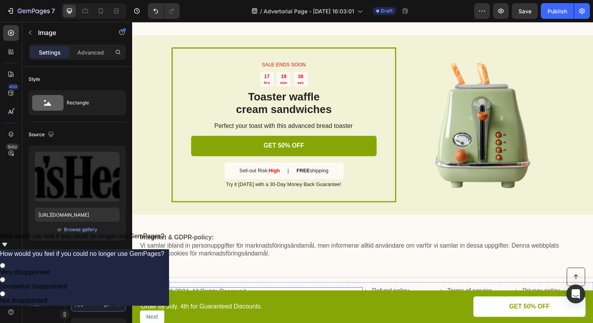
scroll to position [1686, 0]
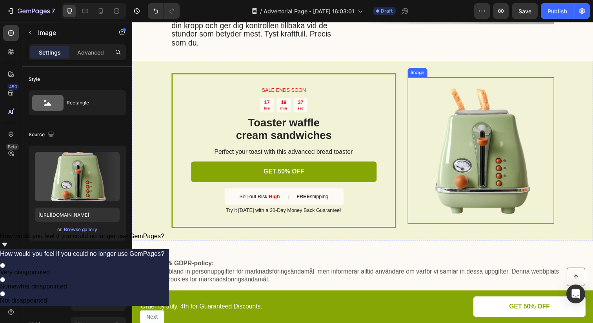
click at [454, 133] on img at bounding box center [487, 152] width 149 height 149
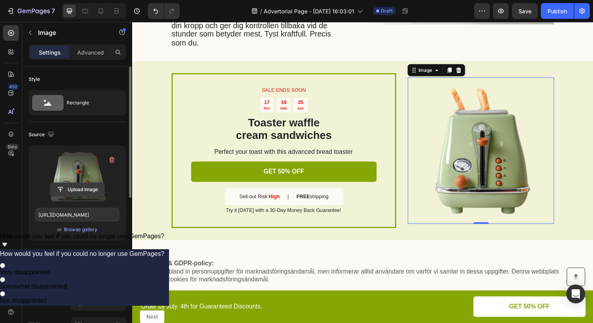
click at [81, 190] on input "file" at bounding box center [77, 189] width 54 height 13
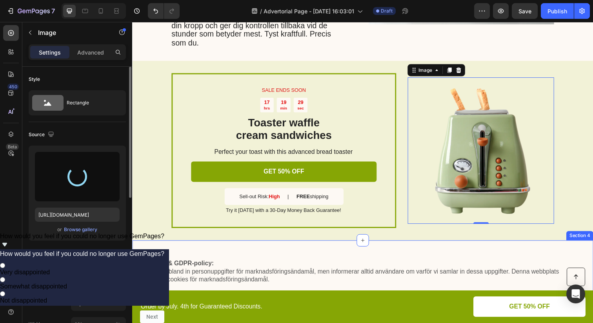
scroll to position [1686, 0]
type input "[URL][DOMAIN_NAME]"
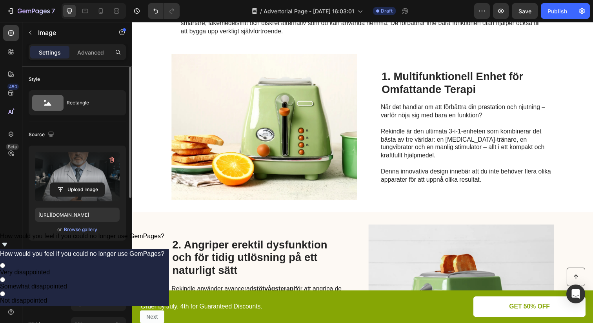
scroll to position [227, 0]
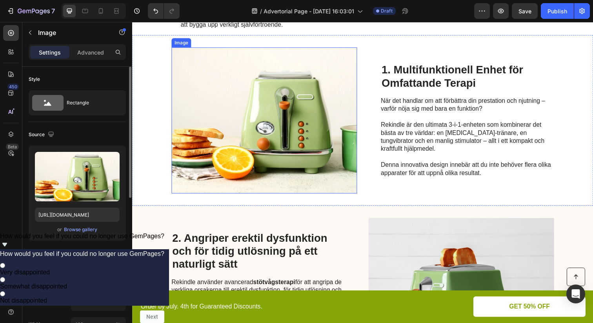
click at [306, 133] on img at bounding box center [266, 122] width 189 height 149
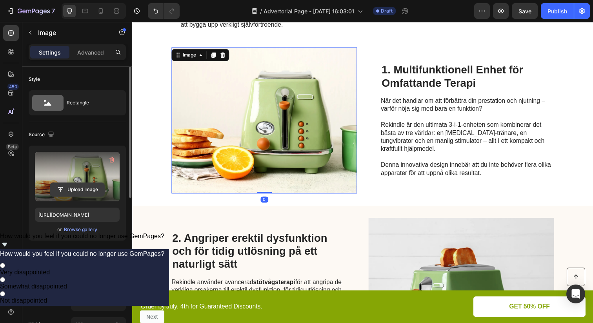
click at [85, 188] on input "file" at bounding box center [77, 189] width 54 height 13
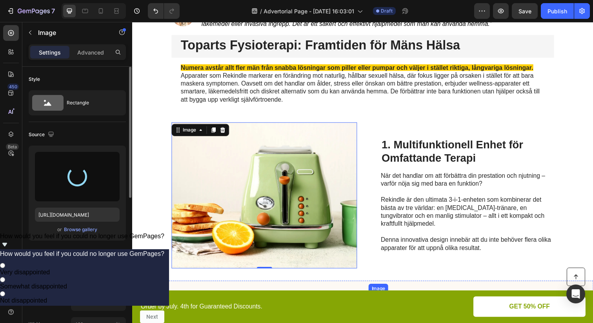
scroll to position [147, 0]
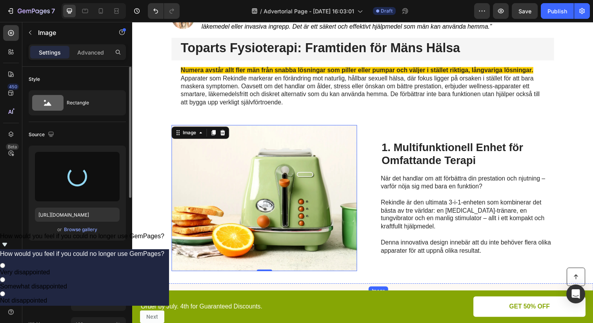
type input "[URL][DOMAIN_NAME]"
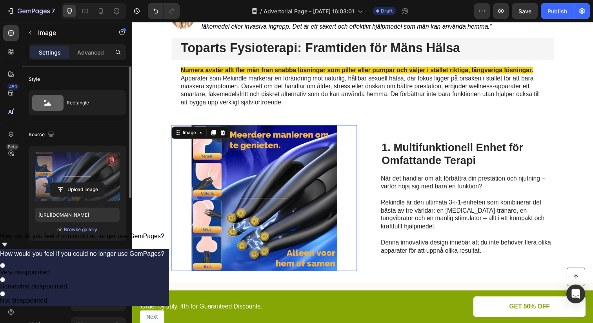
click at [112, 163] on icon "button" at bounding box center [112, 160] width 8 height 8
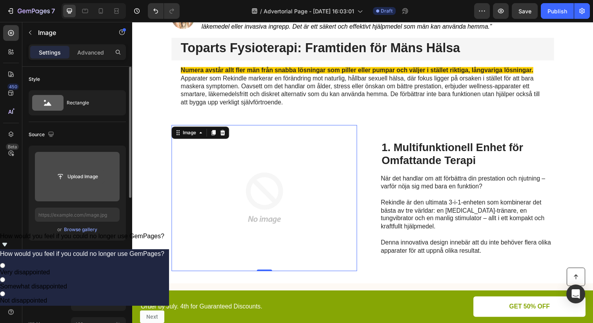
click at [75, 179] on input "file" at bounding box center [77, 176] width 54 height 13
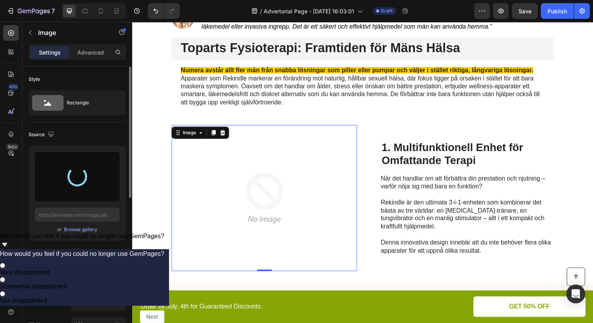
type input "[URL][DOMAIN_NAME]"
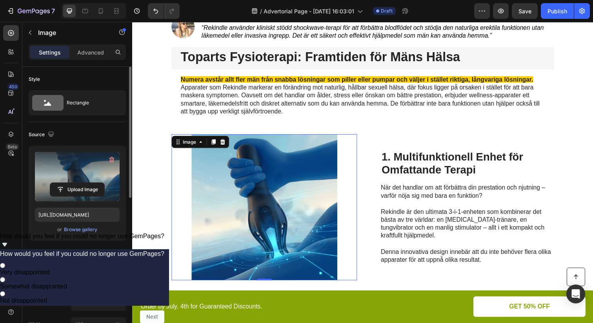
scroll to position [132, 0]
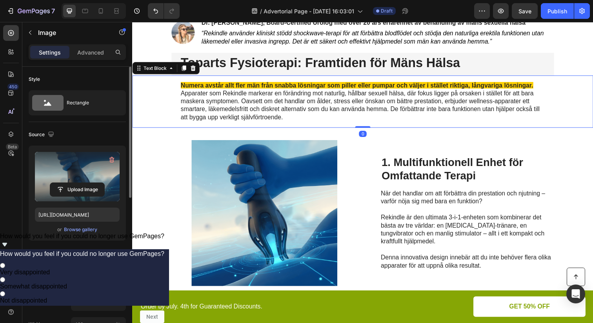
click at [219, 102] on p "Apparater som Rekindle markerar en förändring mot naturlig, hållbar sexuell häl…" at bounding box center [368, 107] width 372 height 33
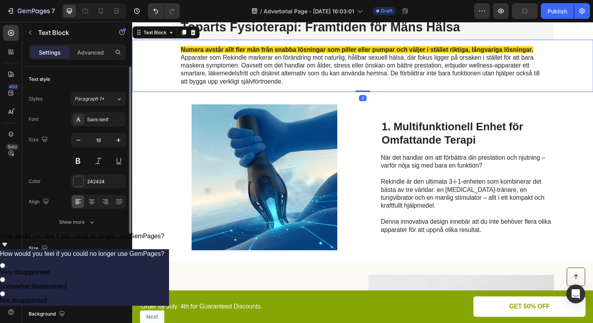
scroll to position [153, 0]
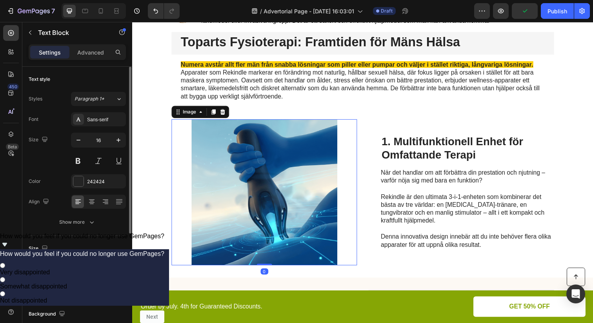
click at [236, 142] on img at bounding box center [266, 195] width 189 height 149
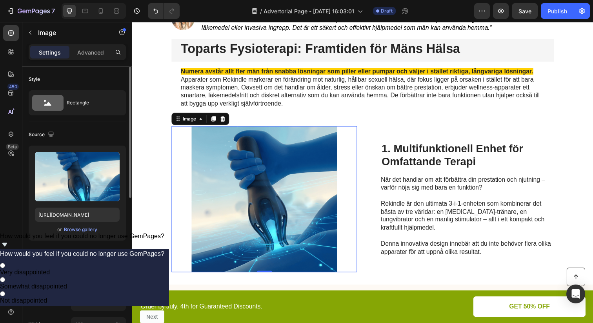
scroll to position [145, 0]
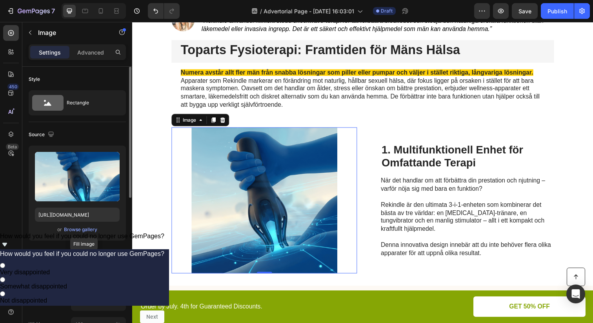
click at [82, 262] on rect at bounding box center [84, 259] width 18 height 9
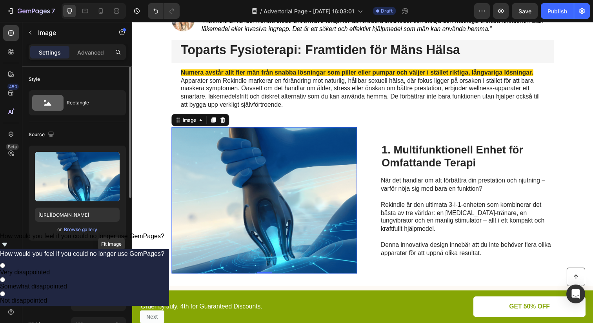
click at [104, 262] on icon at bounding box center [111, 259] width 18 height 9
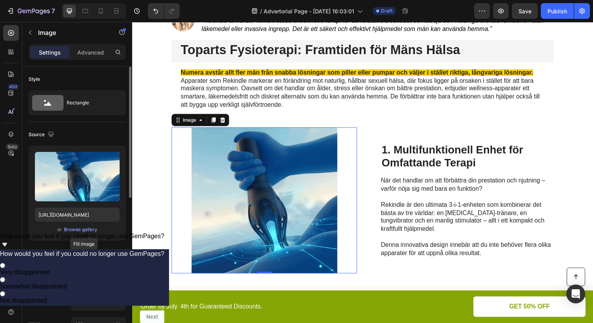
click at [78, 260] on rect at bounding box center [84, 259] width 18 height 9
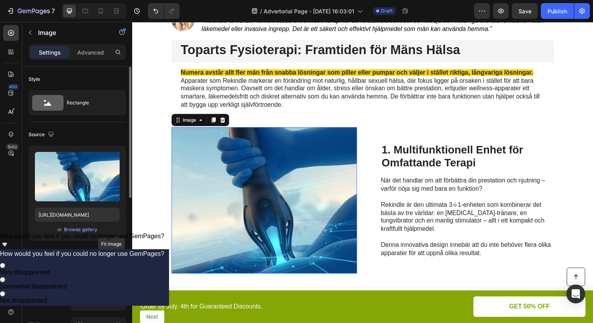
click at [113, 258] on rect at bounding box center [111, 260] width 10 height 8
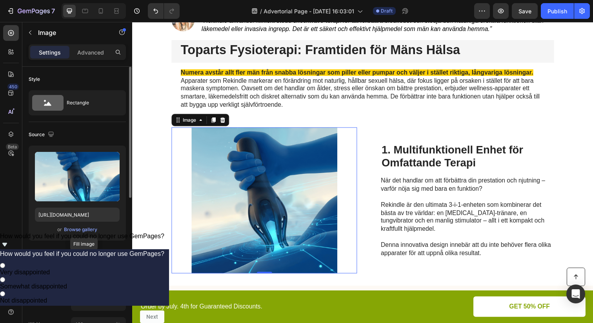
click at [78, 260] on rect at bounding box center [84, 259] width 18 height 9
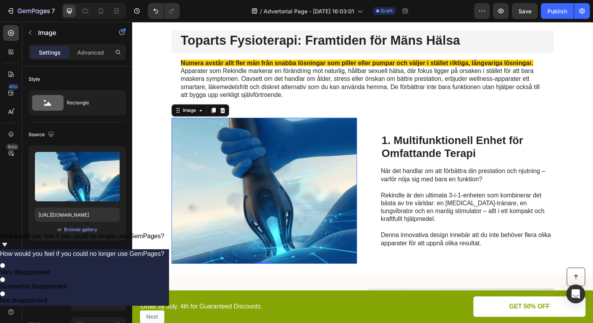
scroll to position [154, 0]
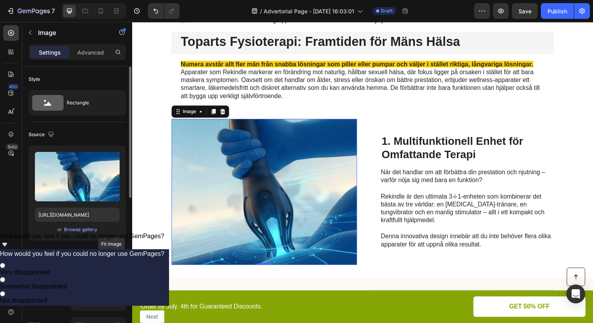
click at [112, 260] on icon at bounding box center [111, 260] width 5 height 3
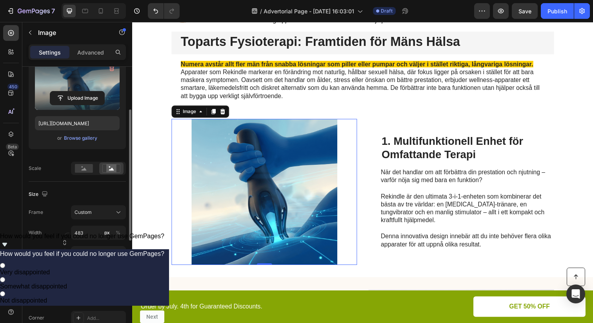
scroll to position [92, 0]
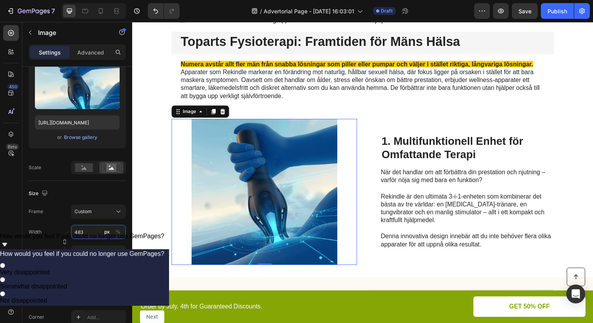
click at [86, 232] on input "483" at bounding box center [98, 232] width 55 height 14
click at [89, 253] on p "Full 100%" at bounding box center [96, 250] width 45 height 7
click at [89, 233] on input "483" at bounding box center [98, 232] width 55 height 14
click at [85, 251] on p "Full 100%" at bounding box center [96, 250] width 45 height 7
type input "100"
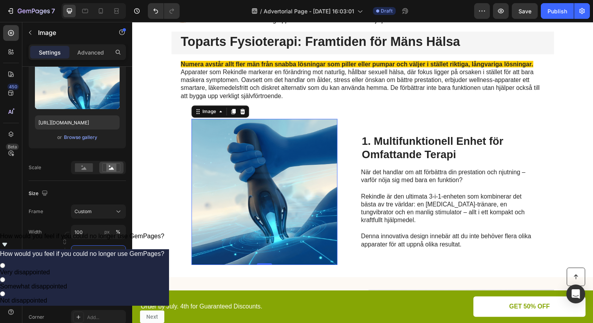
click at [85, 251] on input "380" at bounding box center [98, 252] width 55 height 14
click at [77, 267] on span "Full" at bounding box center [78, 270] width 8 height 7
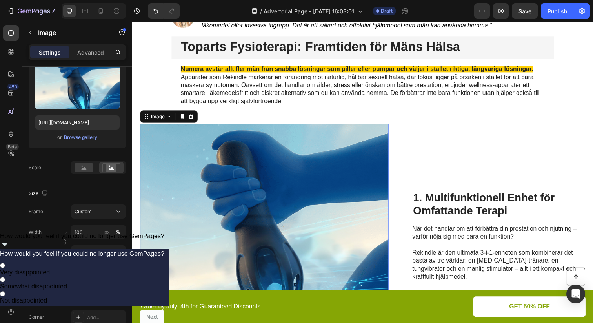
scroll to position [153, 0]
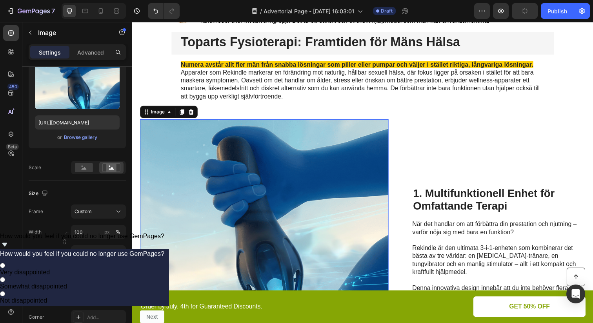
type input "380"
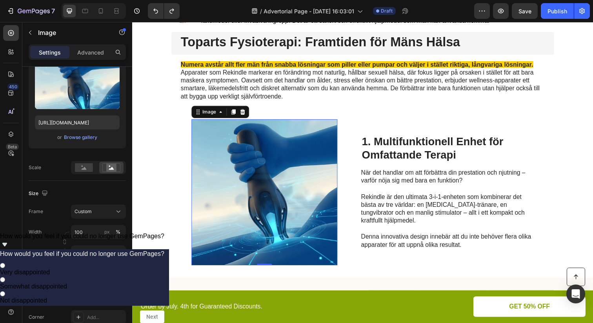
type input "483"
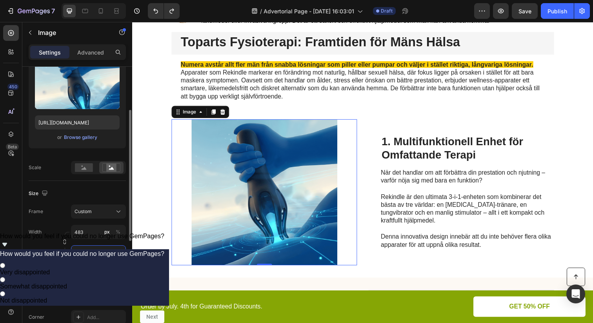
drag, startPoint x: 88, startPoint y: 254, endPoint x: 68, endPoint y: 253, distance: 20.0
click at [68, 253] on div "Height 380 px %" at bounding box center [77, 252] width 97 height 14
click at [86, 251] on input "380" at bounding box center [98, 252] width 55 height 14
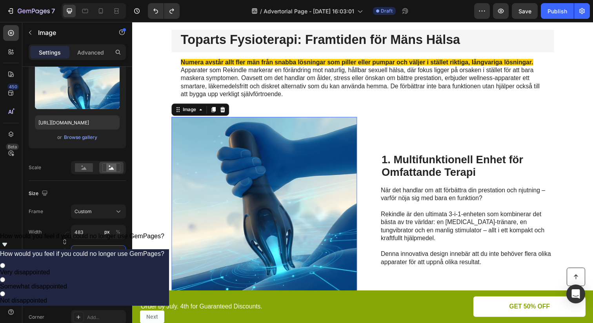
scroll to position [155, 0]
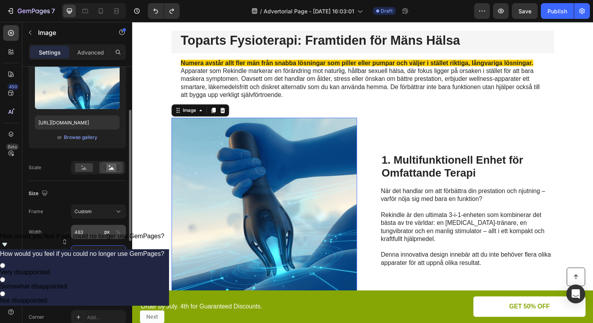
type input "483"
drag, startPoint x: 87, startPoint y: 229, endPoint x: 65, endPoint y: 229, distance: 21.6
click at [65, 229] on div "Width 483 px %" at bounding box center [77, 232] width 97 height 14
click at [81, 229] on input "483" at bounding box center [98, 232] width 55 height 14
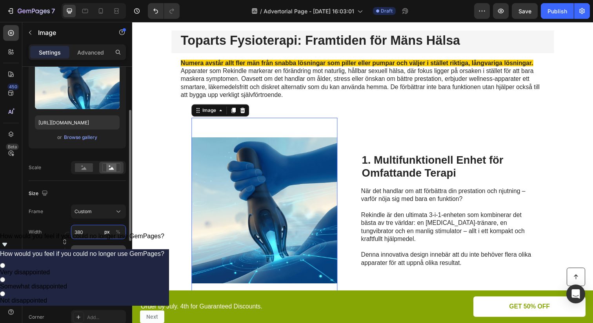
type input "380"
click at [91, 250] on input "483" at bounding box center [98, 252] width 55 height 14
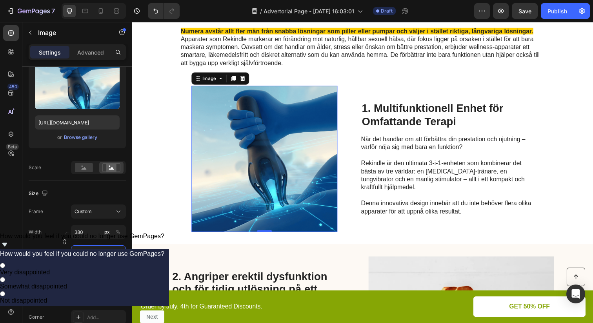
scroll to position [194, 0]
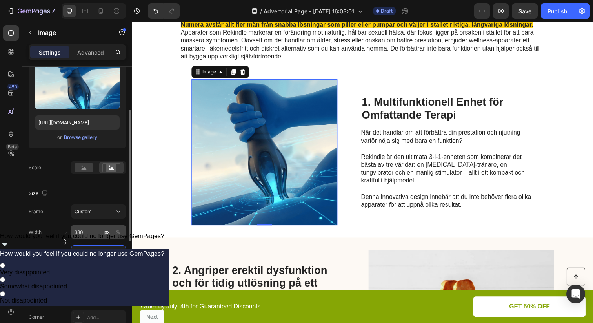
type input "380"
drag, startPoint x: 99, startPoint y: 237, endPoint x: 73, endPoint y: 233, distance: 26.1
click at [73, 233] on input "380" at bounding box center [98, 232] width 55 height 14
click at [76, 234] on input "380" at bounding box center [98, 232] width 55 height 14
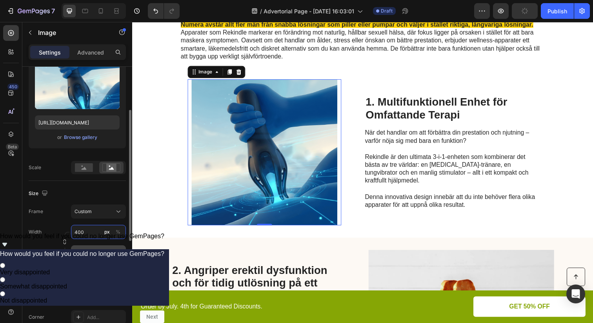
type input "400"
drag, startPoint x: 85, startPoint y: 252, endPoint x: 66, endPoint y: 252, distance: 19.2
click at [66, 252] on div "Width 400 px % Height 380 px %" at bounding box center [77, 242] width 97 height 35
click at [71, 254] on input "380" at bounding box center [98, 252] width 55 height 14
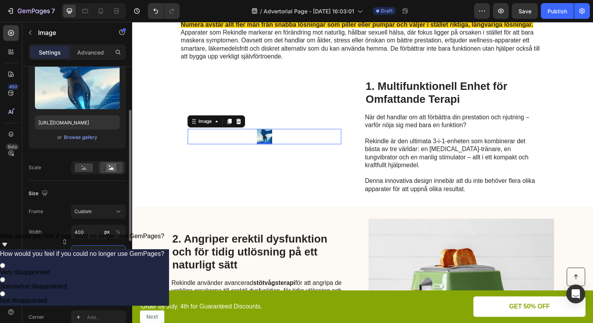
type input "400"
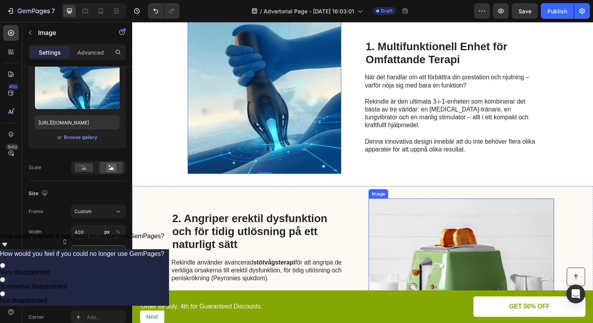
scroll to position [315, 0]
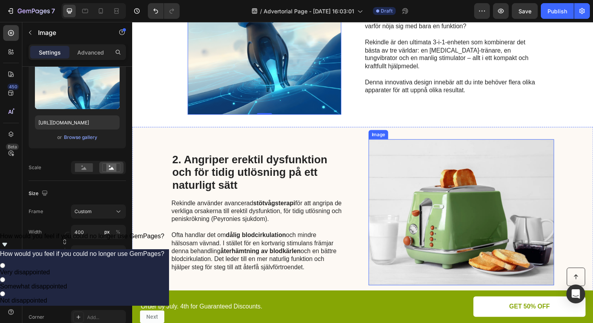
click at [414, 221] on img at bounding box center [467, 216] width 189 height 149
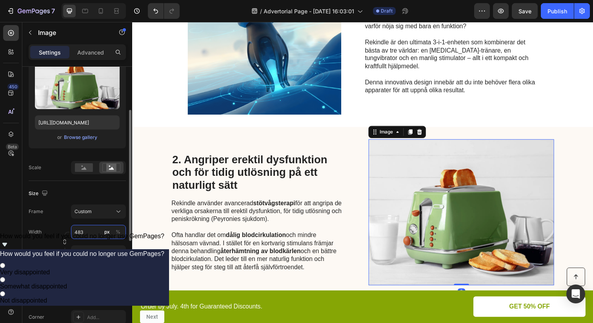
drag, startPoint x: 92, startPoint y: 235, endPoint x: 73, endPoint y: 231, distance: 20.0
click at [73, 231] on input "483" at bounding box center [98, 232] width 55 height 14
click at [79, 231] on input "483" at bounding box center [98, 232] width 55 height 14
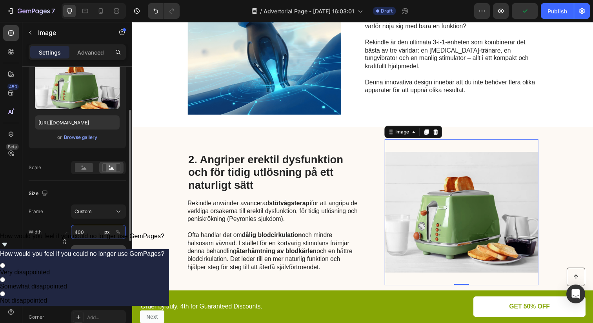
type input "400"
click at [81, 253] on input "380" at bounding box center [98, 252] width 55 height 14
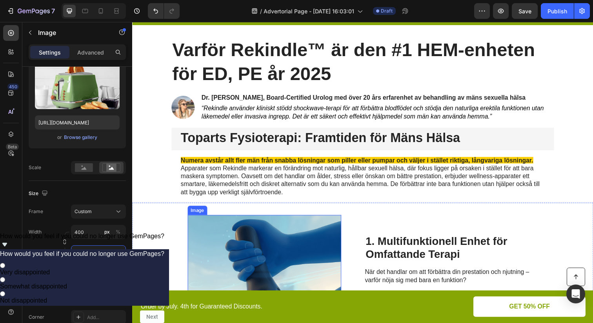
scroll to position [65, 0]
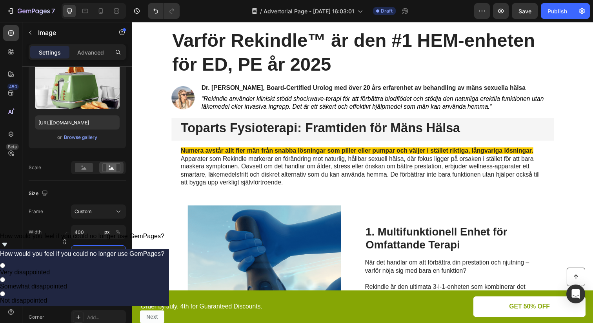
type input "400"
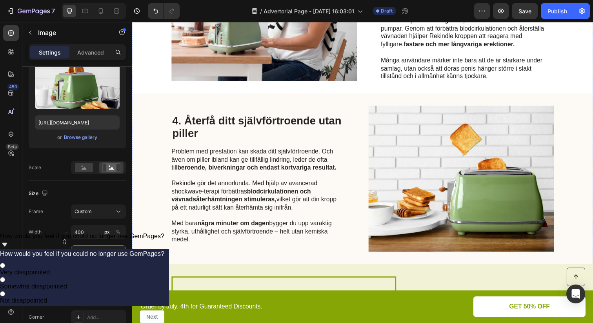
scroll to position [709, 0]
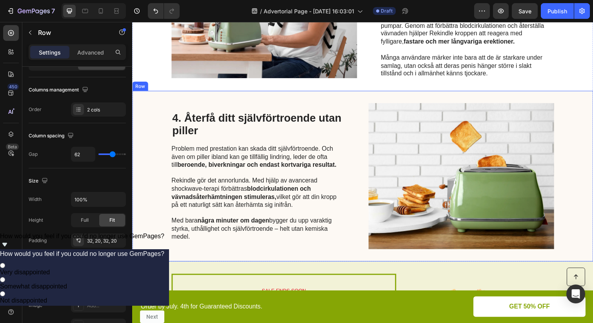
click at [302, 145] on div "4. Återfå ditt självförtroende utan piller Heading Problem med prestation kan s…" at bounding box center [260, 179] width 177 height 149
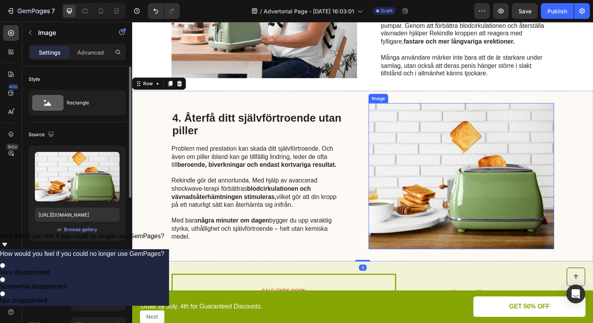
click at [438, 166] on img at bounding box center [467, 179] width 189 height 149
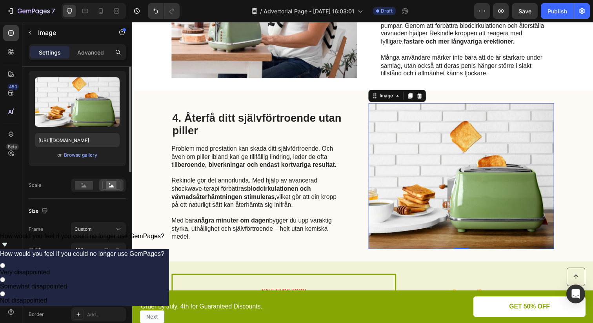
scroll to position [145, 0]
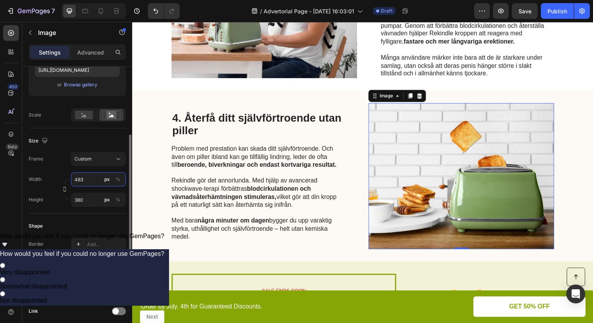
click at [84, 179] on input "483" at bounding box center [98, 179] width 55 height 14
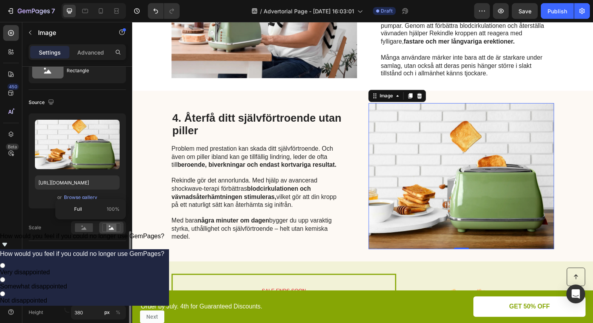
scroll to position [0, 0]
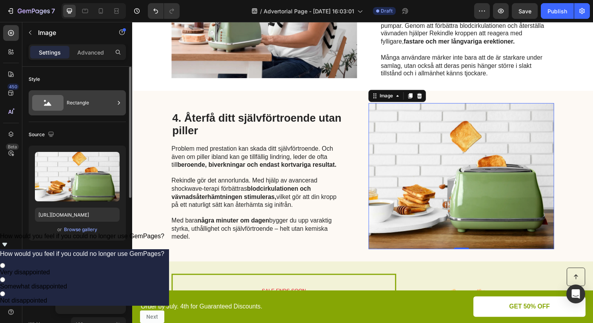
click at [78, 104] on div "Rectangle" at bounding box center [91, 103] width 48 height 18
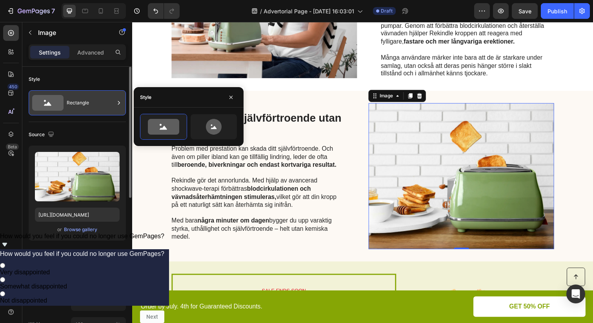
click at [78, 104] on div "Rectangle" at bounding box center [91, 103] width 48 height 18
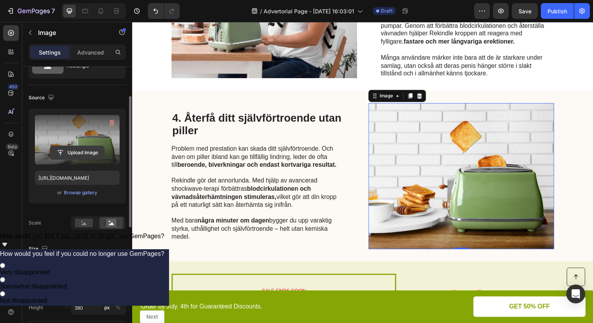
scroll to position [60, 0]
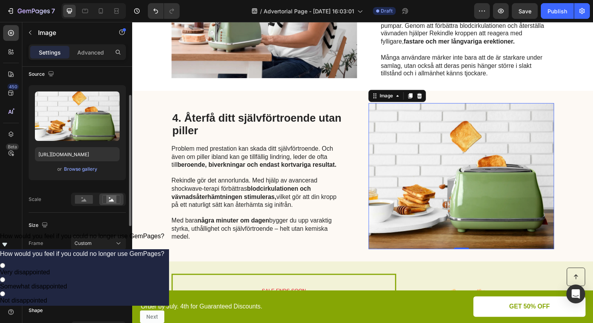
click at [88, 266] on input "483" at bounding box center [98, 263] width 55 height 14
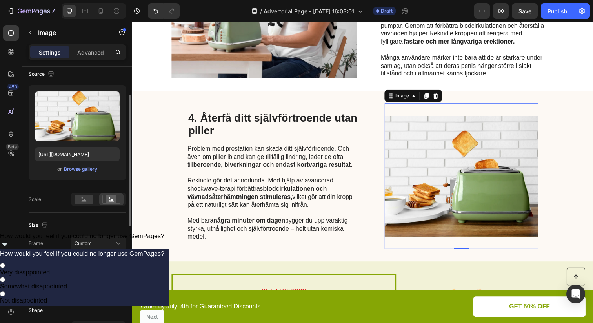
type input "400"
click at [89, 284] on input "380" at bounding box center [98, 284] width 55 height 14
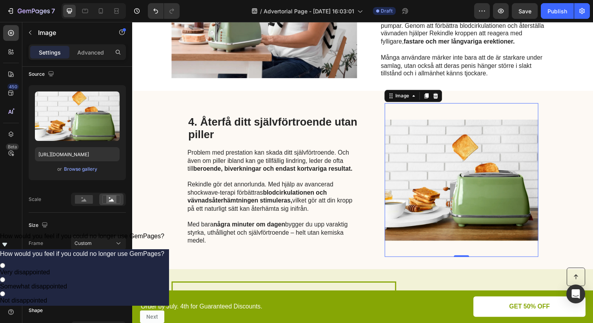
type input "400"
click at [450, 195] on img at bounding box center [468, 183] width 157 height 157
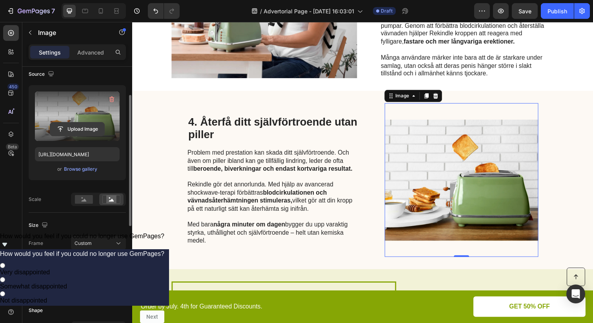
click at [67, 127] on input "file" at bounding box center [77, 128] width 54 height 13
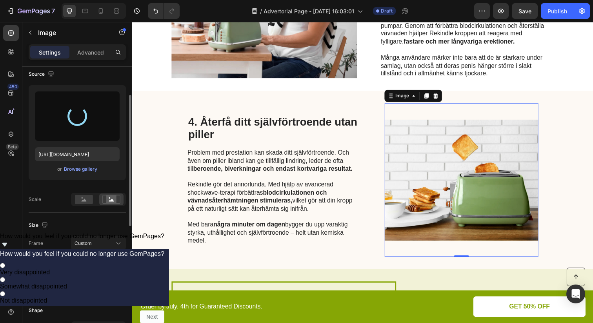
type input "[URL][DOMAIN_NAME]"
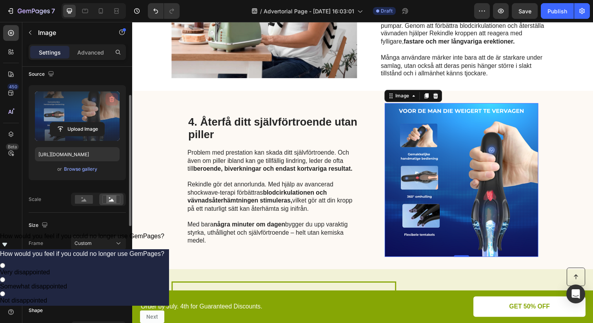
click at [110, 99] on icon "button" at bounding box center [111, 99] width 5 height 6
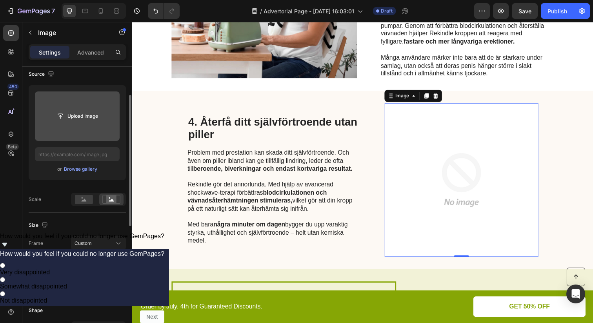
click at [85, 108] on input "file" at bounding box center [77, 115] width 85 height 49
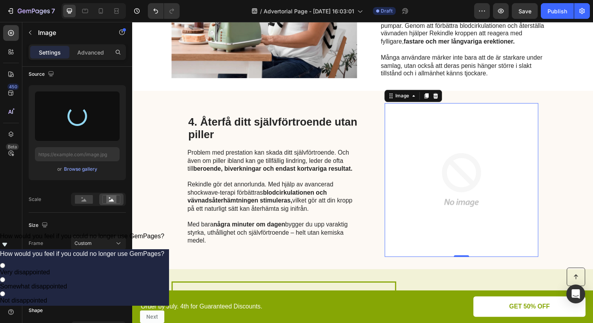
type input "[URL][DOMAIN_NAME]"
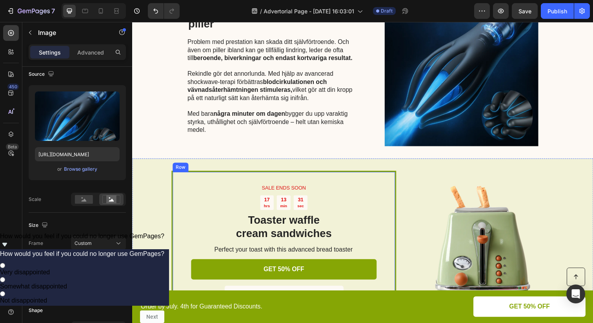
scroll to position [854, 0]
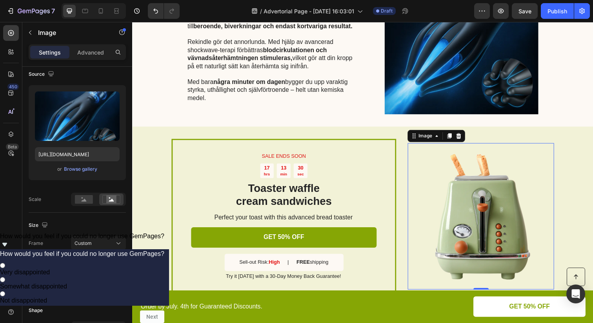
click at [453, 190] on img at bounding box center [487, 220] width 149 height 149
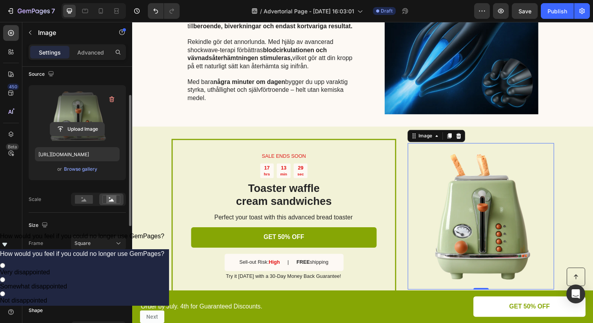
click at [78, 131] on input "file" at bounding box center [77, 128] width 54 height 13
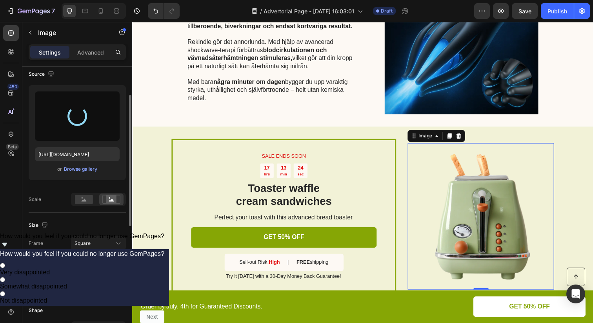
drag, startPoint x: 88, startPoint y: 264, endPoint x: 64, endPoint y: 264, distance: 24.3
click at [64, 264] on div "Width 381 px % Height 381 px %" at bounding box center [77, 273] width 97 height 35
click at [85, 267] on input "381" at bounding box center [98, 263] width 55 height 14
type input "[URL][DOMAIN_NAME]"
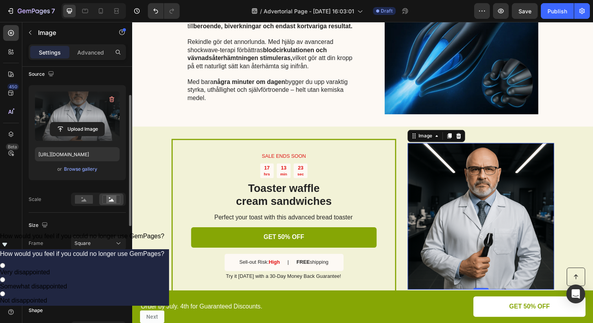
type input "4"
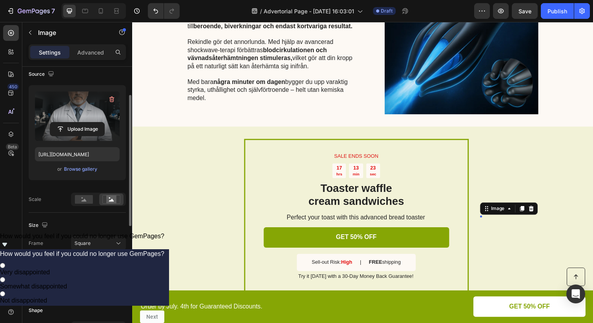
type input "40"
type input "400"
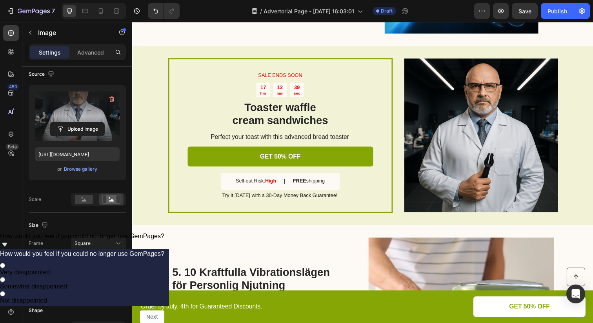
scroll to position [909, 0]
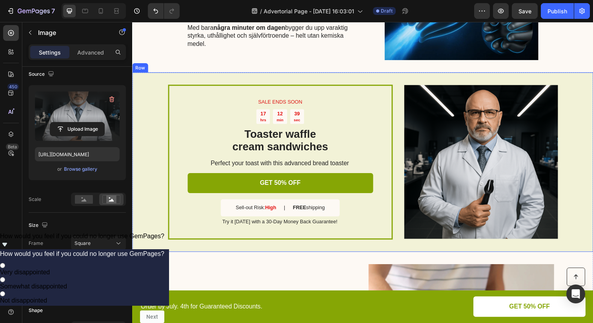
click at [142, 96] on div "SALE ENDS SOON Text Block 17 hrs 12 min 39 sec Countdown Timer Toaster waffle c…" at bounding box center [367, 164] width 471 height 183
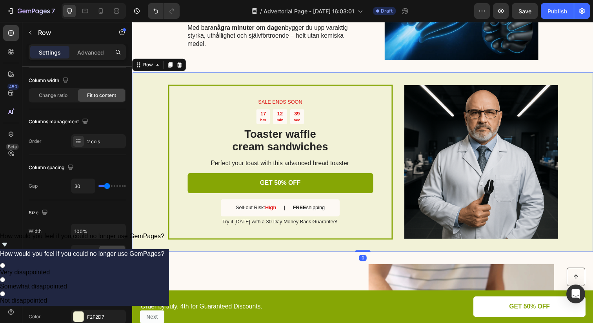
scroll to position [0, 0]
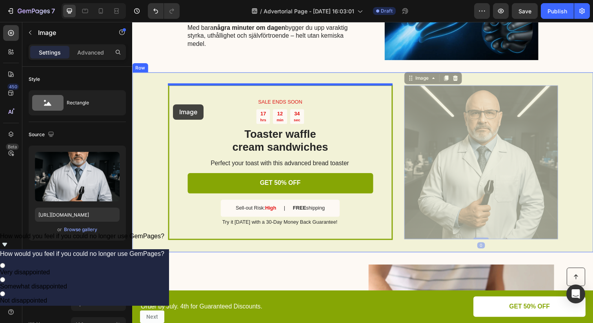
drag, startPoint x: 491, startPoint y: 130, endPoint x: 174, endPoint y: 106, distance: 318.2
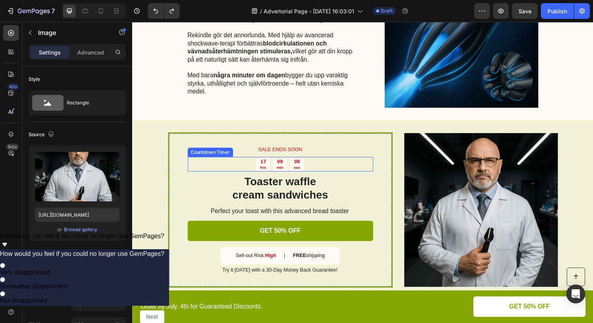
scroll to position [864, 0]
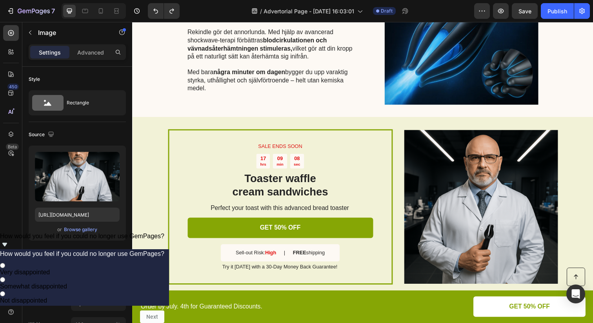
click at [451, 173] on img at bounding box center [488, 210] width 157 height 157
click at [446, 176] on img at bounding box center [488, 210] width 157 height 157
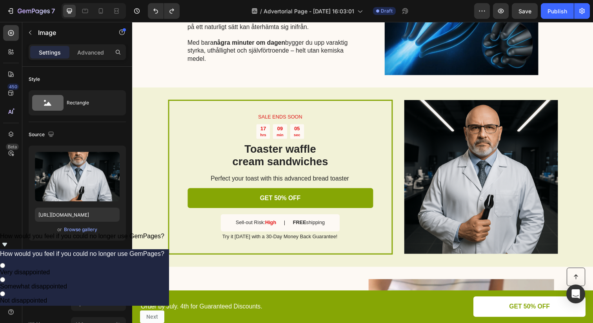
scroll to position [898, 0]
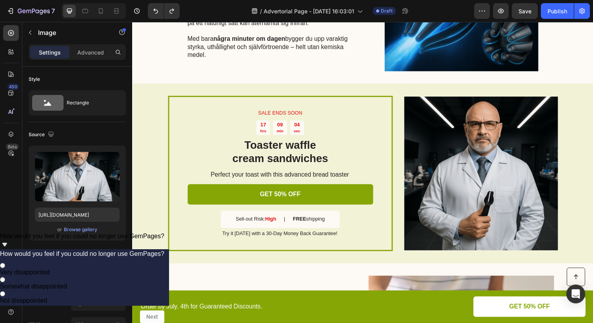
click at [426, 176] on img at bounding box center [488, 176] width 157 height 157
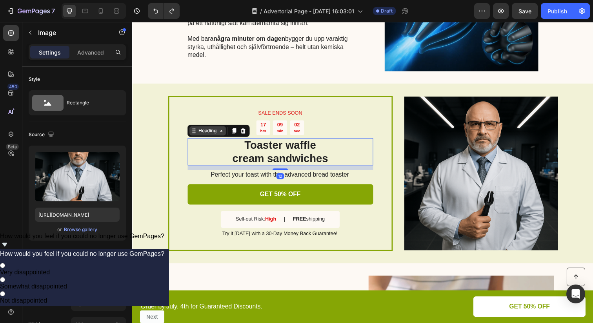
click at [204, 133] on div "Heading" at bounding box center [209, 132] width 22 height 7
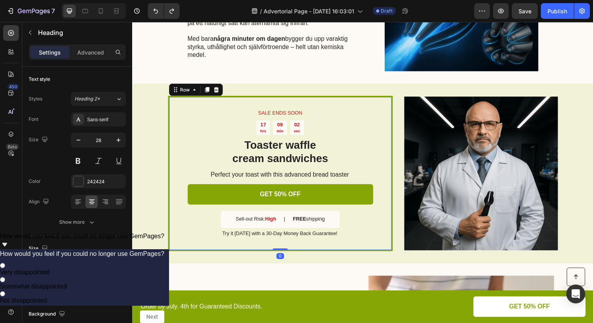
click at [178, 117] on div "SALE ENDS SOON Text Block 17 hrs 09 min 02 sec Countdown Timer Toaster waffle c…" at bounding box center [283, 176] width 229 height 158
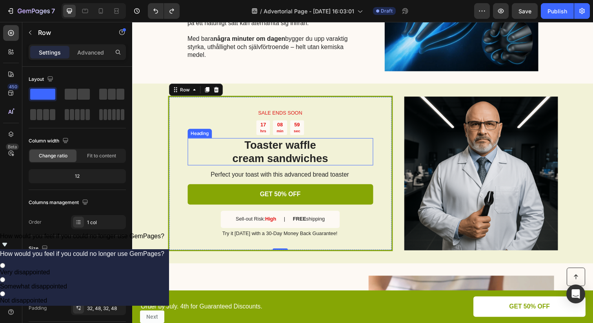
scroll to position [907, 0]
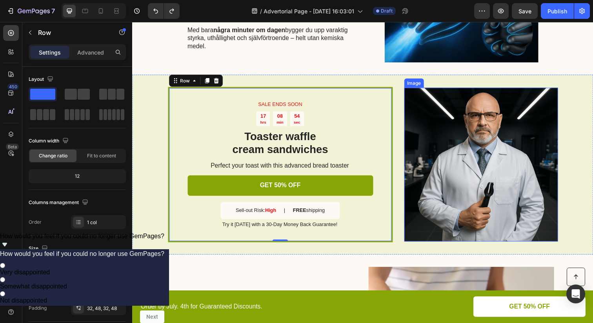
click at [429, 116] on img at bounding box center [488, 167] width 157 height 157
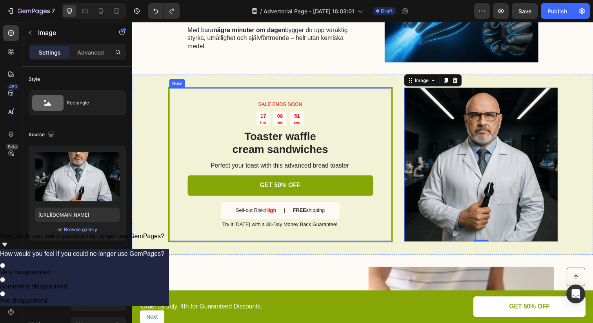
click at [176, 105] on div "SALE ENDS SOON Text Block 17 hrs 08 min 51 sec Countdown Timer Toaster waffle c…" at bounding box center [283, 167] width 229 height 158
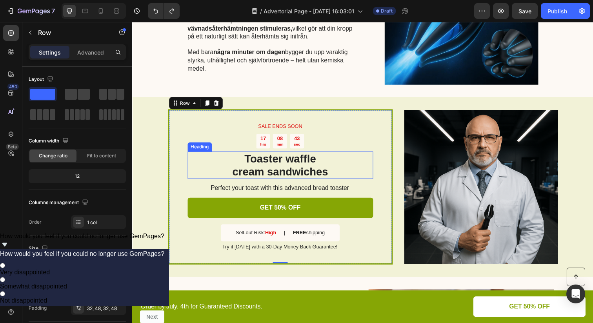
scroll to position [871, 0]
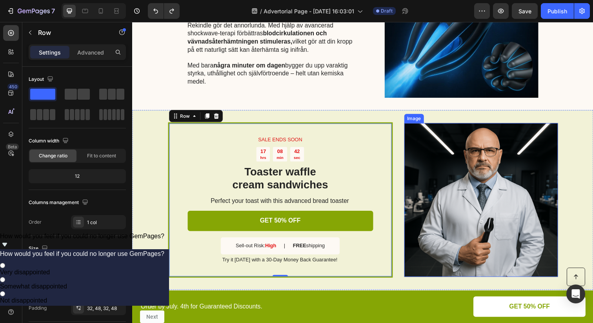
click at [478, 167] on img at bounding box center [488, 203] width 157 height 157
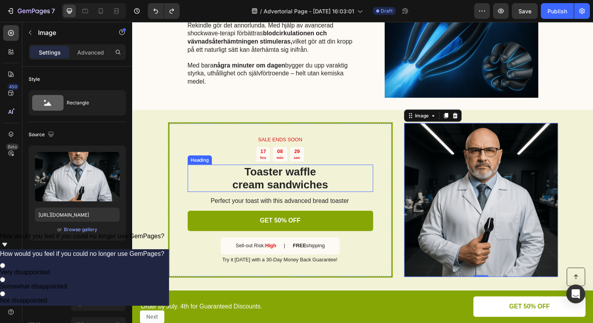
click at [280, 182] on h2 "Toaster waffle cream sandwiches" at bounding box center [283, 181] width 189 height 28
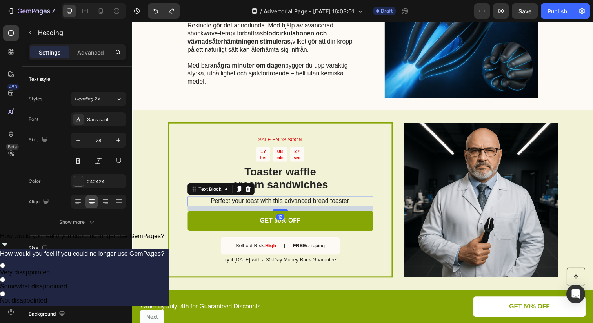
click at [257, 205] on p "Perfect your toast with this advanced bread toaster" at bounding box center [283, 205] width 189 height 8
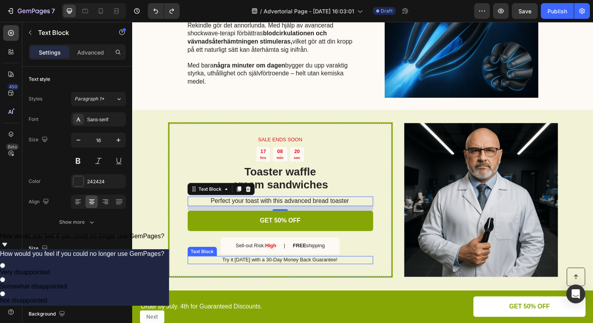
click at [243, 264] on p "Try it [DATE] with a 30-Day Money Back Guarantee!" at bounding box center [283, 265] width 189 height 7
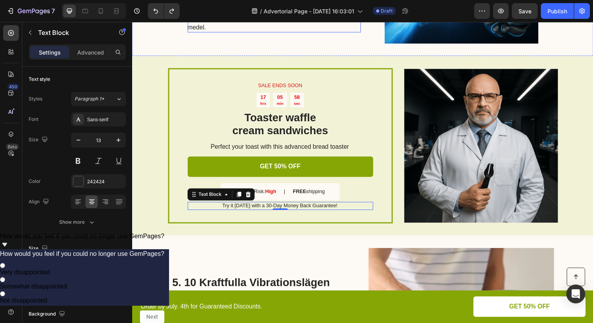
scroll to position [935, 0]
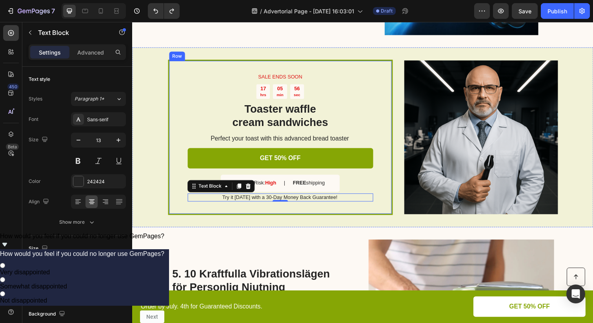
click at [204, 71] on div "SALE ENDS SOON Text Block 17 hrs 05 min 56 sec Countdown Timer Toaster waffle c…" at bounding box center [283, 139] width 229 height 158
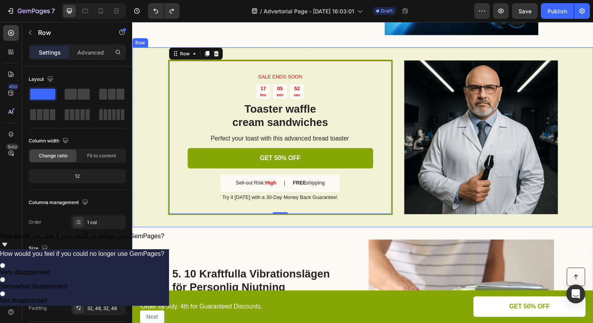
click at [333, 55] on div "SALE ENDS SOON Text Block 17 hrs 05 min 52 sec Countdown Timer Toaster waffle c…" at bounding box center [367, 139] width 471 height 183
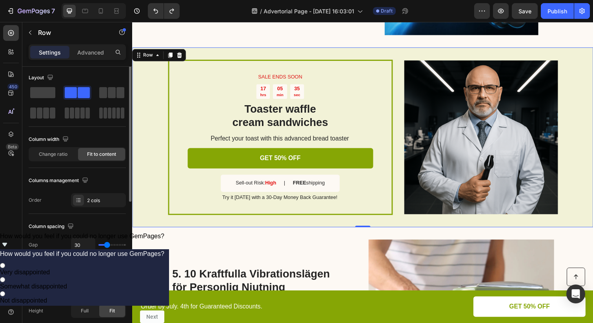
scroll to position [0, 0]
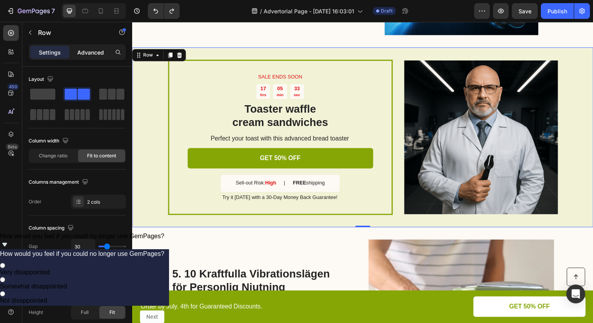
click at [85, 54] on p "Advanced" at bounding box center [90, 52] width 27 height 8
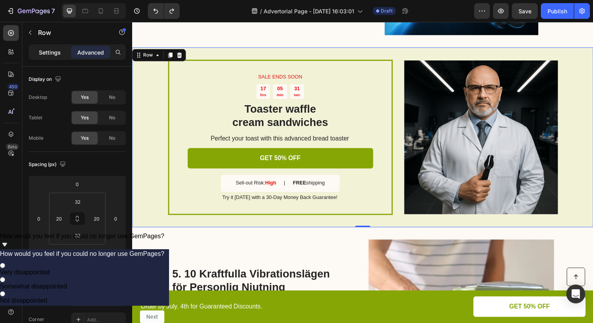
click at [54, 53] on p "Settings" at bounding box center [50, 52] width 22 height 8
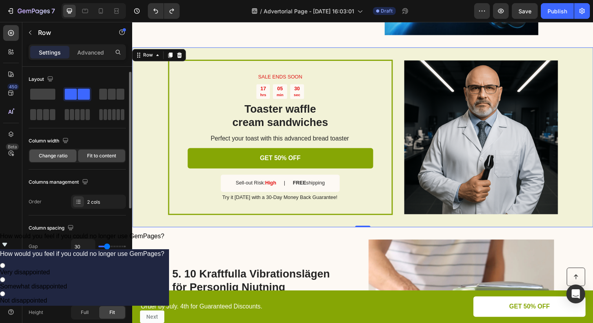
scroll to position [96, 0]
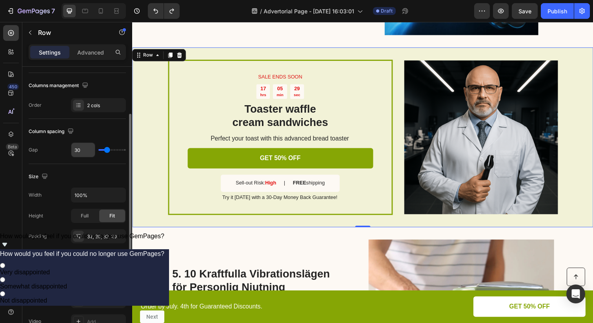
click at [85, 154] on input "30" at bounding box center [83, 150] width 24 height 14
click at [59, 154] on div "Gap 30" at bounding box center [77, 149] width 97 height 15
click at [91, 109] on div "2 cols" at bounding box center [98, 105] width 55 height 14
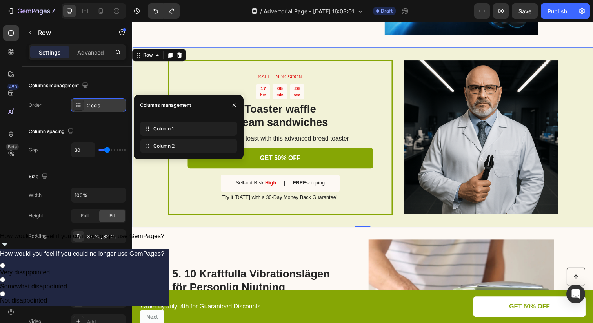
click at [91, 109] on div "2 cols" at bounding box center [98, 105] width 55 height 14
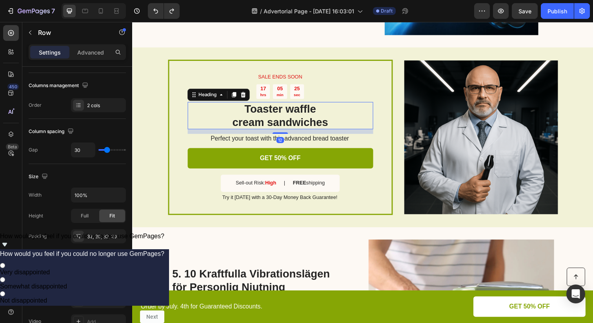
click at [244, 118] on h2 "Toaster waffle cream sandwiches" at bounding box center [283, 118] width 189 height 28
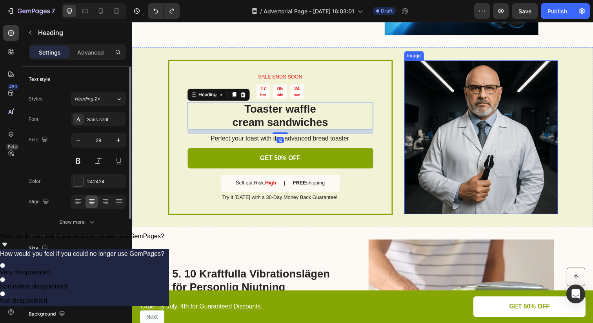
click at [451, 108] on img at bounding box center [488, 139] width 157 height 157
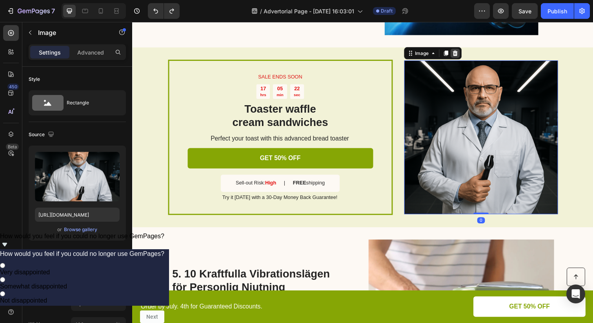
click at [461, 56] on div at bounding box center [461, 53] width 9 height 9
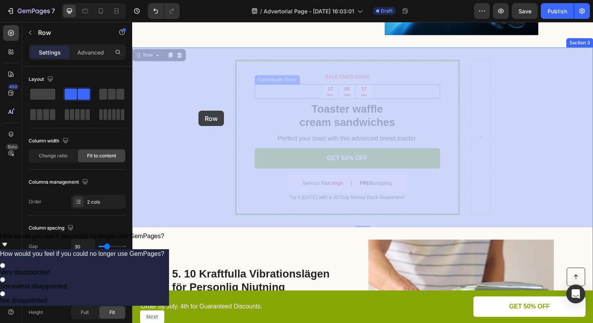
drag, startPoint x: 487, startPoint y: 101, endPoint x: 202, endPoint y: 112, distance: 284.5
drag, startPoint x: 494, startPoint y: 169, endPoint x: 202, endPoint y: 153, distance: 292.7
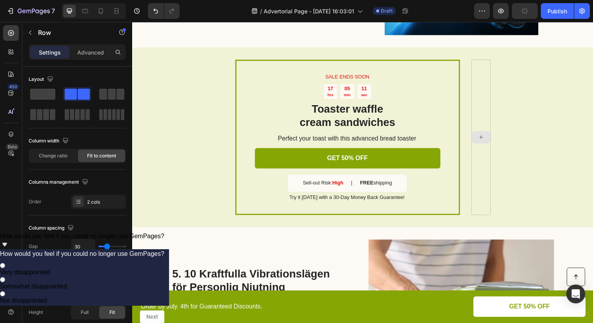
click at [484, 144] on div at bounding box center [488, 139] width 19 height 13
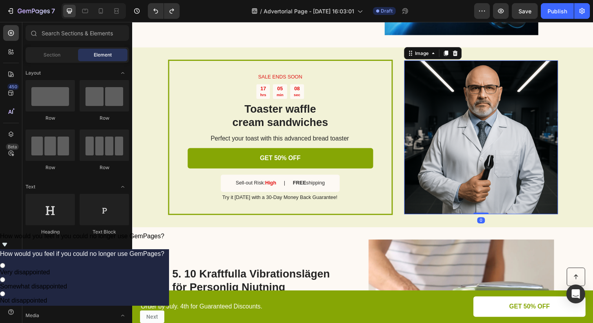
click at [488, 142] on img at bounding box center [488, 139] width 157 height 157
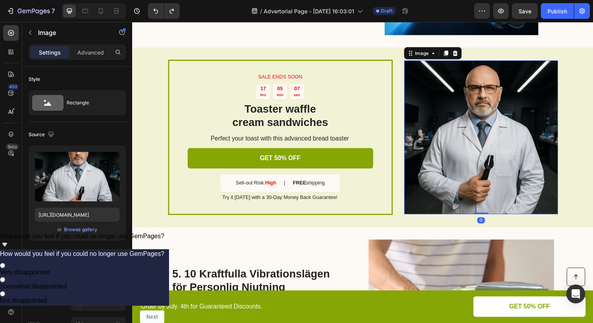
click at [449, 92] on img at bounding box center [488, 139] width 157 height 157
click at [471, 130] on img at bounding box center [488, 139] width 157 height 157
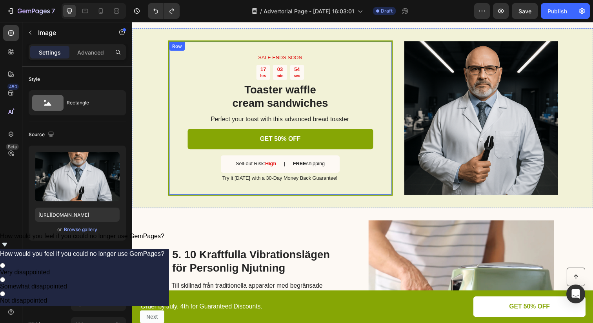
scroll to position [961, 0]
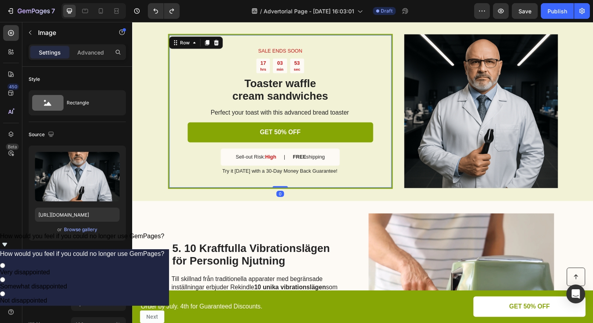
click at [316, 181] on div "SALE ENDS SOON Text Block 17 hrs 03 min 53 sec Countdown Timer Toaster waffle c…" at bounding box center [283, 113] width 229 height 158
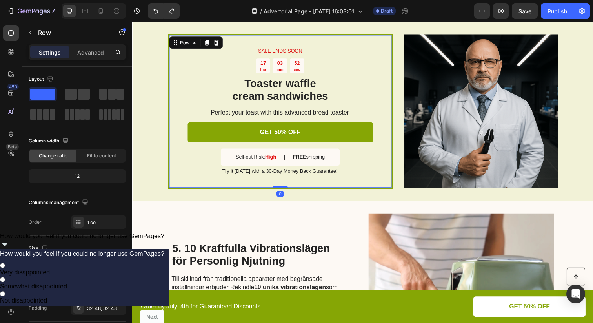
scroll to position [946, 0]
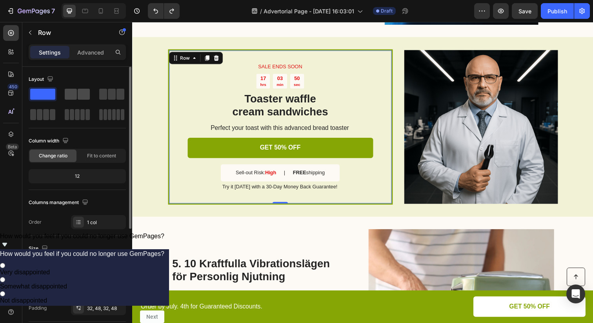
click at [83, 91] on span at bounding box center [84, 94] width 12 height 11
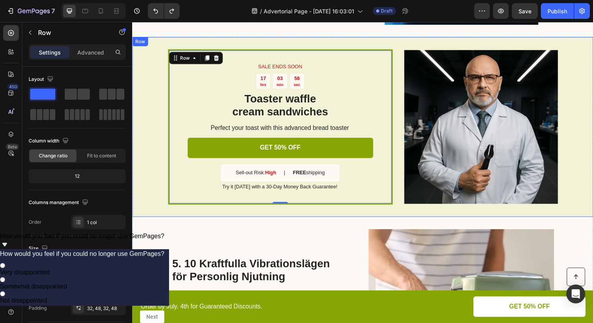
click at [136, 64] on div "SALE ENDS SOON Text Block 17 hrs 03 min 56 sec Countdown Timer Toaster waffle c…" at bounding box center [367, 128] width 471 height 183
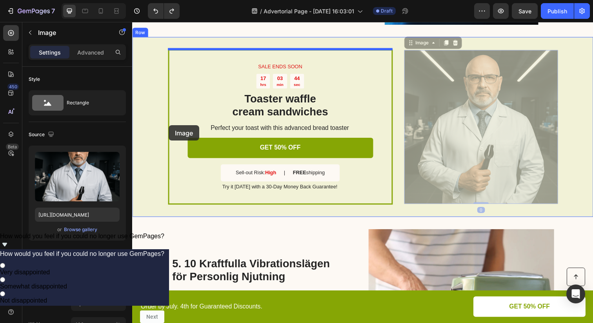
drag, startPoint x: 436, startPoint y: 98, endPoint x: 170, endPoint y: 127, distance: 267.5
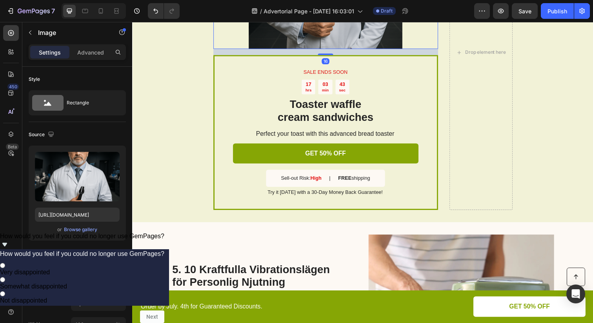
scroll to position [1062, 0]
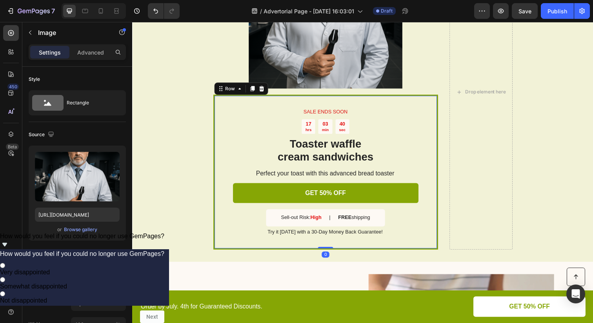
click at [229, 111] on div "SALE ENDS SOON Text Block 17 hrs 03 min 40 sec Countdown Timer Toaster waffle c…" at bounding box center [329, 175] width 229 height 158
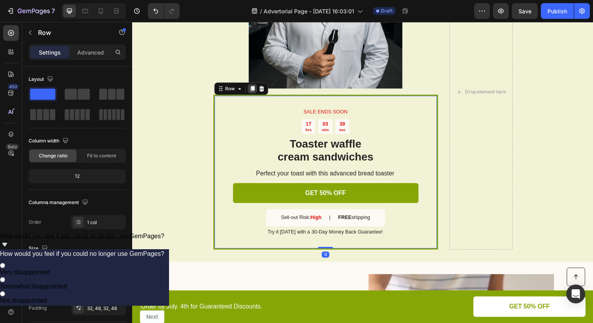
click at [255, 91] on icon at bounding box center [255, 90] width 6 height 6
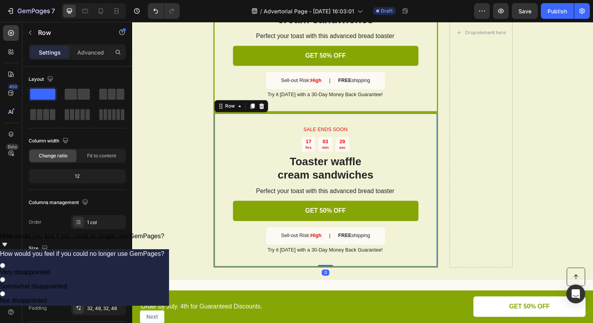
scroll to position [1198, 0]
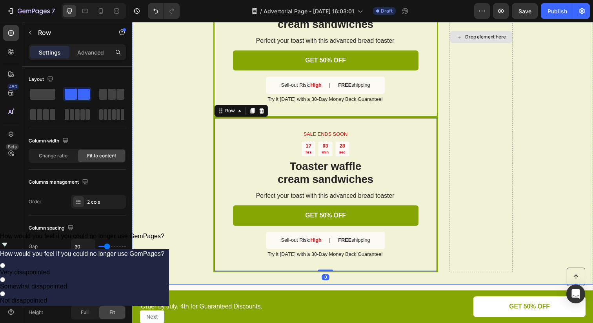
click at [479, 99] on div "Drop element here" at bounding box center [488, 38] width 64 height 480
click at [225, 126] on div "SALE ENDS SOON Text Block 17 hrs 03 min 26 sec Countdown Timer Toaster waffle c…" at bounding box center [329, 198] width 229 height 158
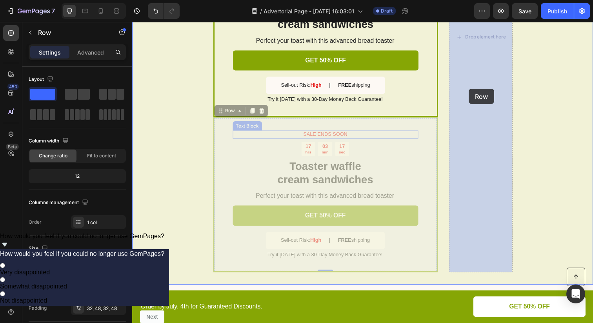
drag, startPoint x: 224, startPoint y: 140, endPoint x: 476, endPoint y: 90, distance: 256.3
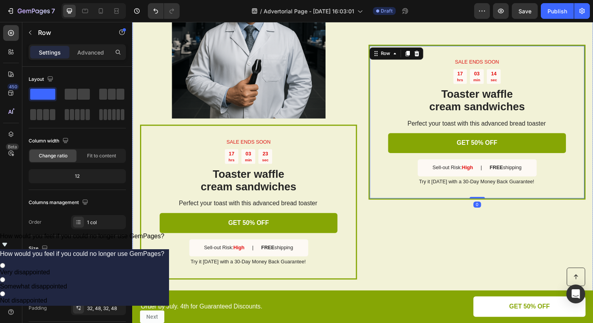
scroll to position [1040, 0]
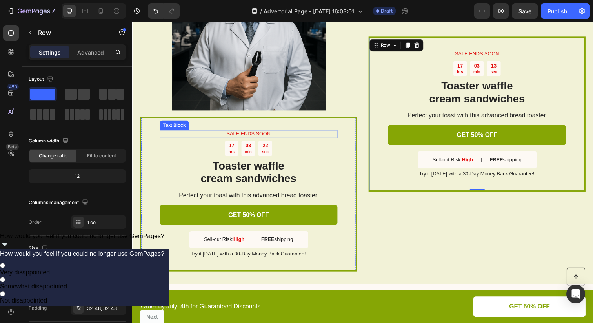
click at [172, 127] on div "Text Block" at bounding box center [175, 127] width 27 height 7
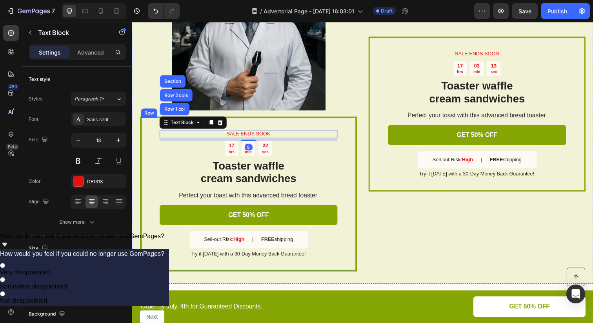
click at [149, 126] on div "SALE ENDS SOON Text Block Row 1 col Row 2 cols Section 8 17 hrs 03 min 22 sec C…" at bounding box center [251, 197] width 222 height 158
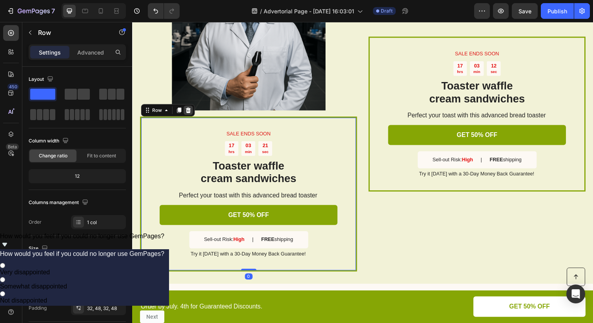
click at [188, 113] on icon at bounding box center [189, 112] width 6 height 6
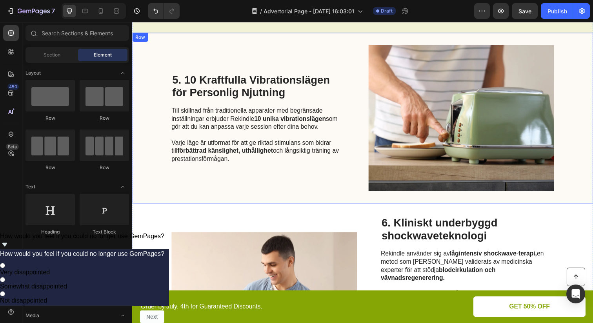
scroll to position [1124, 0]
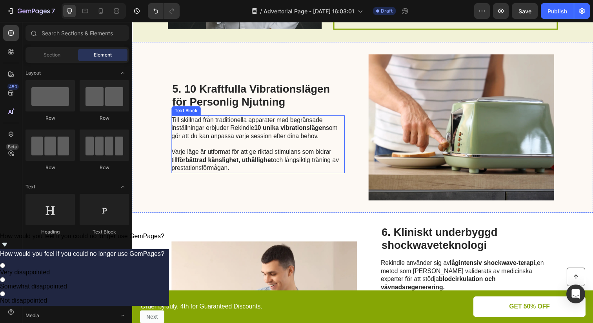
click at [241, 153] on p "Varje läge är utformat för att ge riktad stimulans som bidrar till förbättrad k…" at bounding box center [260, 163] width 176 height 24
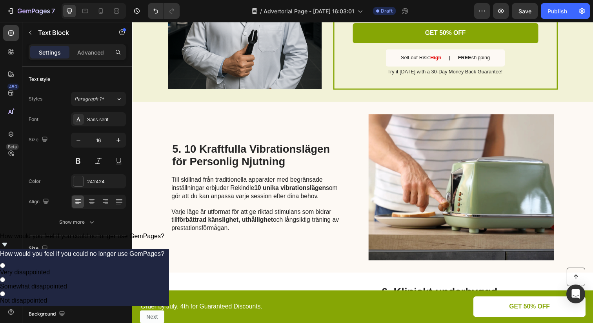
scroll to position [1073, 0]
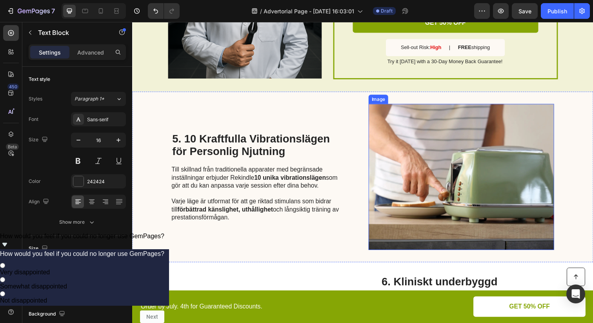
click at [455, 205] on img at bounding box center [467, 179] width 189 height 149
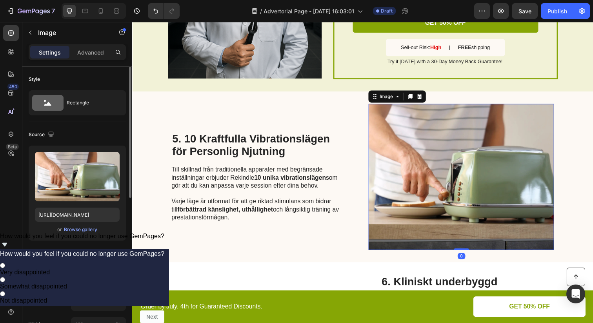
scroll to position [78, 0]
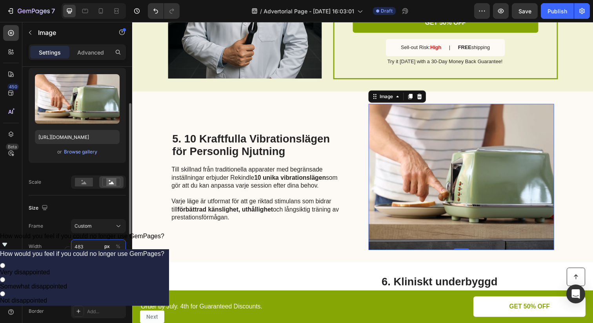
drag, startPoint x: 90, startPoint y: 247, endPoint x: 71, endPoint y: 247, distance: 18.8
click at [71, 247] on input "483" at bounding box center [98, 246] width 55 height 14
click at [81, 244] on input "483" at bounding box center [98, 246] width 55 height 14
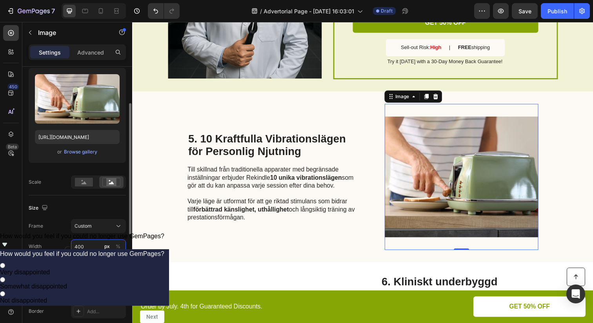
type input "400"
click at [85, 267] on input "380" at bounding box center [98, 267] width 55 height 14
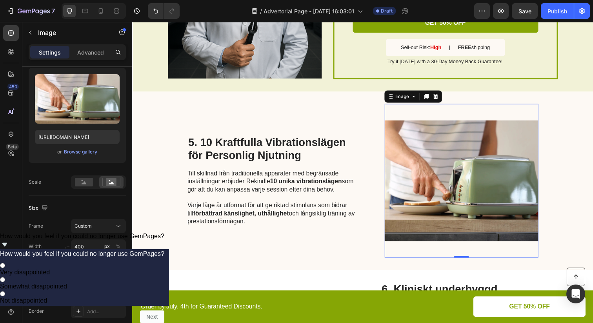
type input "400"
click at [470, 171] on img at bounding box center [468, 183] width 157 height 157
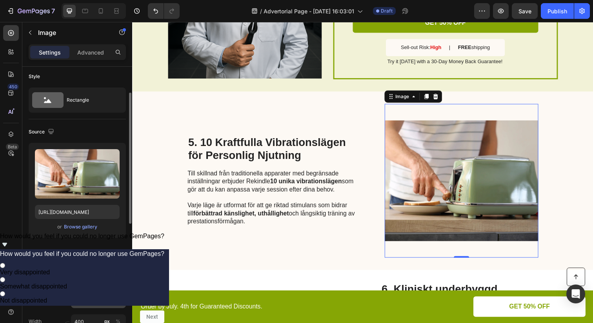
scroll to position [0, 0]
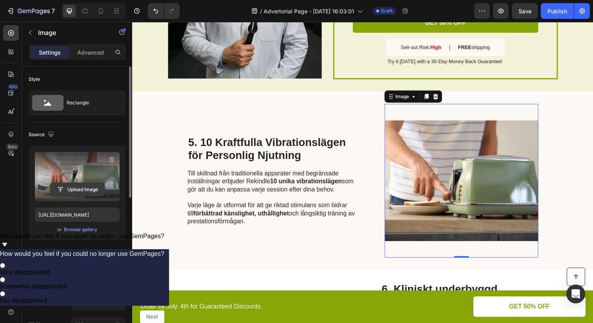
click at [82, 187] on input "file" at bounding box center [77, 189] width 54 height 13
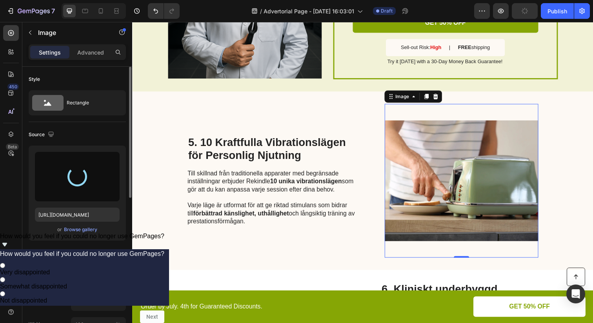
type input "[URL][DOMAIN_NAME]"
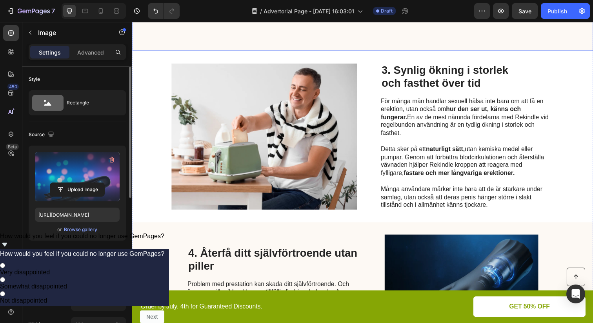
scroll to position [575, 0]
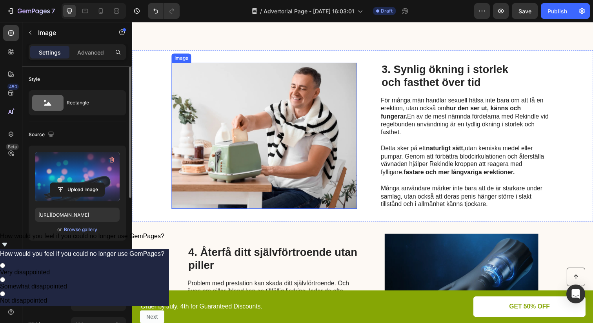
click at [264, 120] on img at bounding box center [266, 138] width 189 height 149
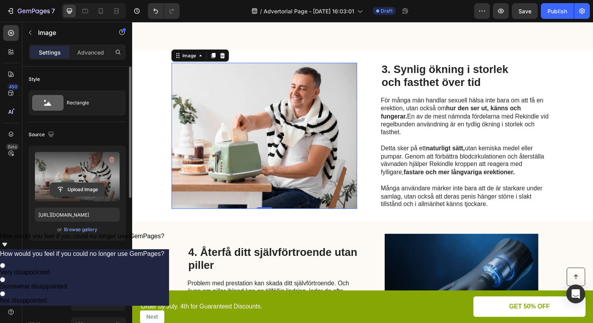
click at [88, 188] on input "file" at bounding box center [77, 189] width 54 height 13
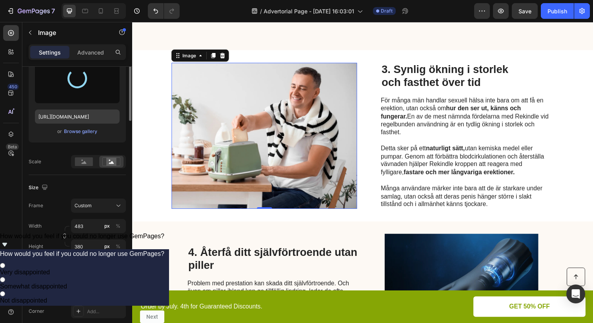
scroll to position [116, 0]
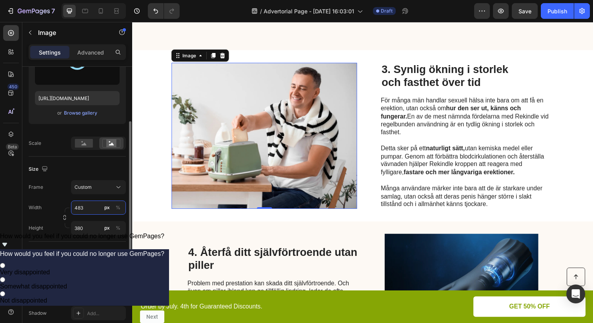
drag, startPoint x: 90, startPoint y: 210, endPoint x: 71, endPoint y: 209, distance: 19.2
click at [71, 209] on input "483" at bounding box center [98, 207] width 55 height 14
click at [80, 208] on input "483" at bounding box center [98, 207] width 55 height 14
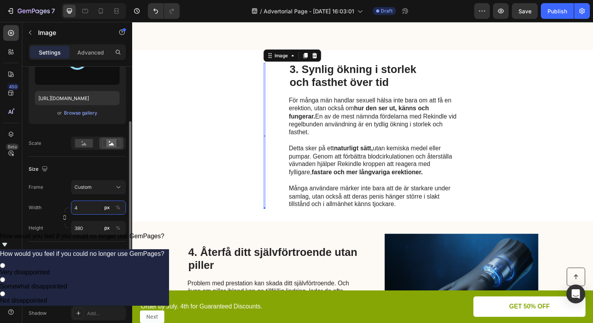
type input "40"
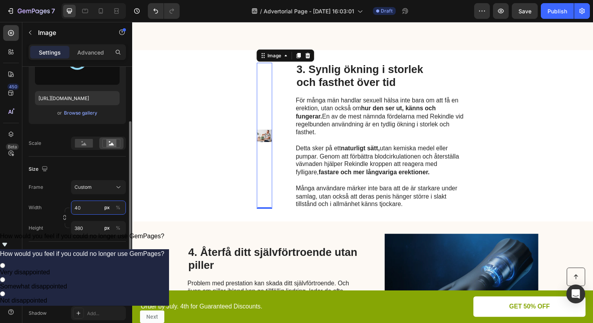
type input "[URL][DOMAIN_NAME]"
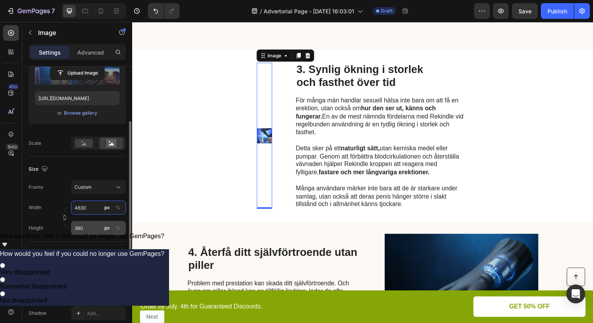
type input "4830"
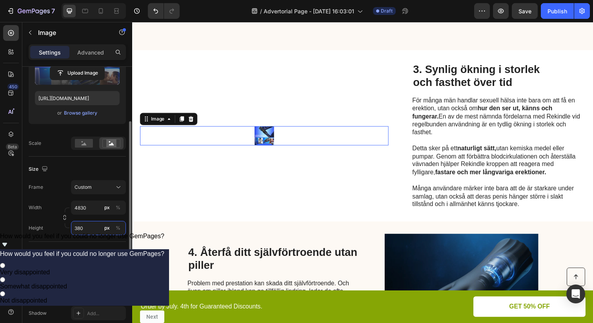
click at [83, 230] on input "380" at bounding box center [98, 228] width 55 height 14
type input "400"
click at [80, 206] on input "4830" at bounding box center [98, 207] width 55 height 14
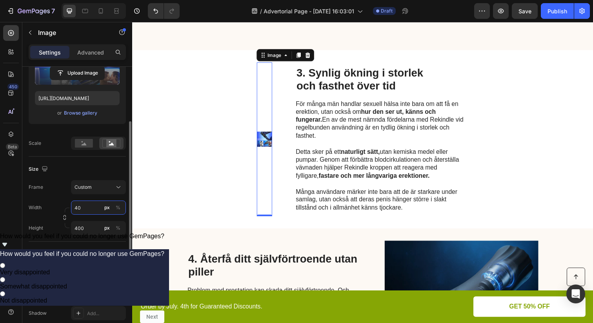
type input "400"
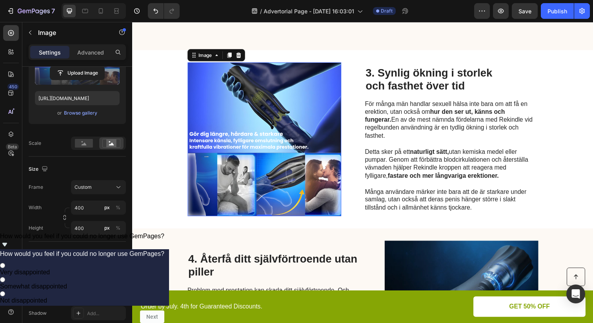
click at [143, 163] on div "Image 0 3. Synlig ökning i storlek och fasthet över tid Heading För många män h…" at bounding box center [367, 142] width 471 height 182
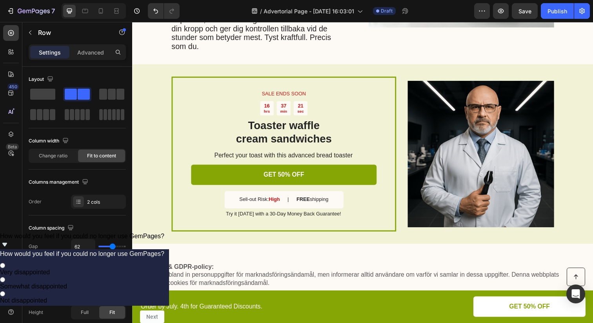
scroll to position [1859, 0]
